Goal: Transaction & Acquisition: Purchase product/service

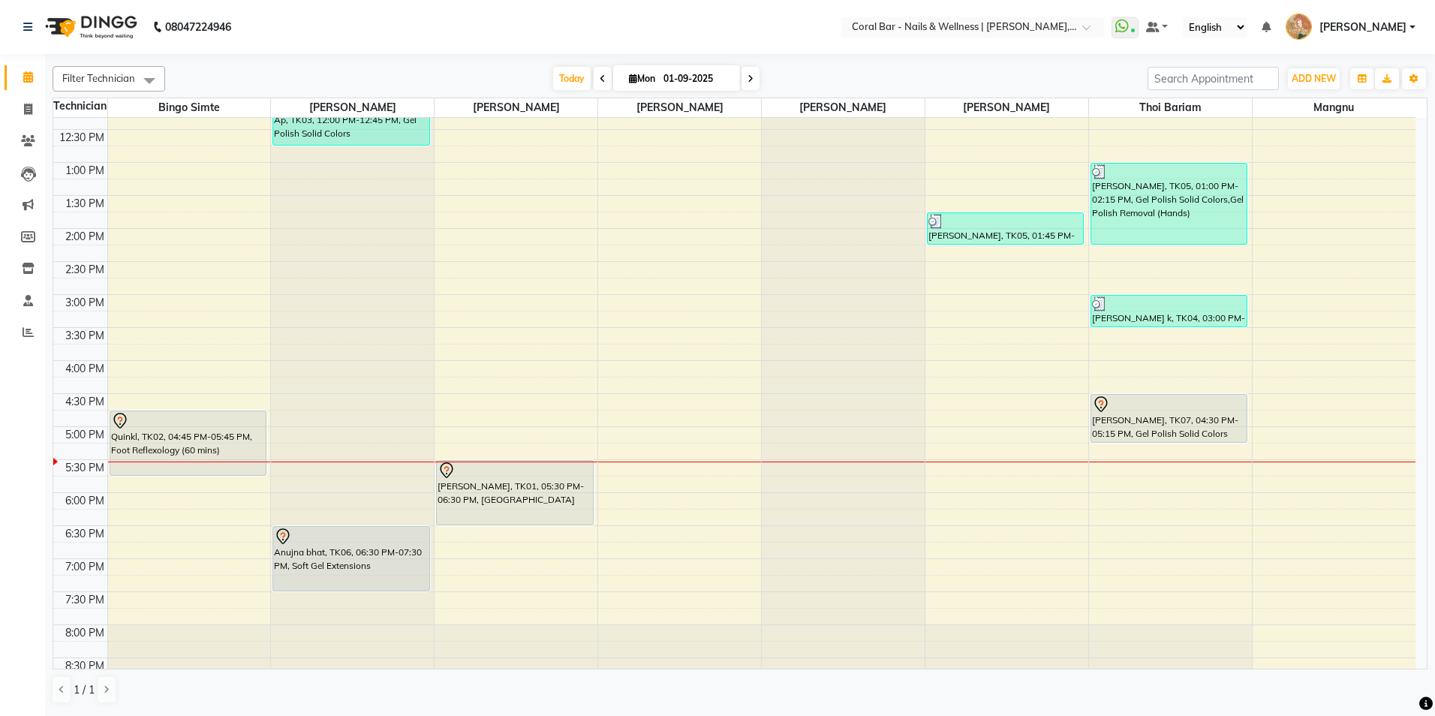
scroll to position [150, 0]
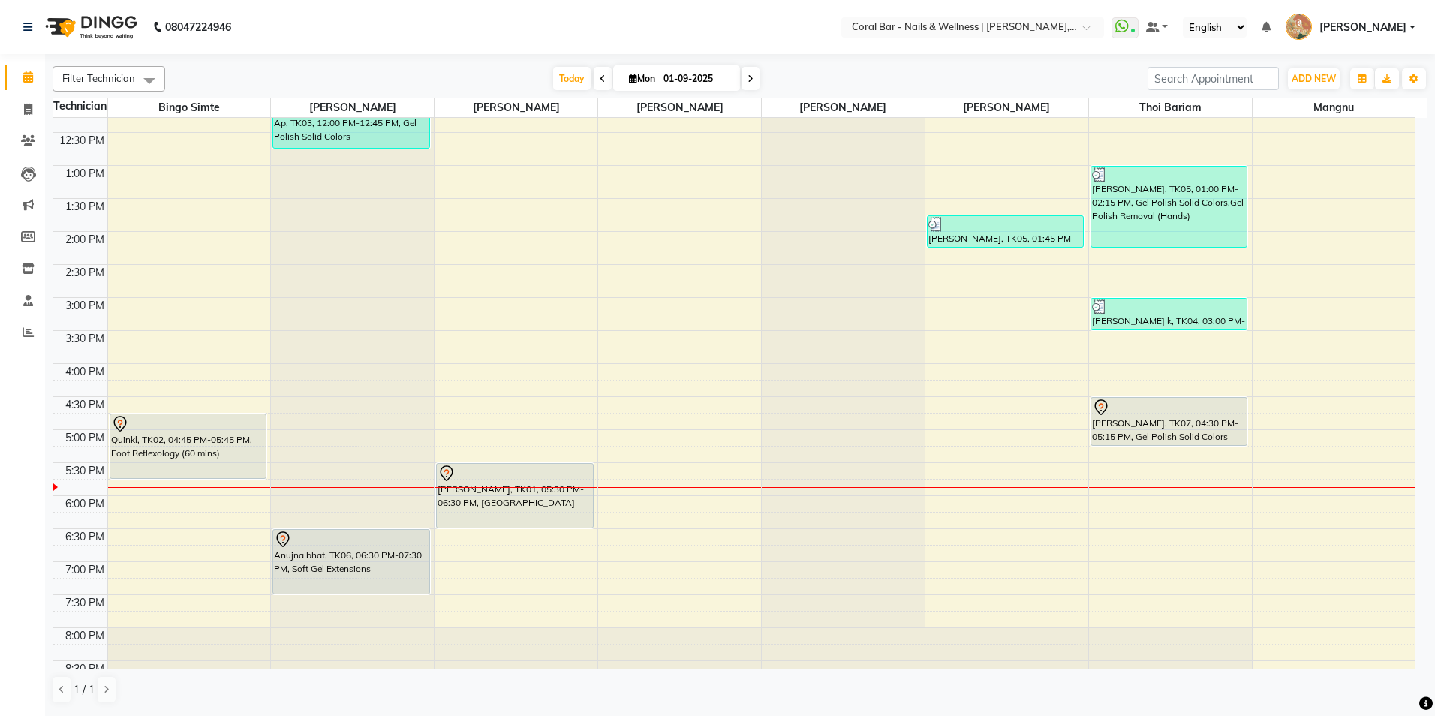
click at [1116, 542] on div "10:00 AM 10:30 AM 11:00 AM 11:30 AM 12:00 PM 12:30 PM 1:00 PM 1:30 PM 2:00 PM 2…" at bounding box center [734, 364] width 1362 height 792
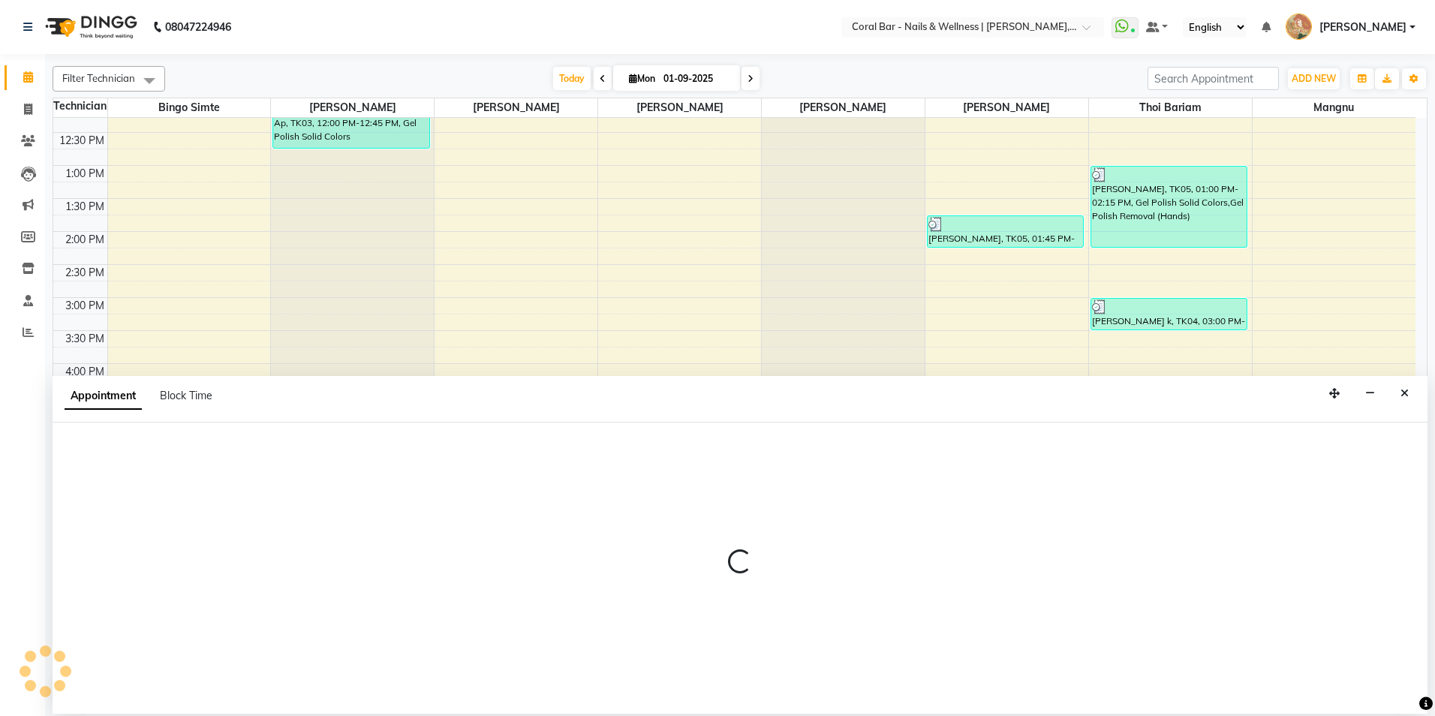
select select "70303"
select select "1110"
select select "tentative"
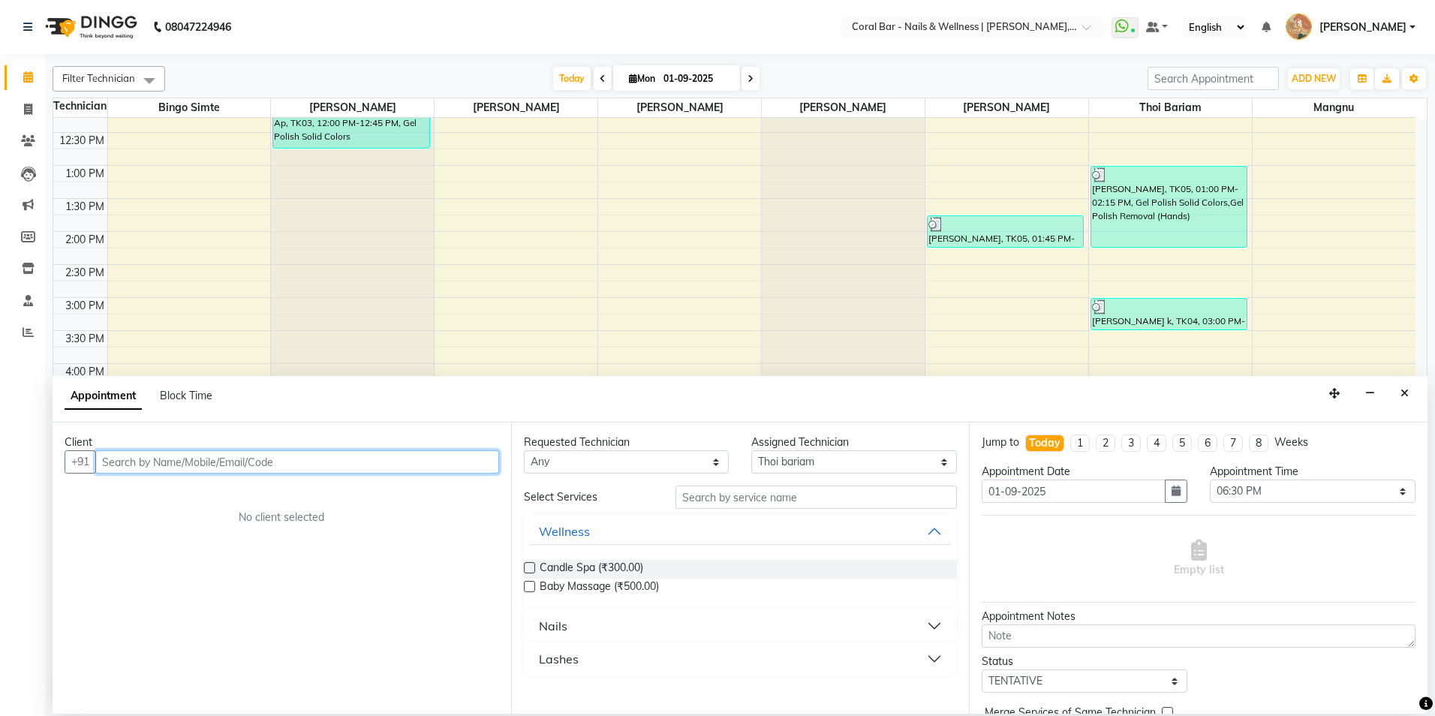
click at [315, 456] on input "text" at bounding box center [297, 461] width 404 height 23
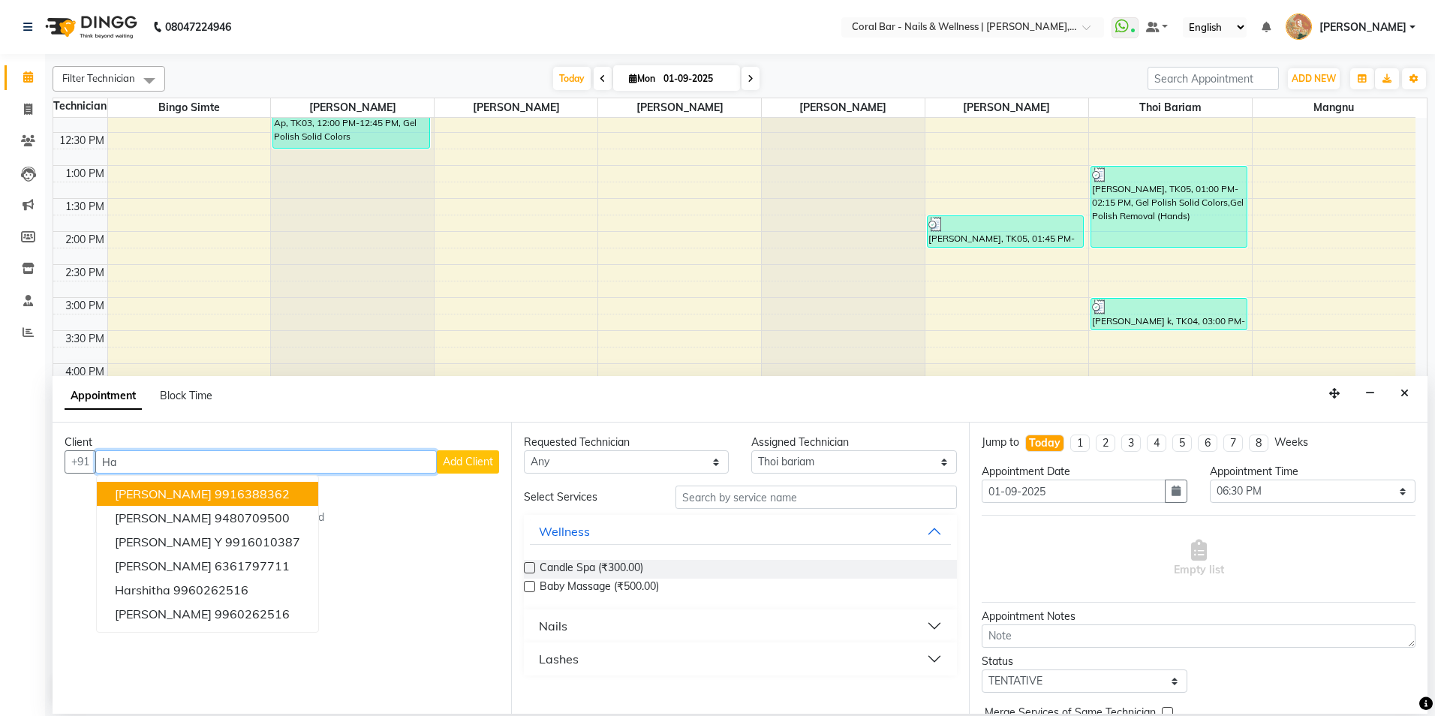
type input "H"
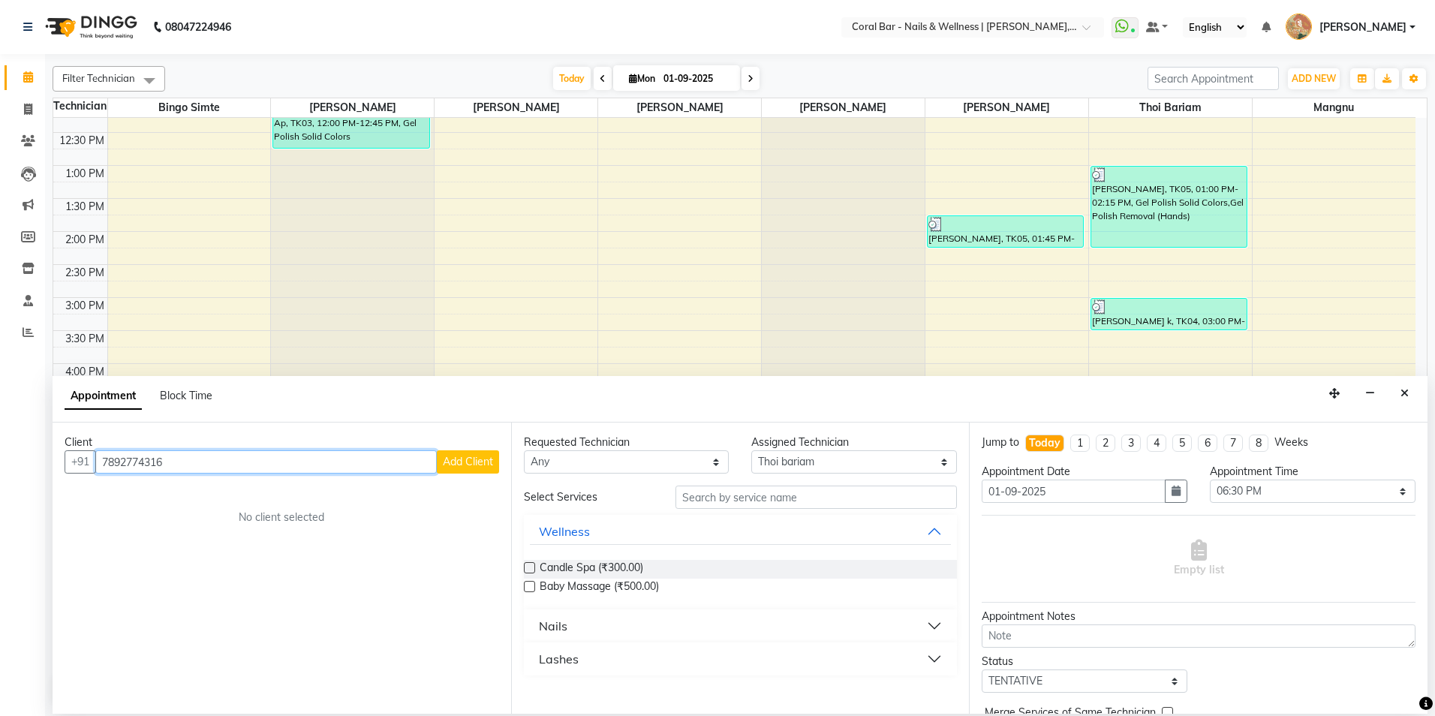
type input "7892774316"
click at [479, 465] on span "Add Client" at bounding box center [468, 462] width 50 height 14
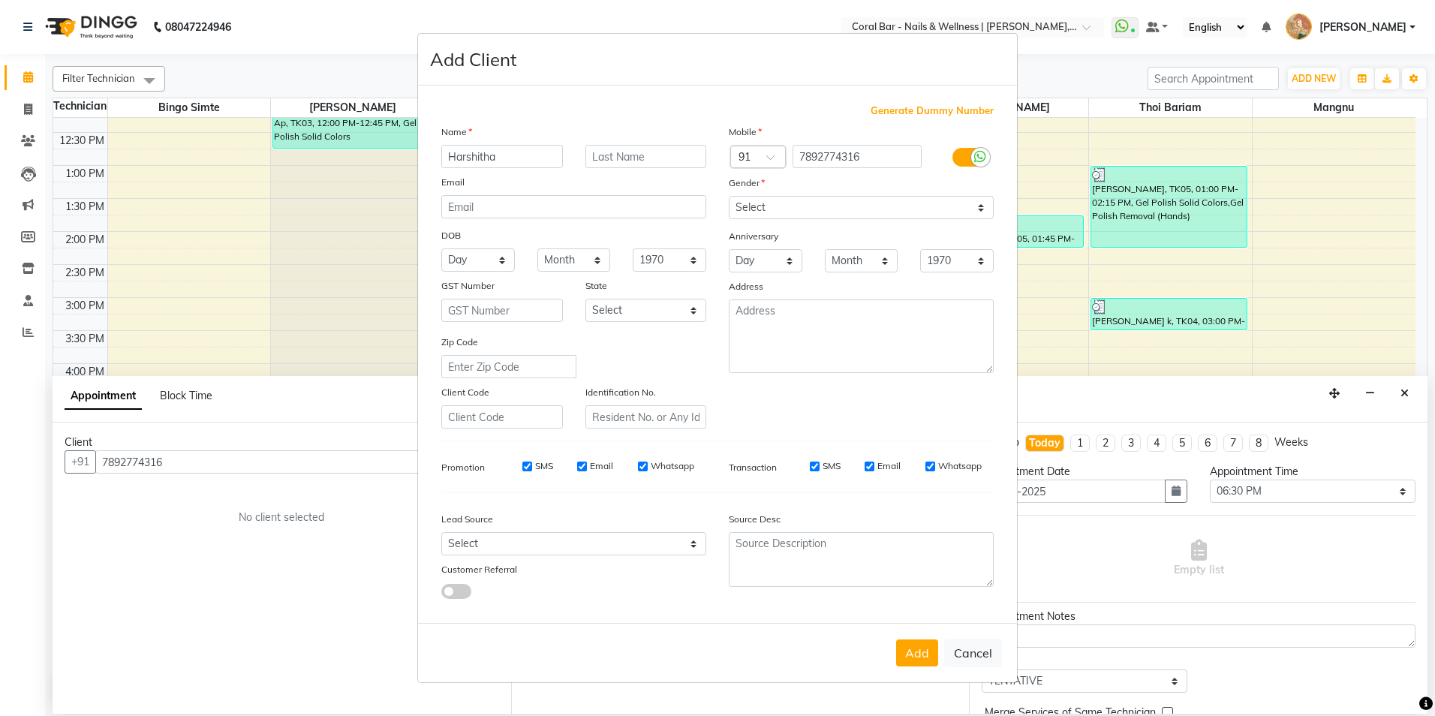
type input "Harshitha"
click at [940, 212] on select "Select [DEMOGRAPHIC_DATA] [DEMOGRAPHIC_DATA] Other Prefer Not To Say" at bounding box center [861, 207] width 265 height 23
select select "[DEMOGRAPHIC_DATA]"
click at [729, 196] on select "Select [DEMOGRAPHIC_DATA] [DEMOGRAPHIC_DATA] Other Prefer Not To Say" at bounding box center [861, 207] width 265 height 23
click at [925, 651] on button "Add" at bounding box center [917, 652] width 42 height 27
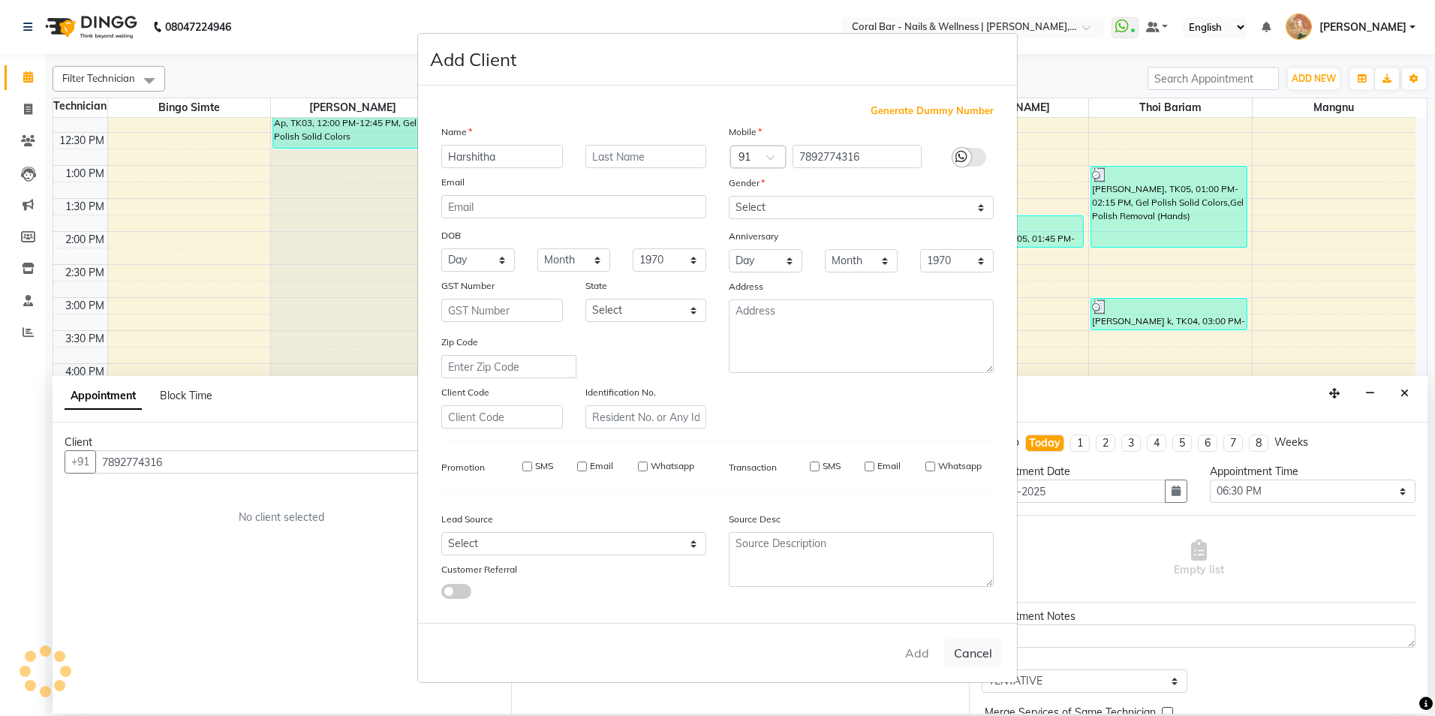
select select
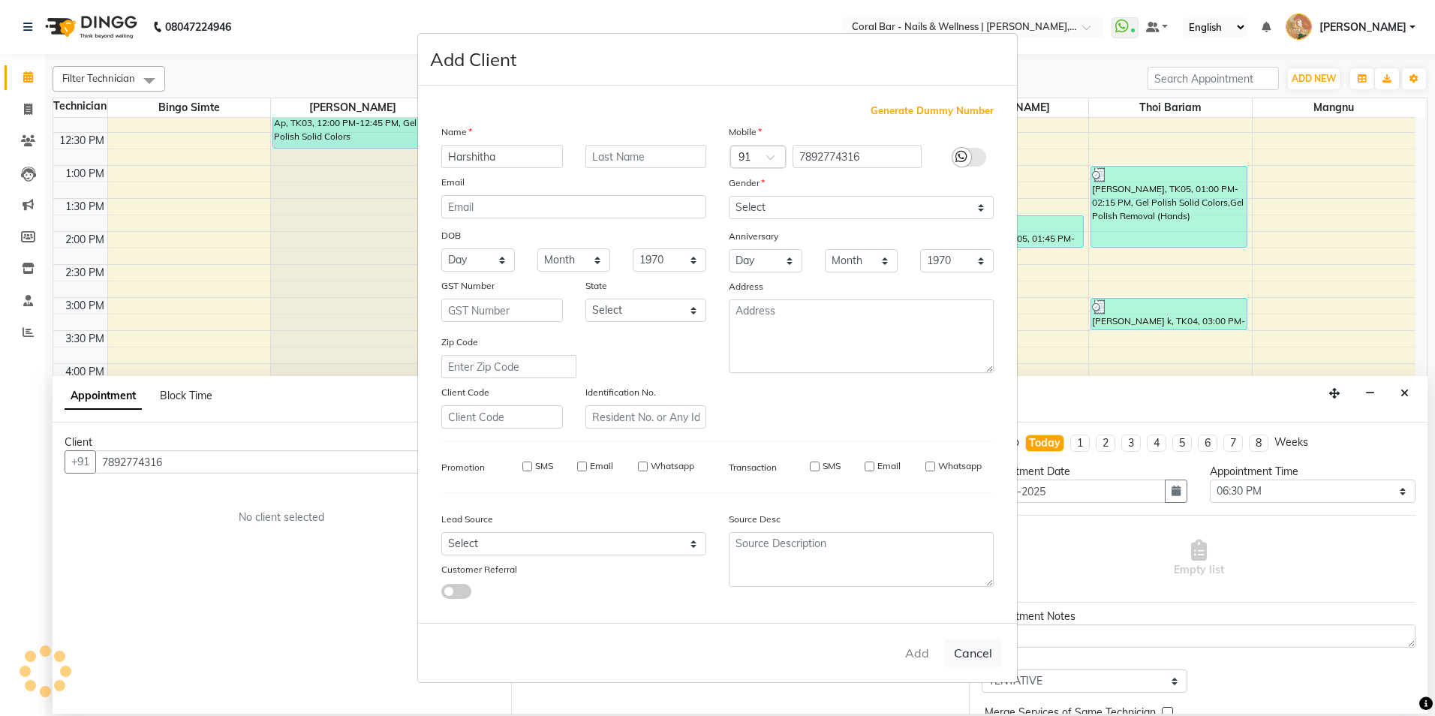
select select
checkbox input "false"
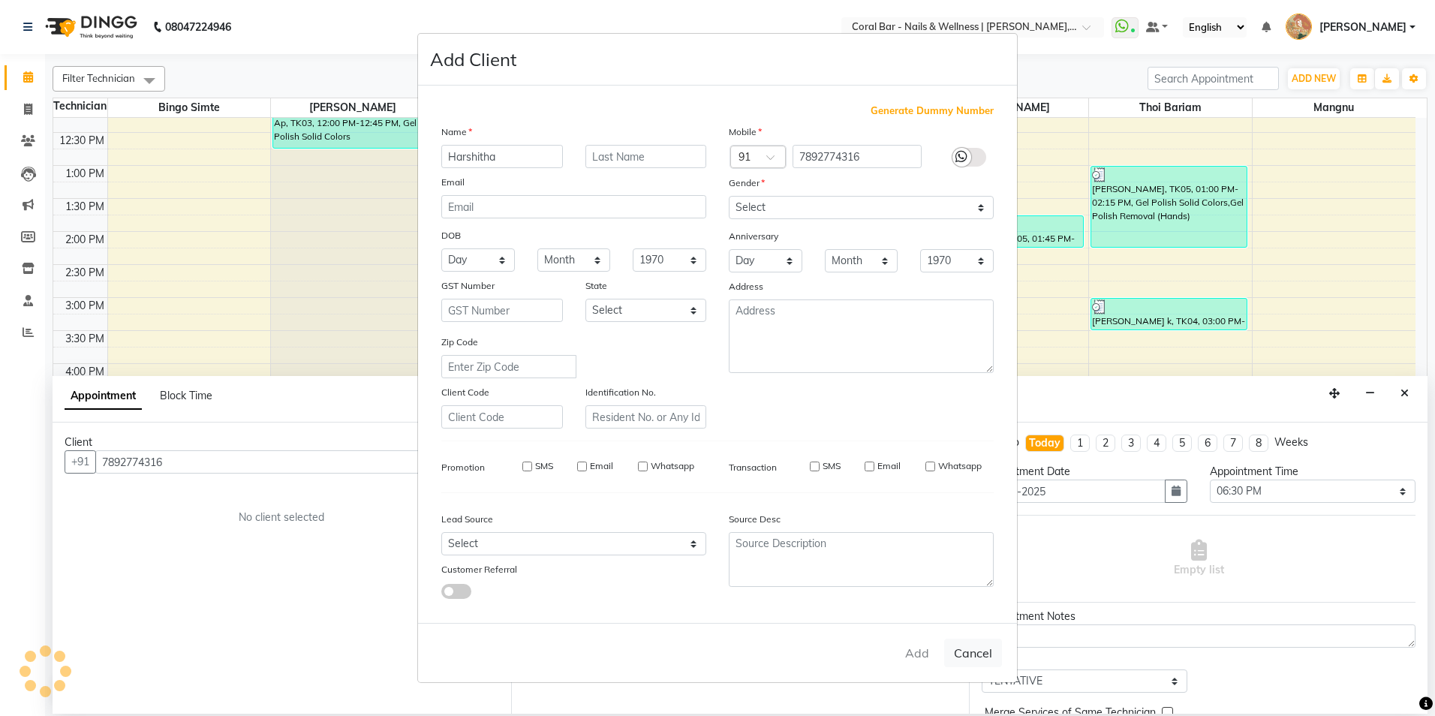
checkbox input "false"
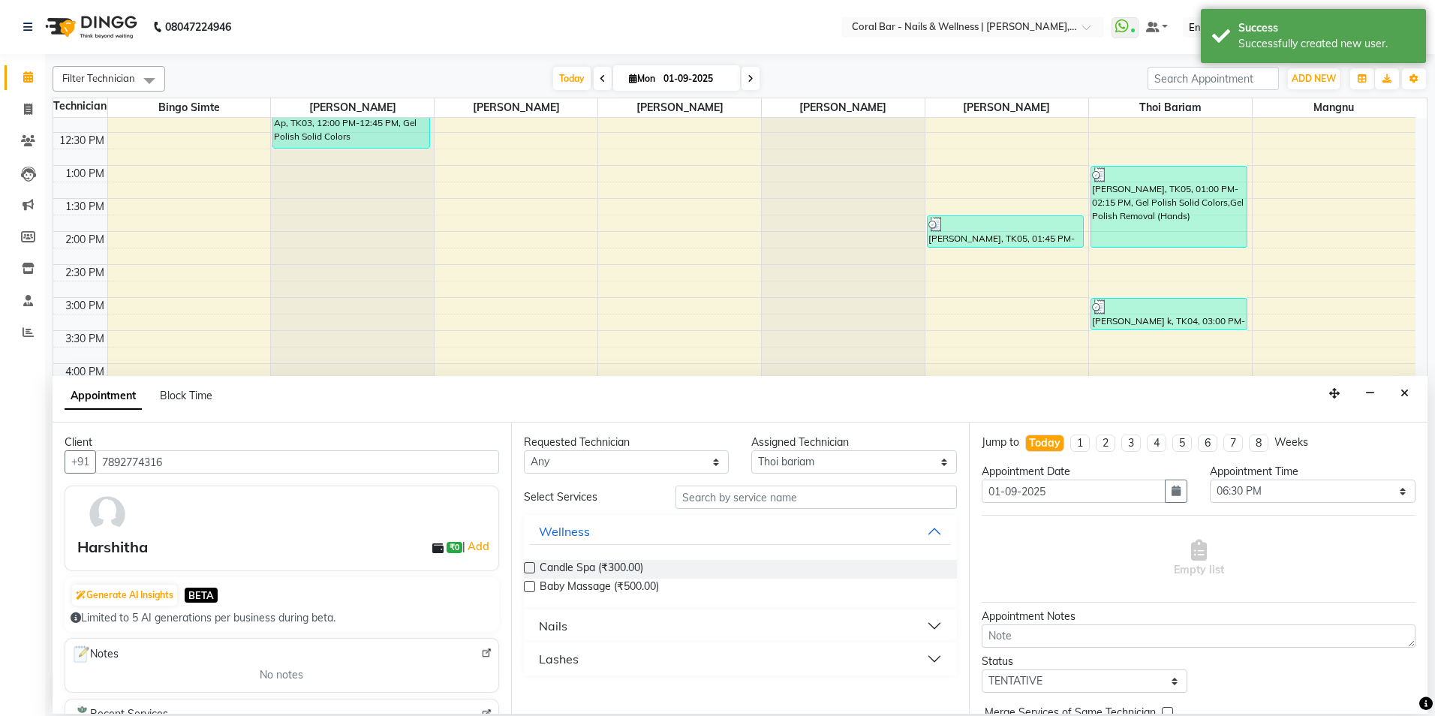
click at [935, 622] on button "Nails" at bounding box center [741, 625] width 422 height 27
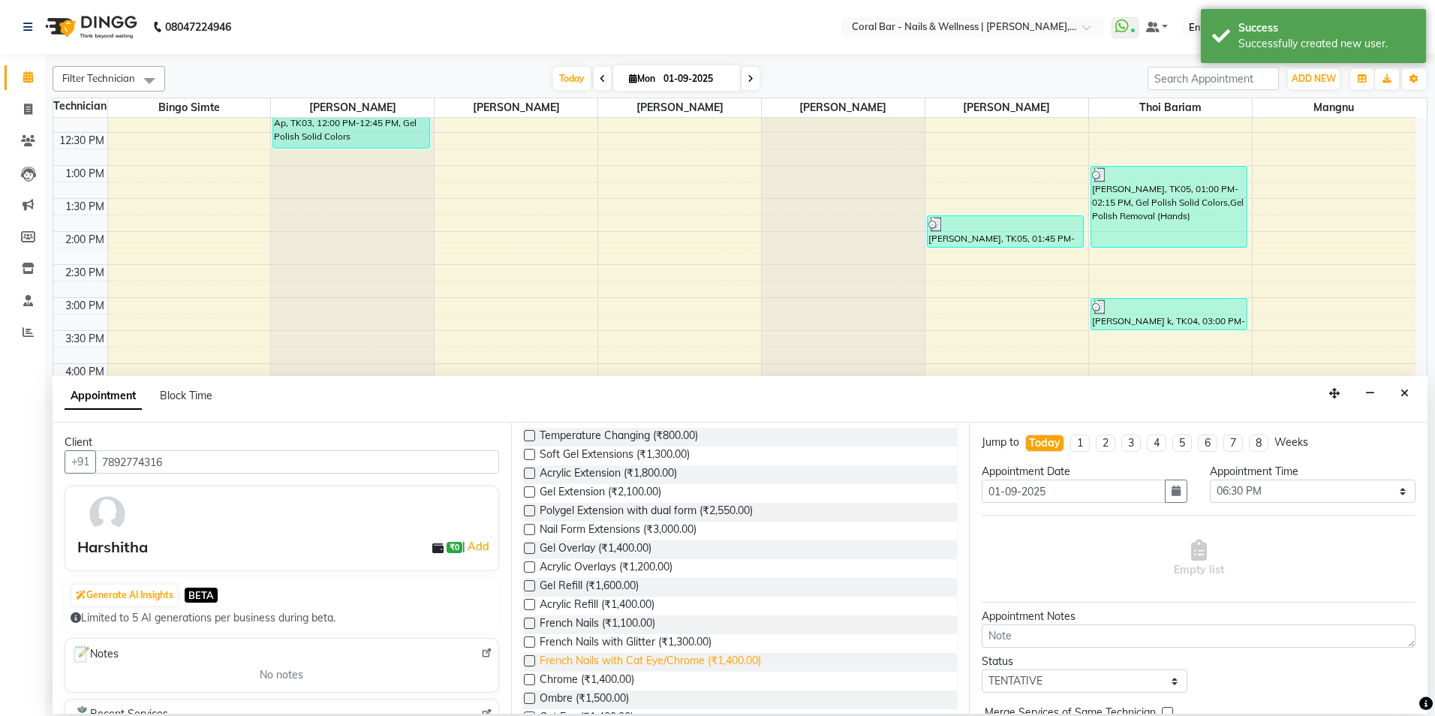
scroll to position [300, 0]
click at [527, 479] on label at bounding box center [529, 474] width 11 height 11
click at [527, 479] on input "checkbox" at bounding box center [529, 476] width 10 height 10
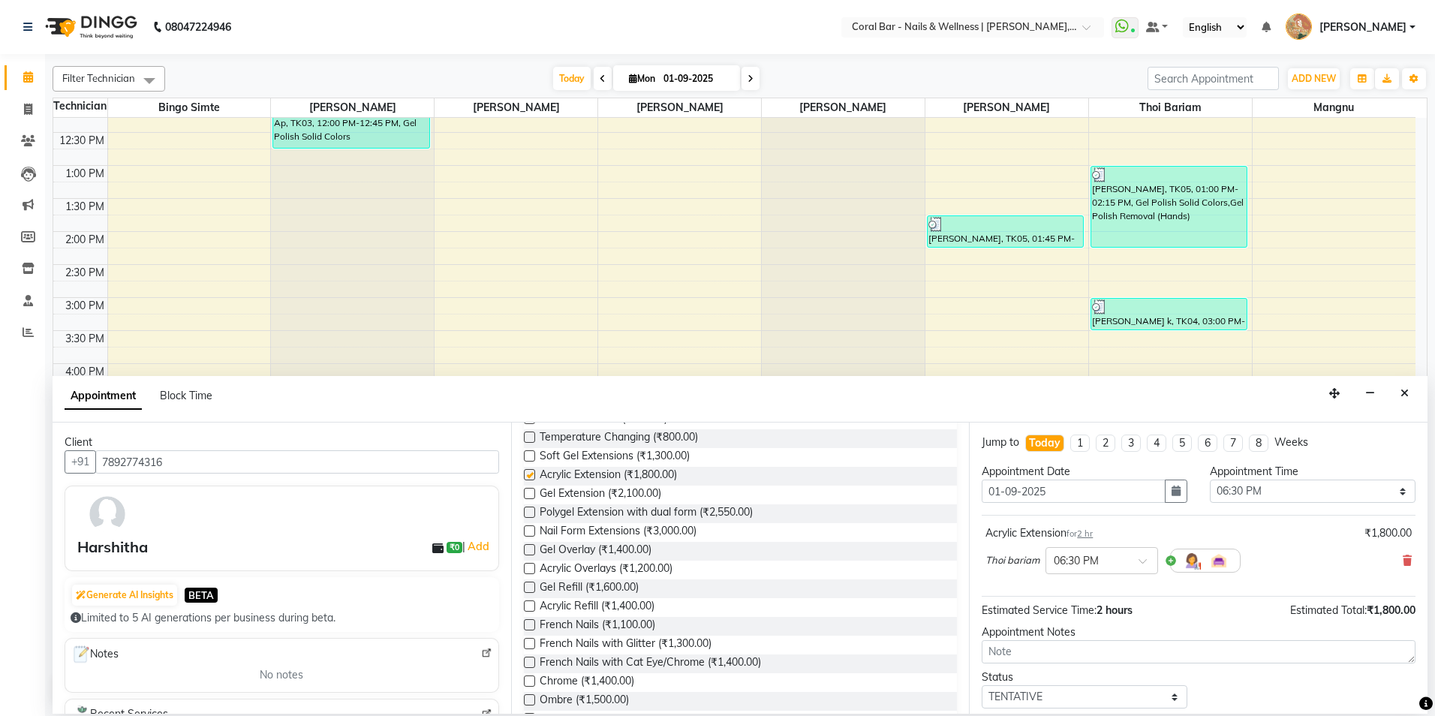
checkbox input "false"
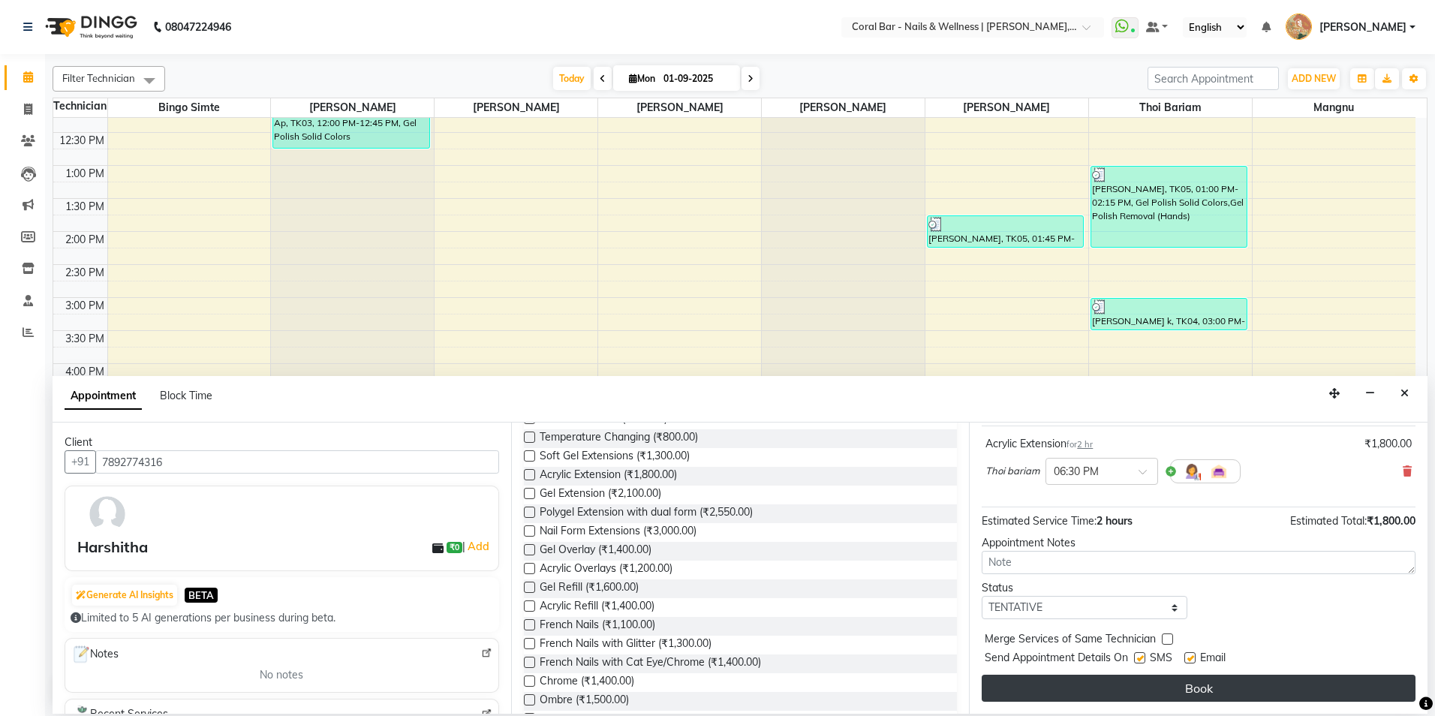
click at [1266, 697] on button "Book" at bounding box center [1199, 688] width 434 height 27
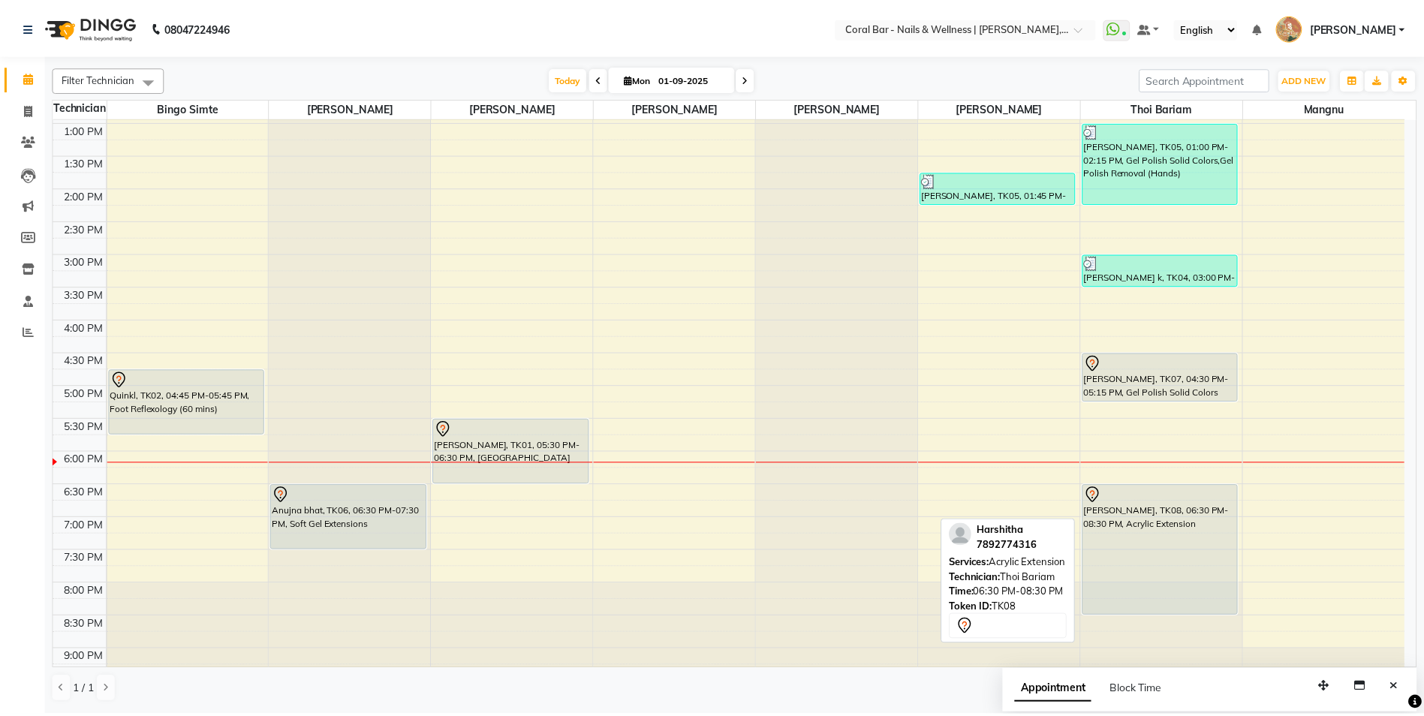
scroll to position [241, 0]
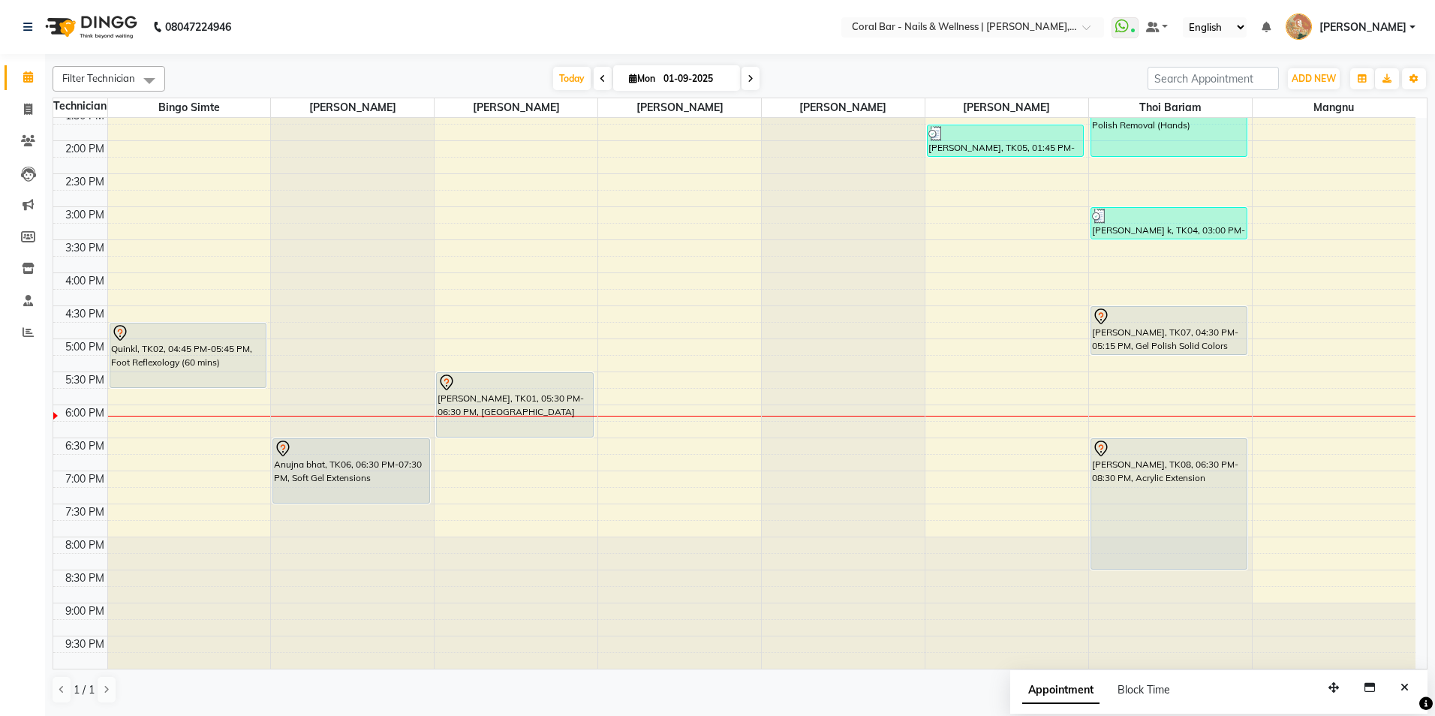
click at [1407, 690] on icon "Close" at bounding box center [1404, 687] width 8 height 11
drag, startPoint x: 1256, startPoint y: 615, endPoint x: 1014, endPoint y: 491, distance: 272.2
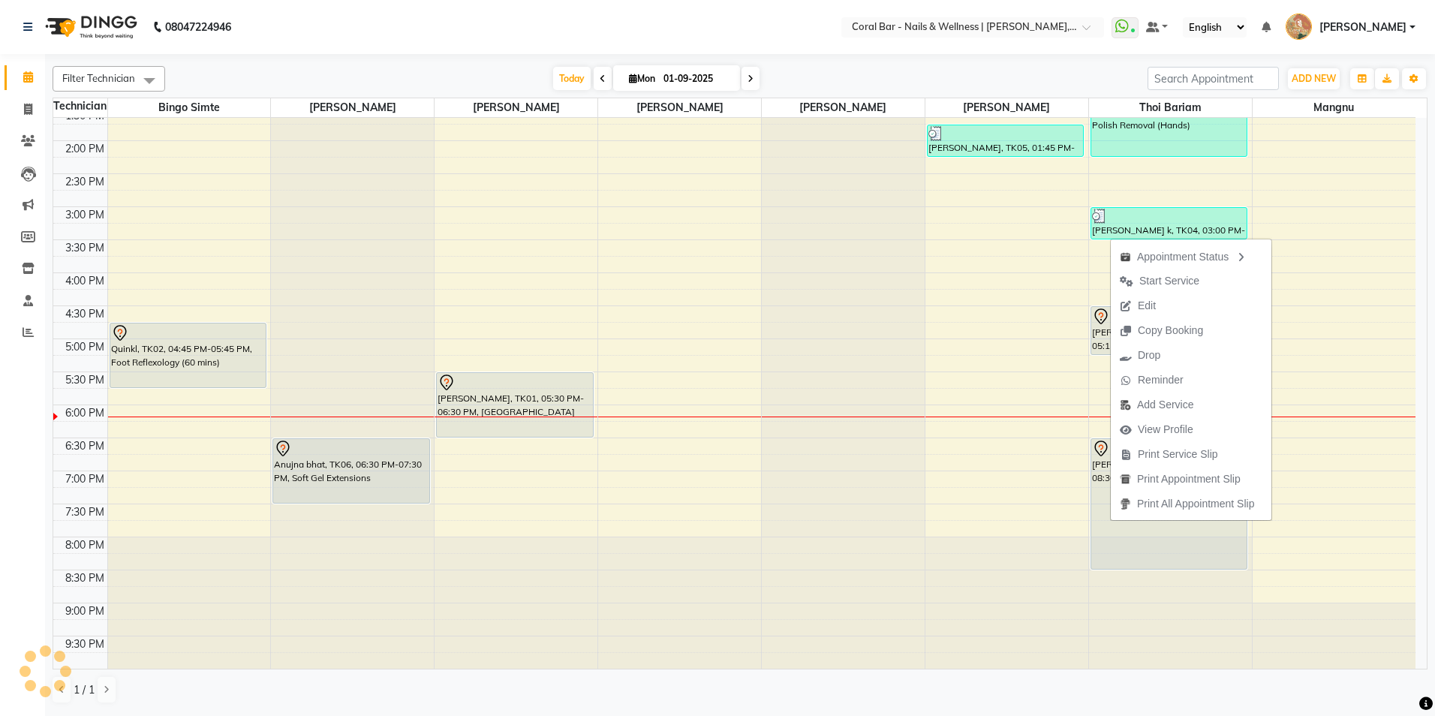
click at [1313, 687] on div "1 / 1" at bounding box center [740, 689] width 1375 height 29
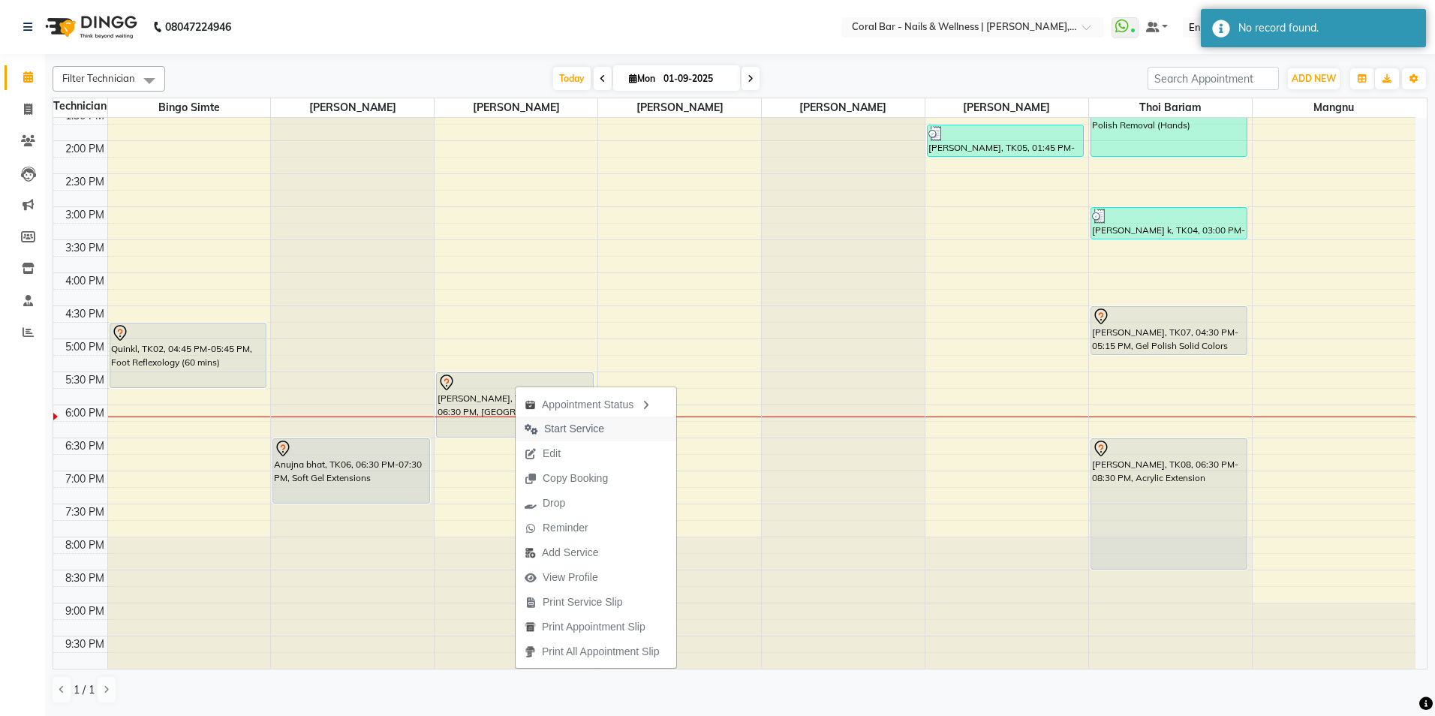
click at [576, 439] on span "Start Service" at bounding box center [565, 429] width 98 height 25
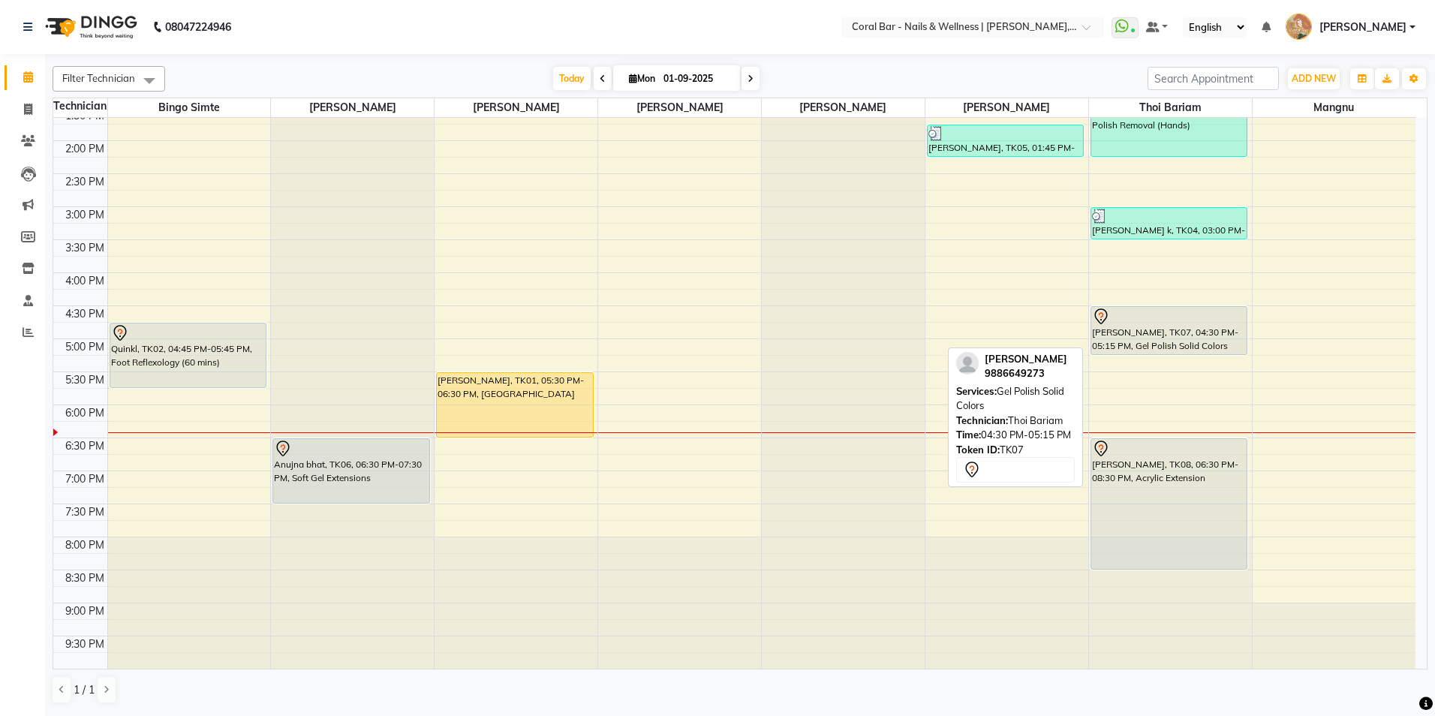
click at [1134, 343] on div "[PERSON_NAME], TK07, 04:30 PM-05:15 PM, Gel Polish Solid Colors" at bounding box center [1168, 330] width 155 height 47
select select "7"
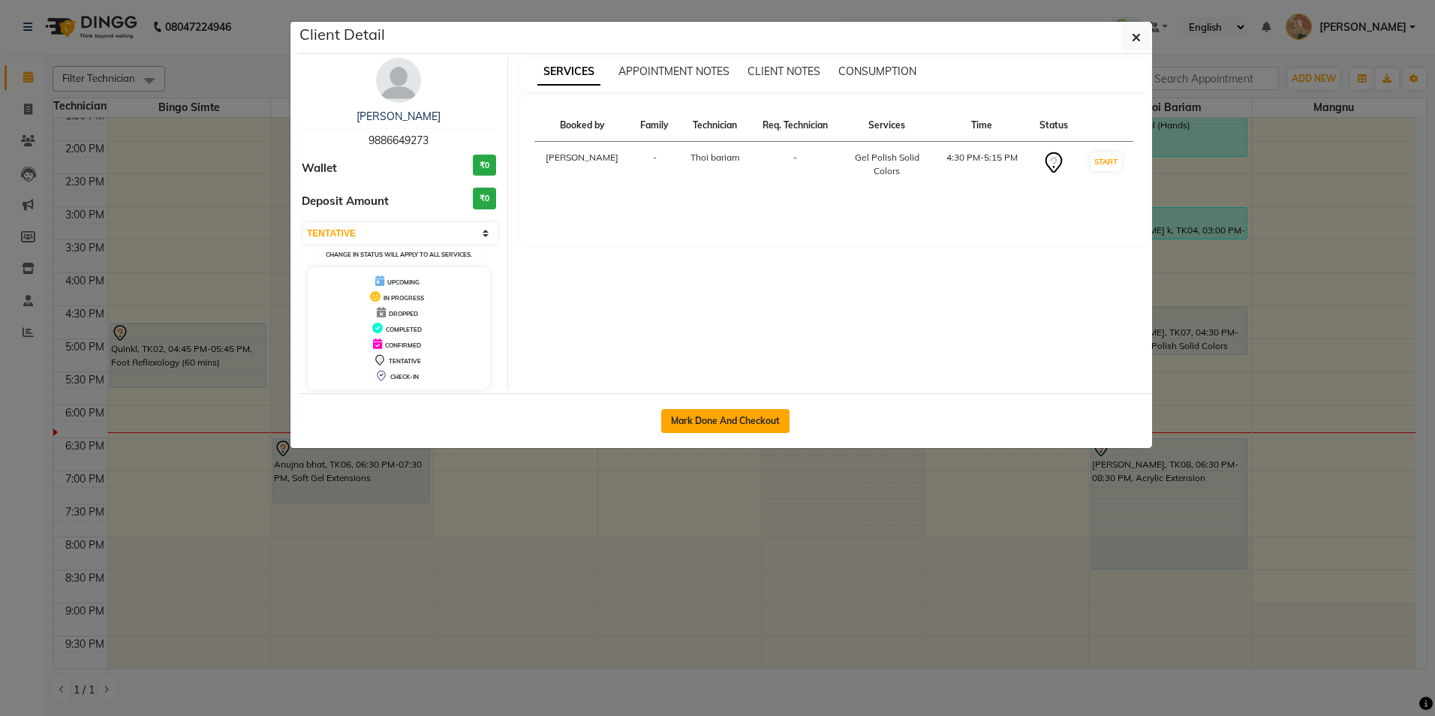
click at [736, 420] on button "Mark Done And Checkout" at bounding box center [725, 421] width 128 height 24
select select "service"
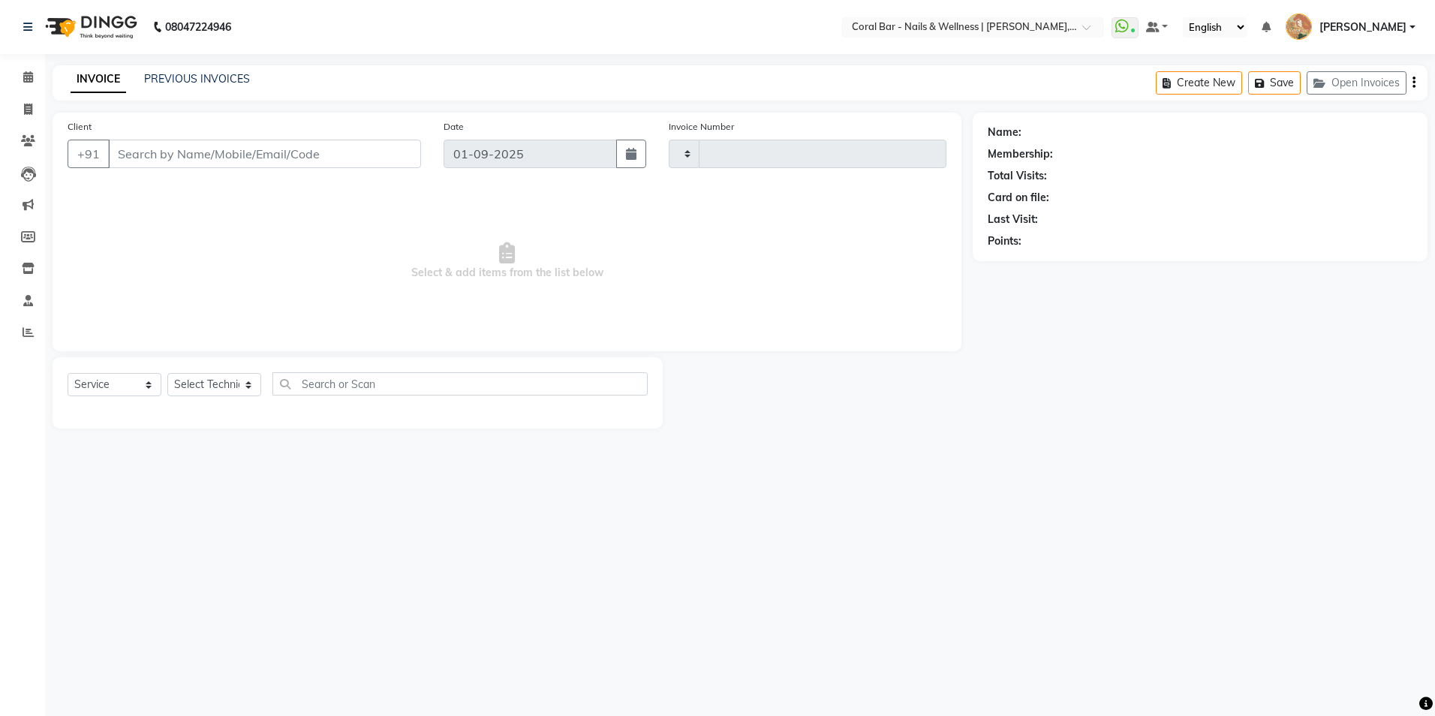
type input "1099"
select select "7157"
type input "9886649273"
select select "70303"
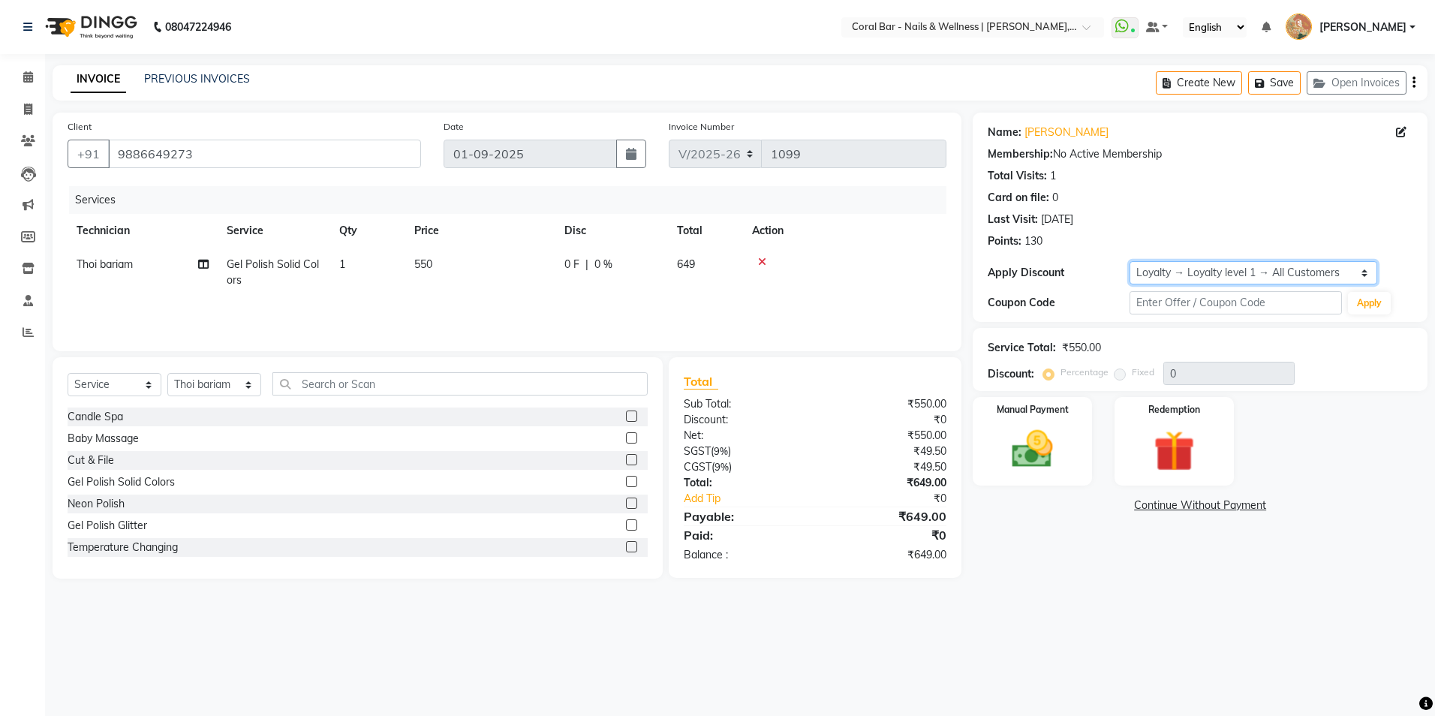
click at [1217, 278] on select "Select Loyalty → Loyalty level 1 → All Customers Coupon → Flat10" at bounding box center [1253, 272] width 248 height 23
select select "0:"
click at [1129, 261] on select "Select Loyalty → Loyalty level 1 → All Customers Coupon → Flat10" at bounding box center [1253, 272] width 248 height 23
click at [1070, 468] on div "Manual Payment" at bounding box center [1032, 441] width 124 height 92
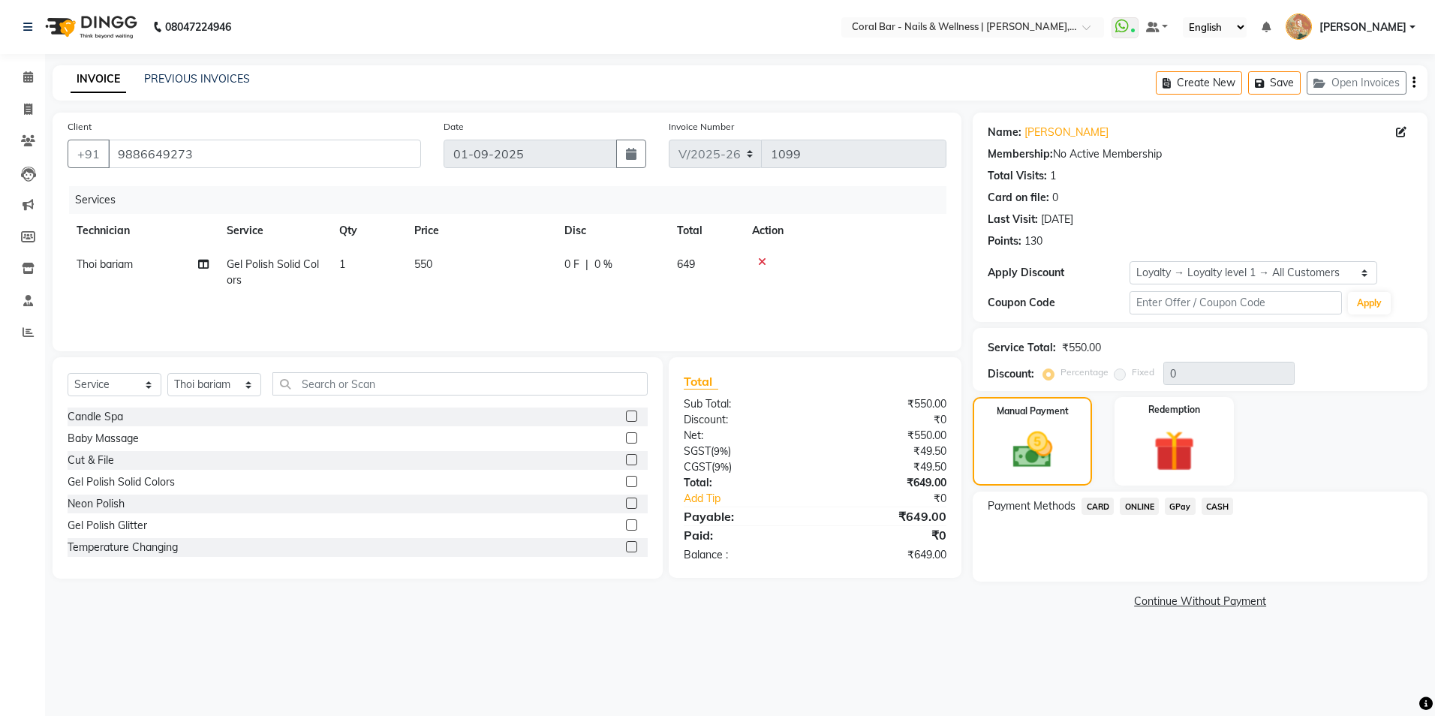
click at [1182, 501] on span "GPay" at bounding box center [1180, 506] width 31 height 17
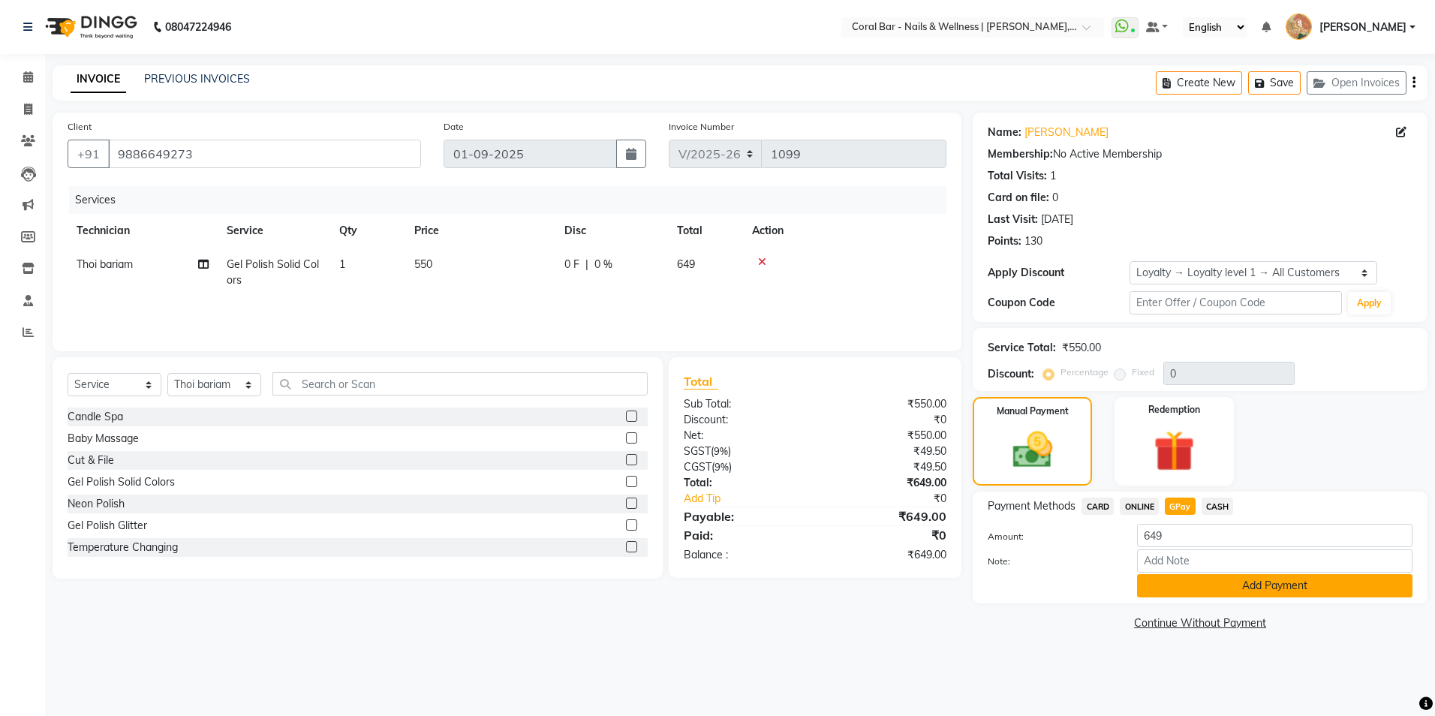
click at [1284, 582] on button "Add Payment" at bounding box center [1274, 585] width 275 height 23
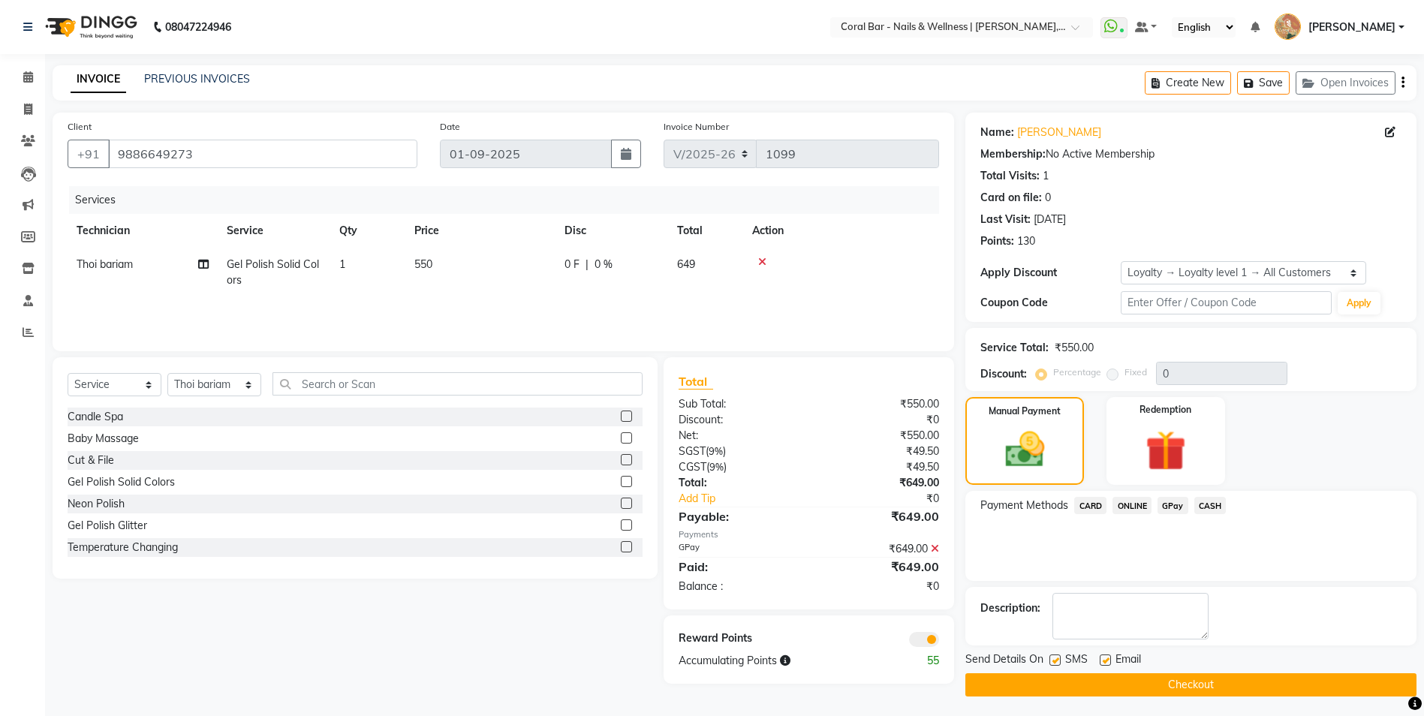
scroll to position [3, 0]
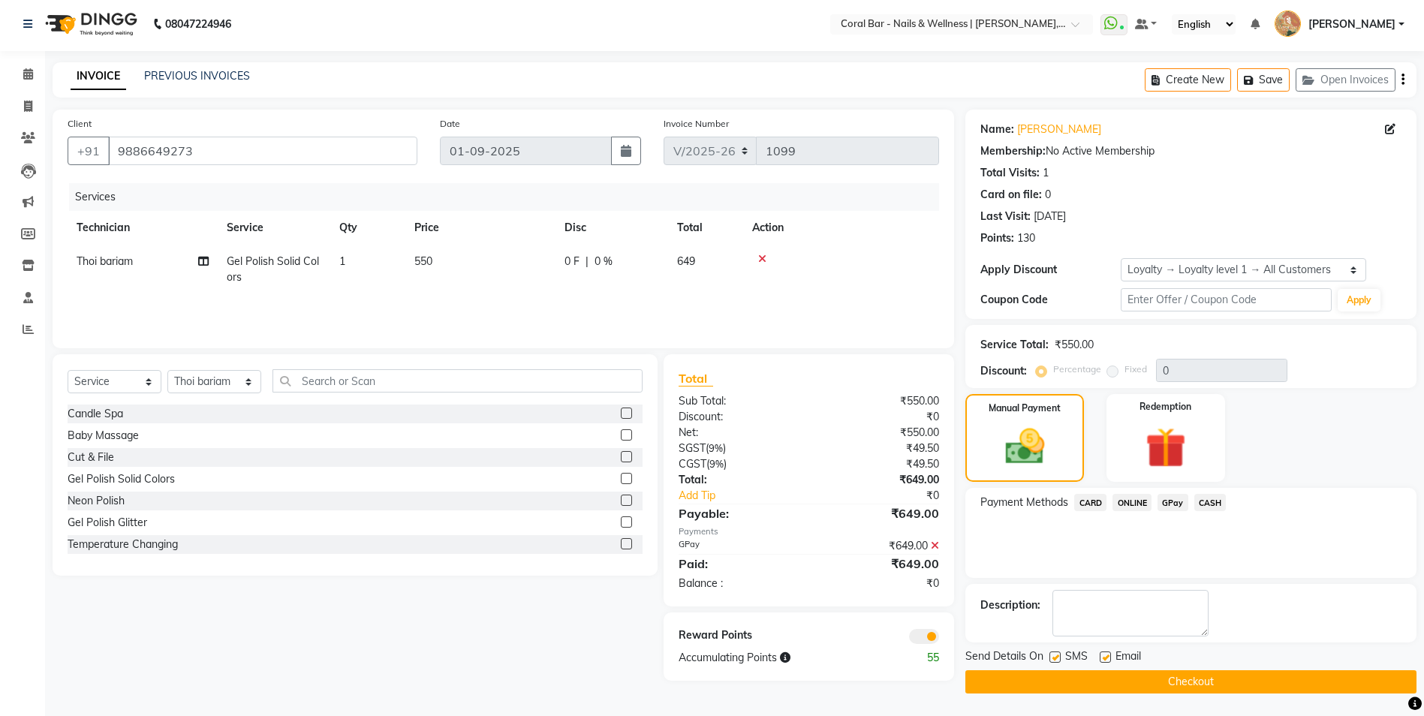
click at [1214, 689] on button "Checkout" at bounding box center [1190, 681] width 451 height 23
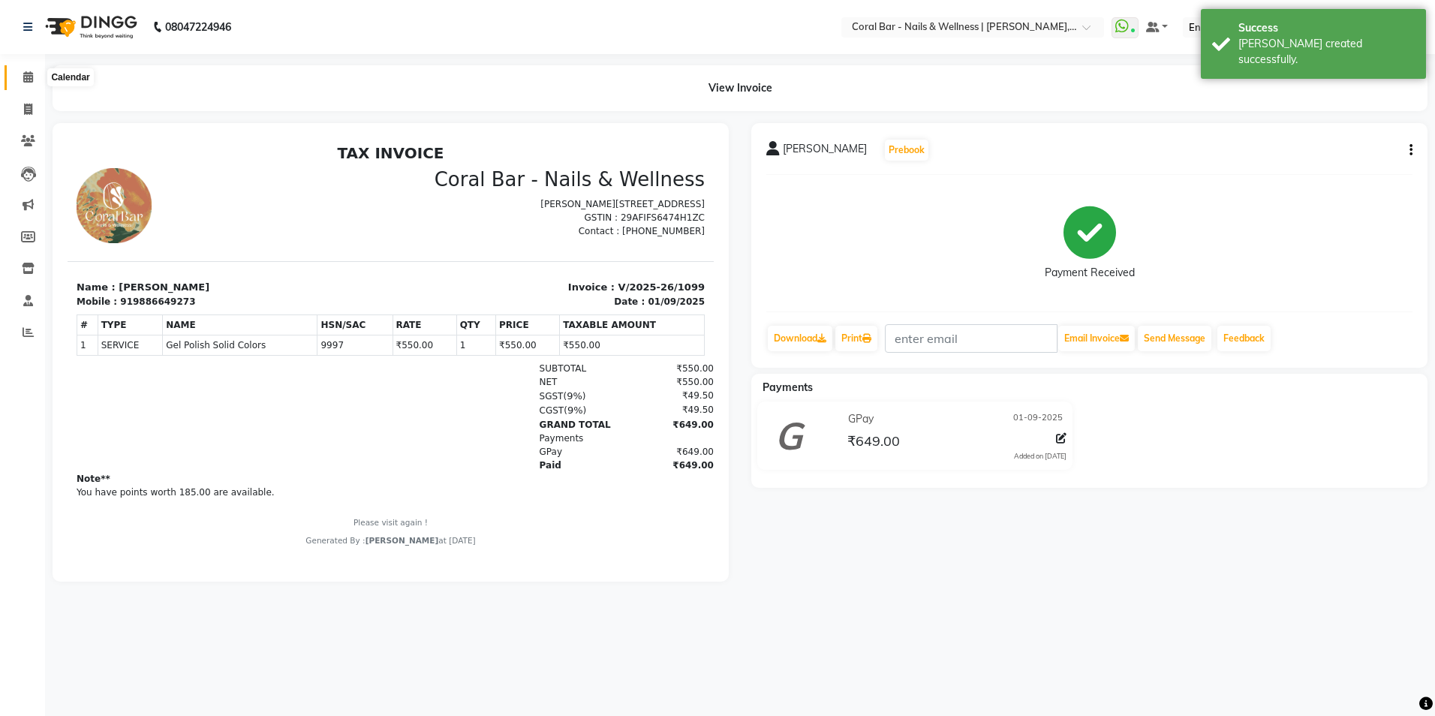
click at [20, 79] on span at bounding box center [28, 77] width 26 height 17
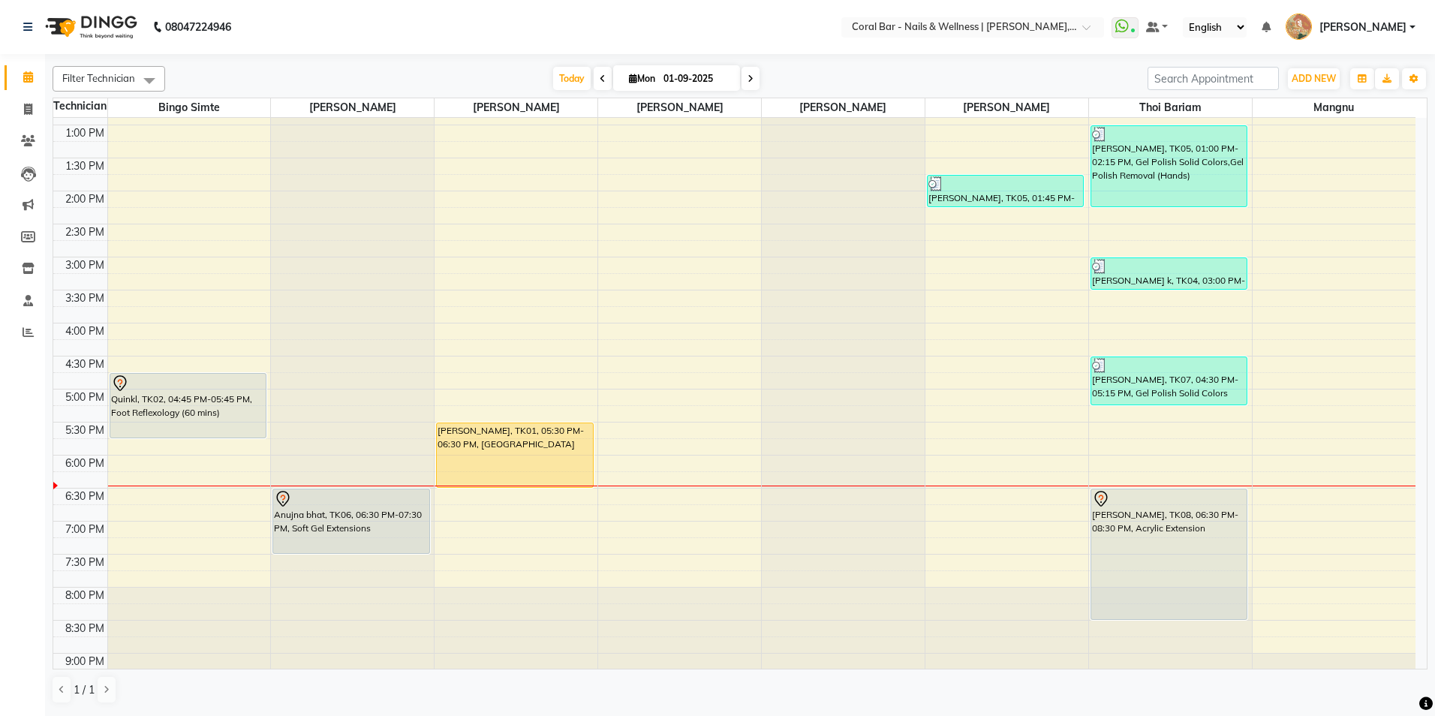
scroll to position [225, 0]
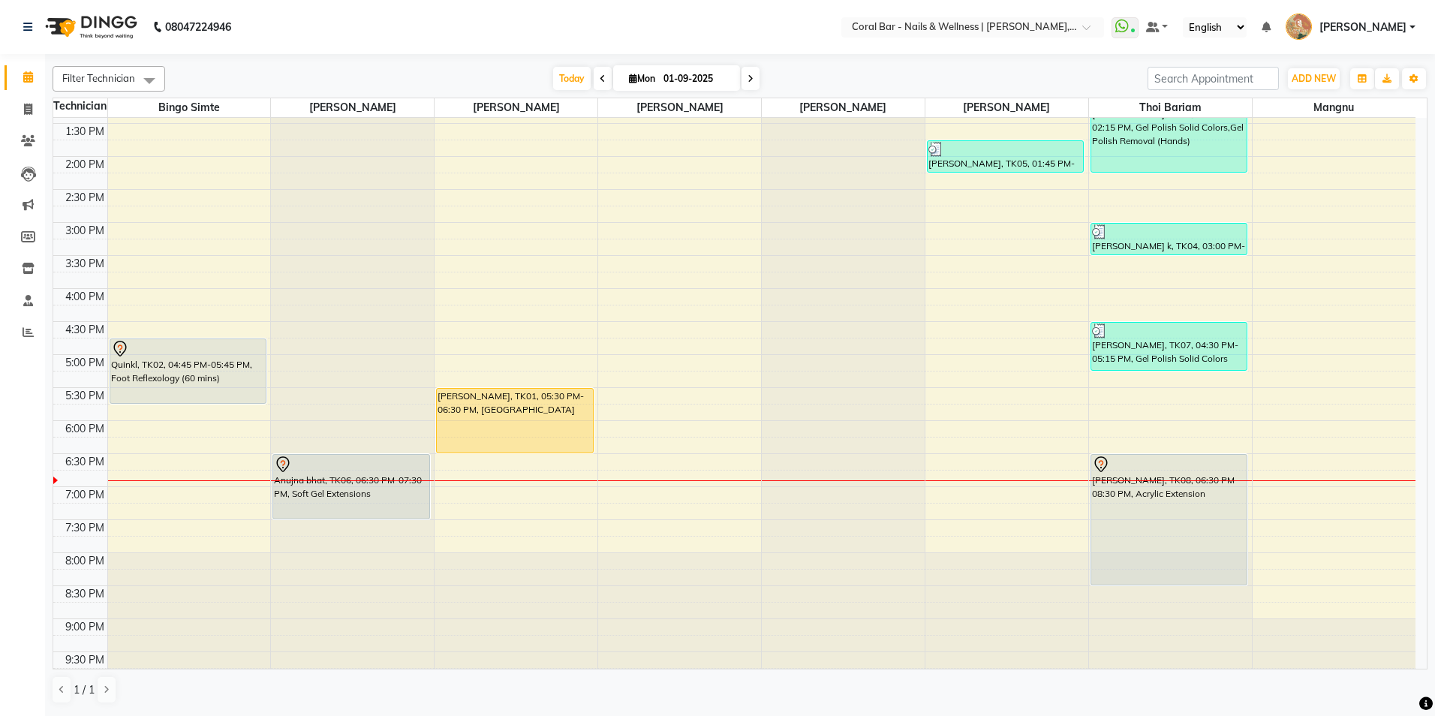
drag, startPoint x: 897, startPoint y: 375, endPoint x: 752, endPoint y: 79, distance: 329.9
click at [751, 78] on icon at bounding box center [750, 78] width 6 height 9
type input "02-09-2025"
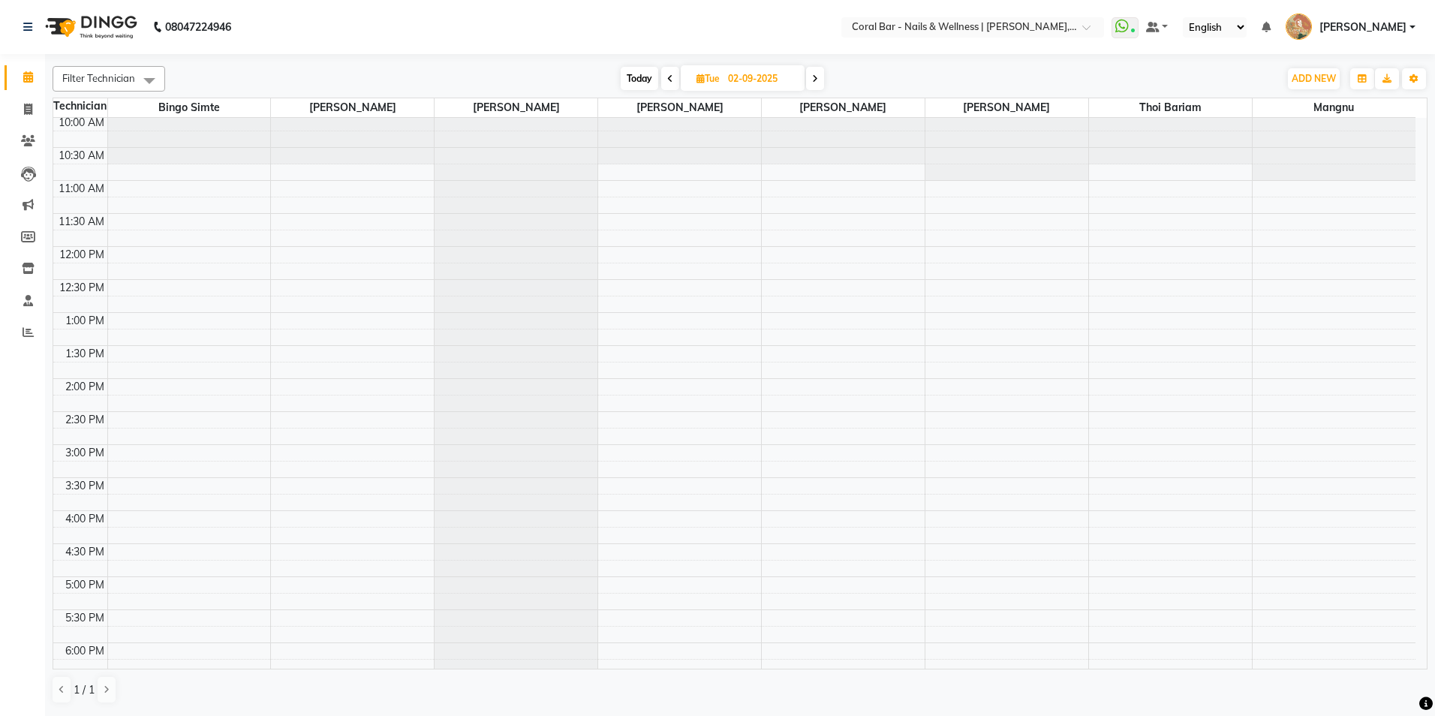
scroll to position [0, 0]
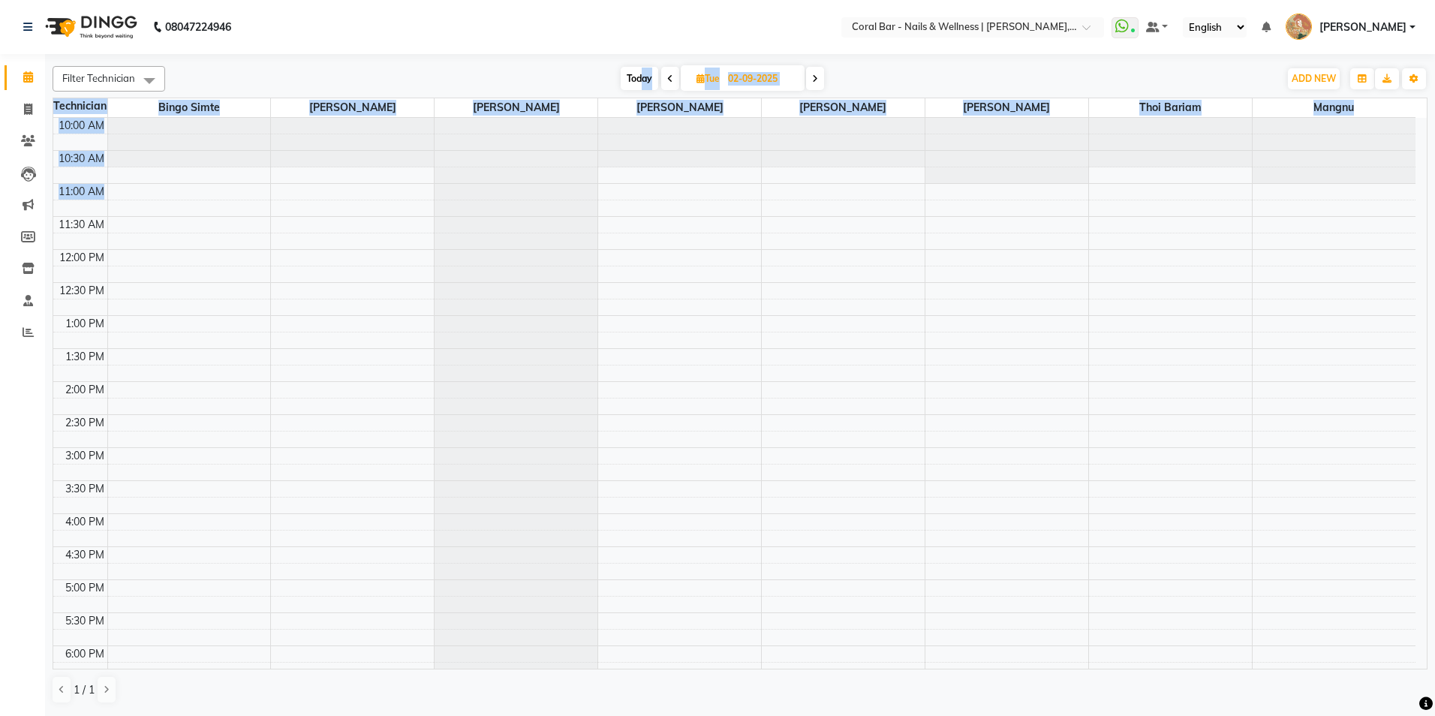
drag, startPoint x: 634, startPoint y: 83, endPoint x: 651, endPoint y: 206, distance: 124.3
click at [651, 206] on div "Filter Technician Select All Bingo Simte [PERSON_NAME] [PERSON_NAME] Mangnu [PE…" at bounding box center [740, 385] width 1375 height 650
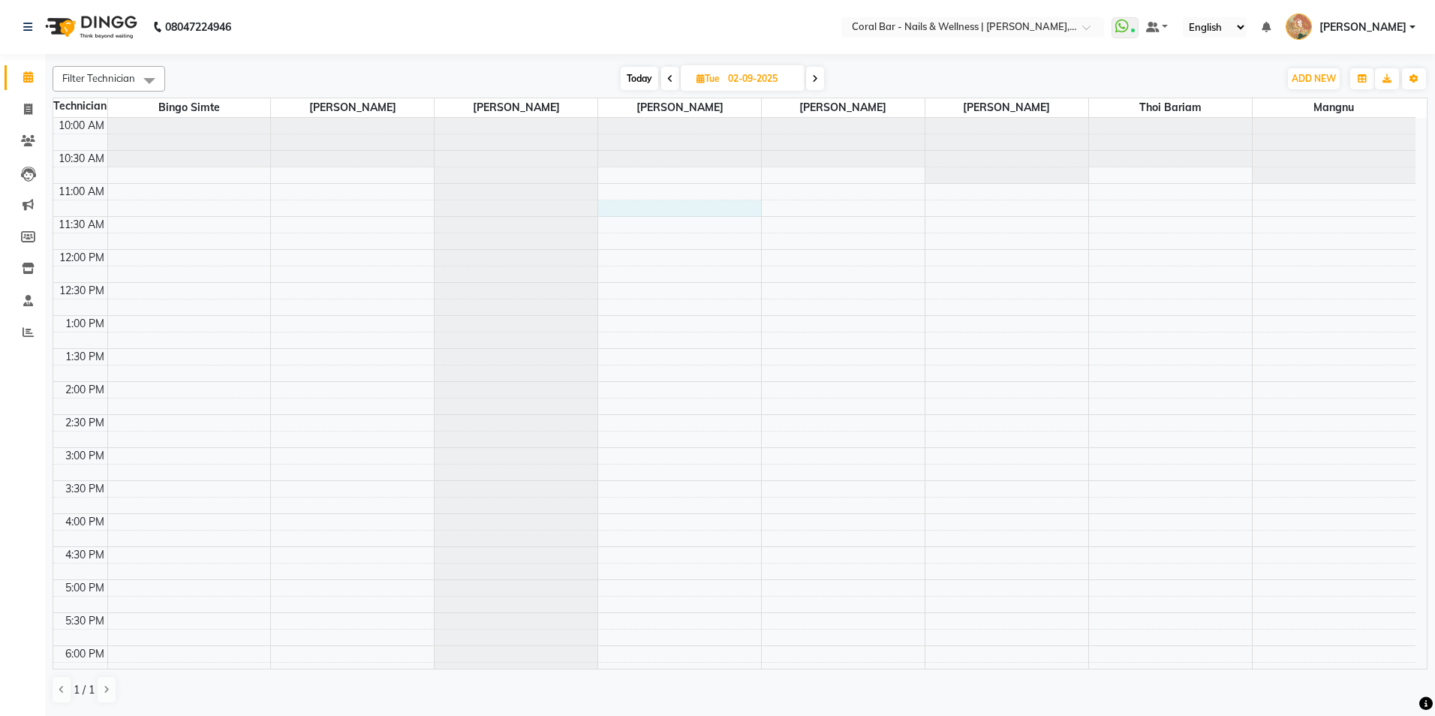
click at [607, 212] on div "10:00 AM 10:30 AM 11:00 AM 11:30 AM 12:00 PM 12:30 PM 1:00 PM 1:30 PM 2:00 PM 2…" at bounding box center [734, 514] width 1362 height 792
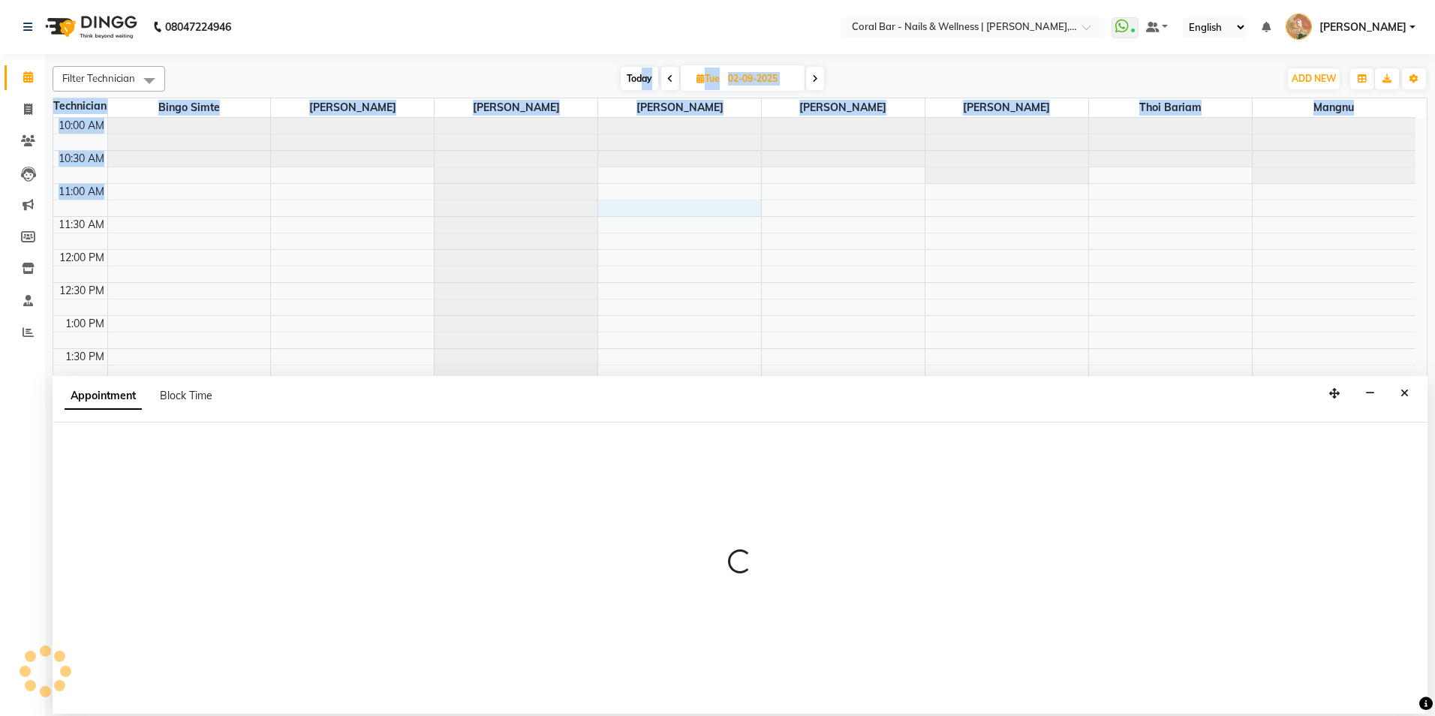
select select "67233"
select select "675"
select select "tentative"
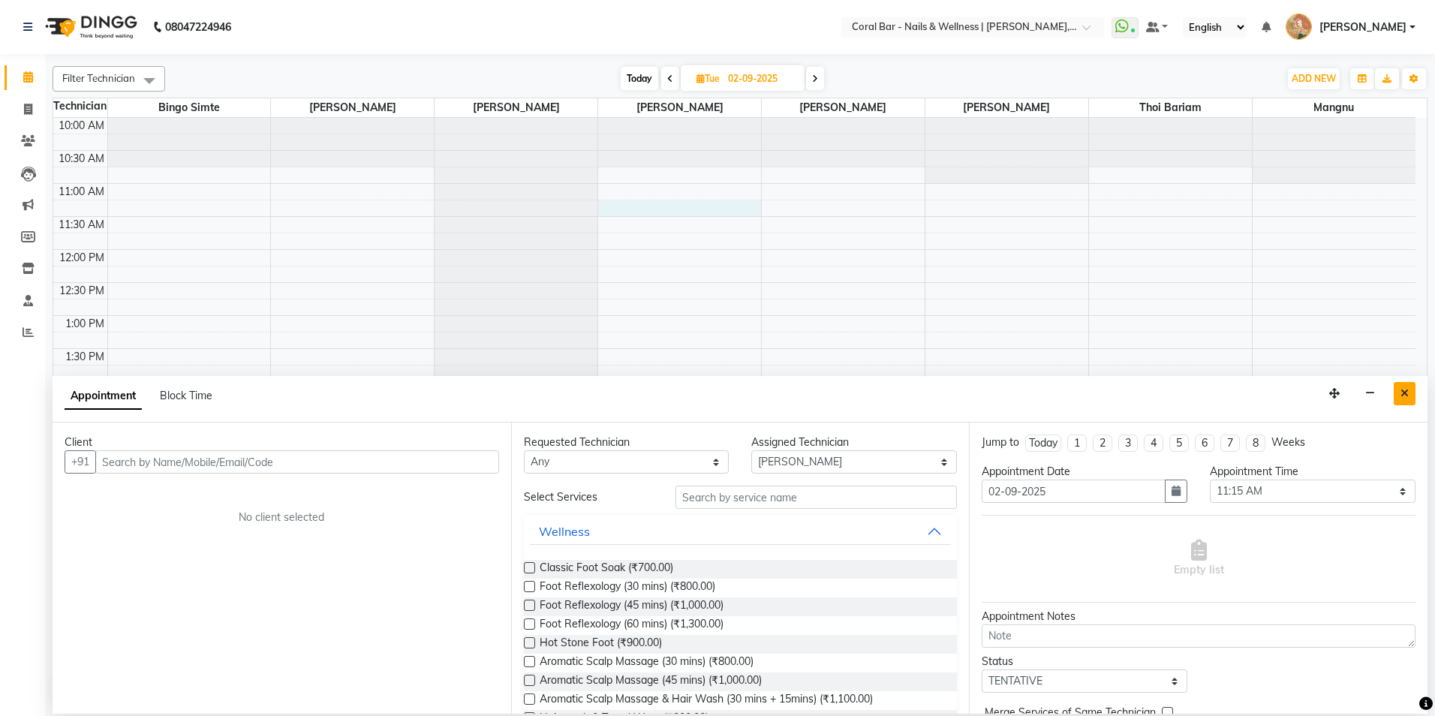
click at [1403, 389] on icon "Close" at bounding box center [1404, 393] width 8 height 11
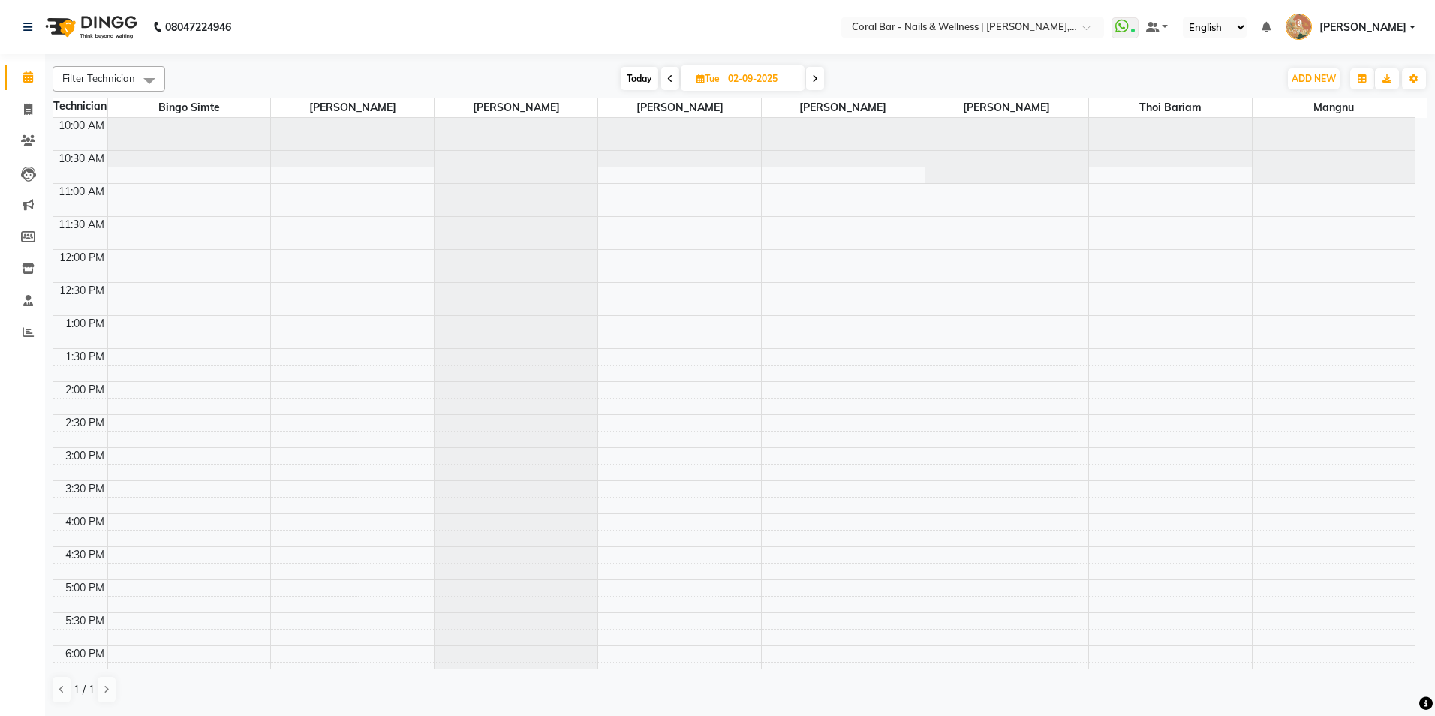
click at [633, 80] on span "Today" at bounding box center [640, 78] width 38 height 23
type input "01-09-2025"
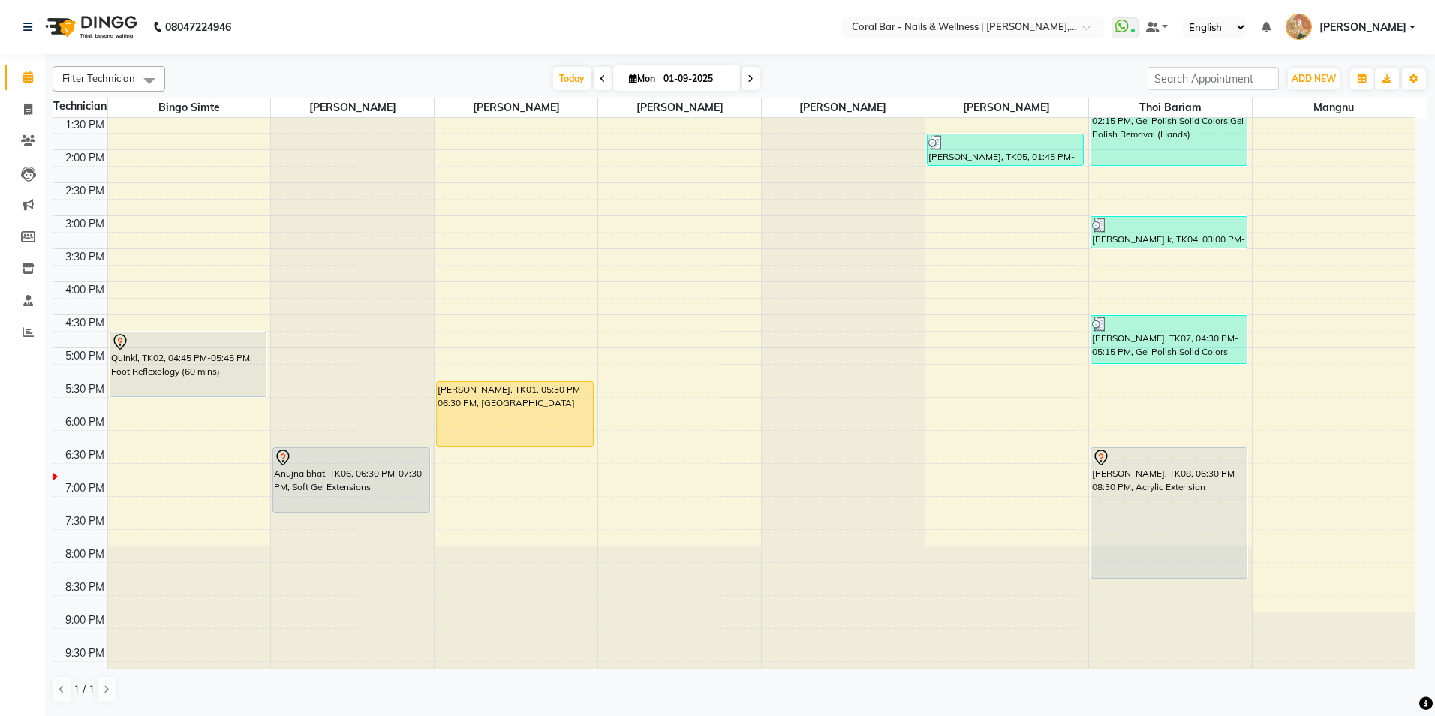
scroll to position [241, 0]
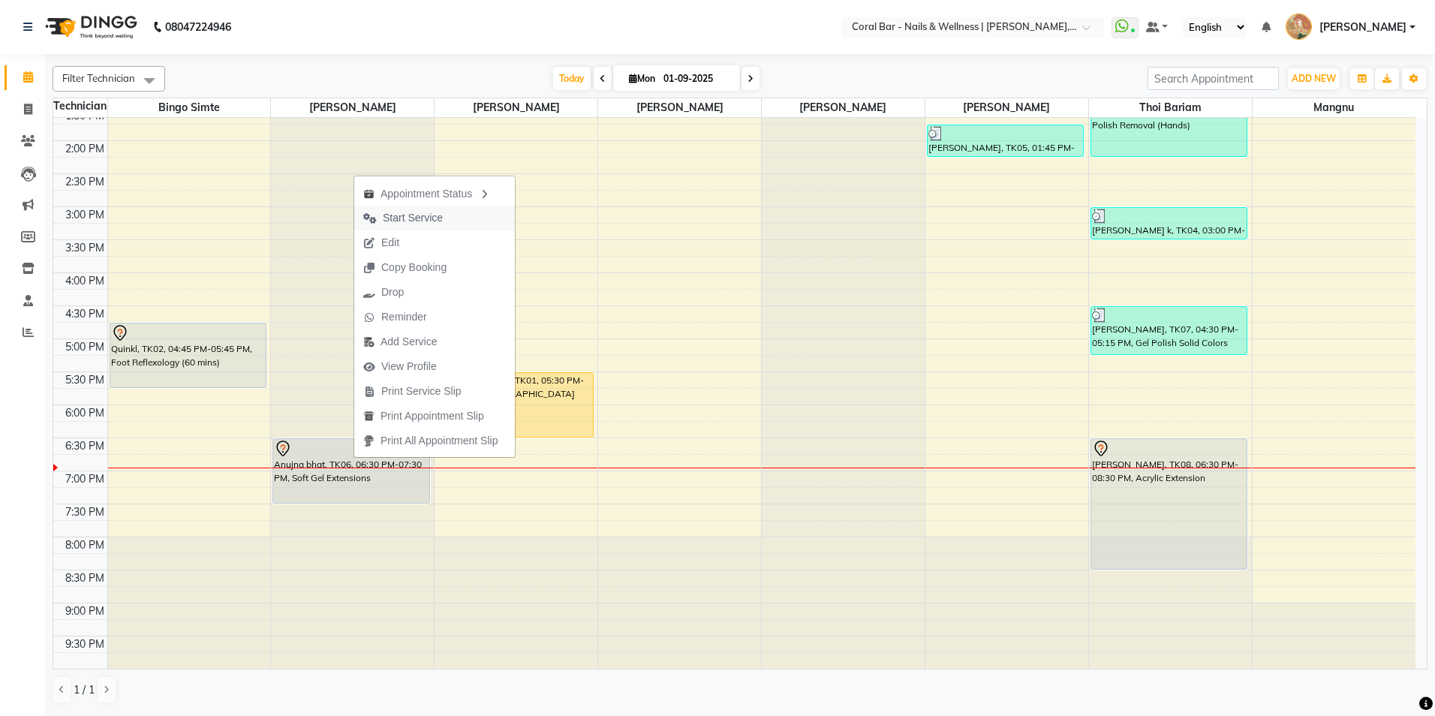
click at [399, 212] on span "Start Service" at bounding box center [413, 218] width 60 height 16
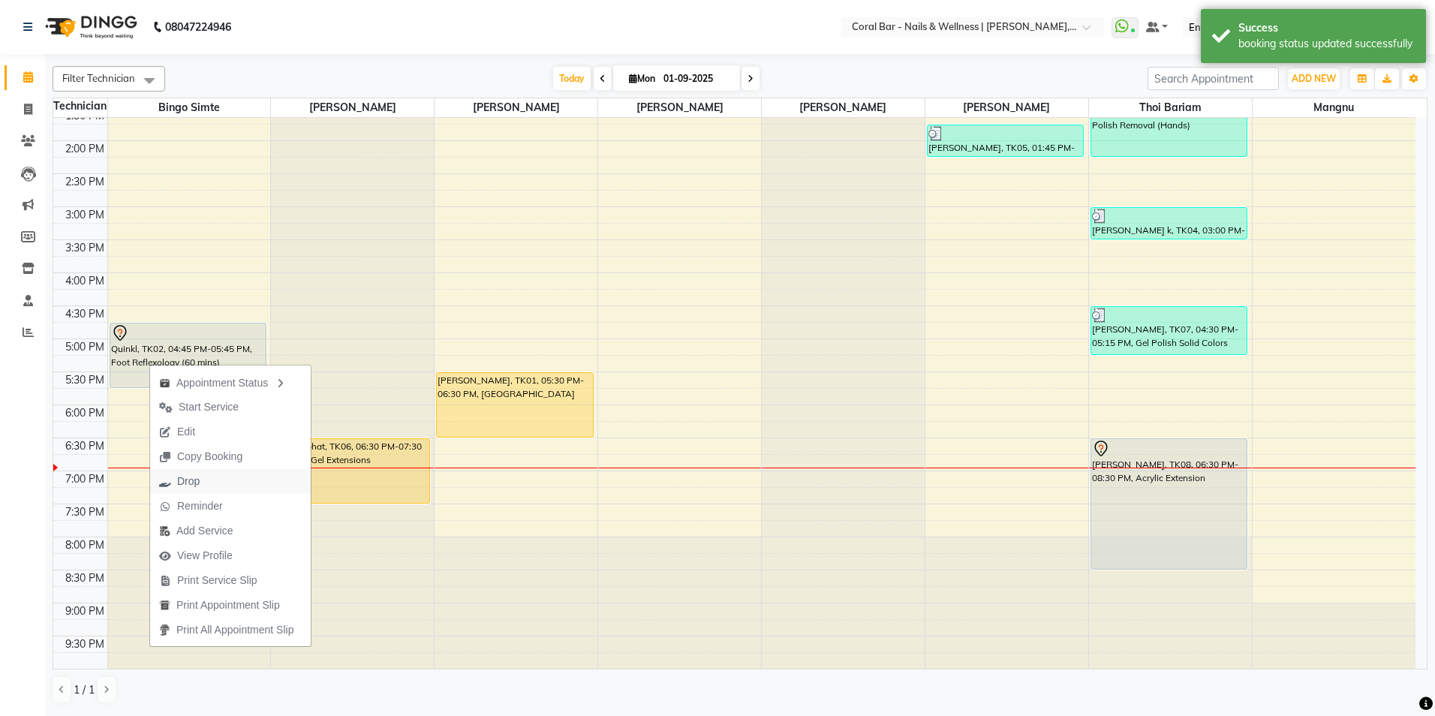
click at [193, 474] on span "Drop" at bounding box center [188, 482] width 23 height 16
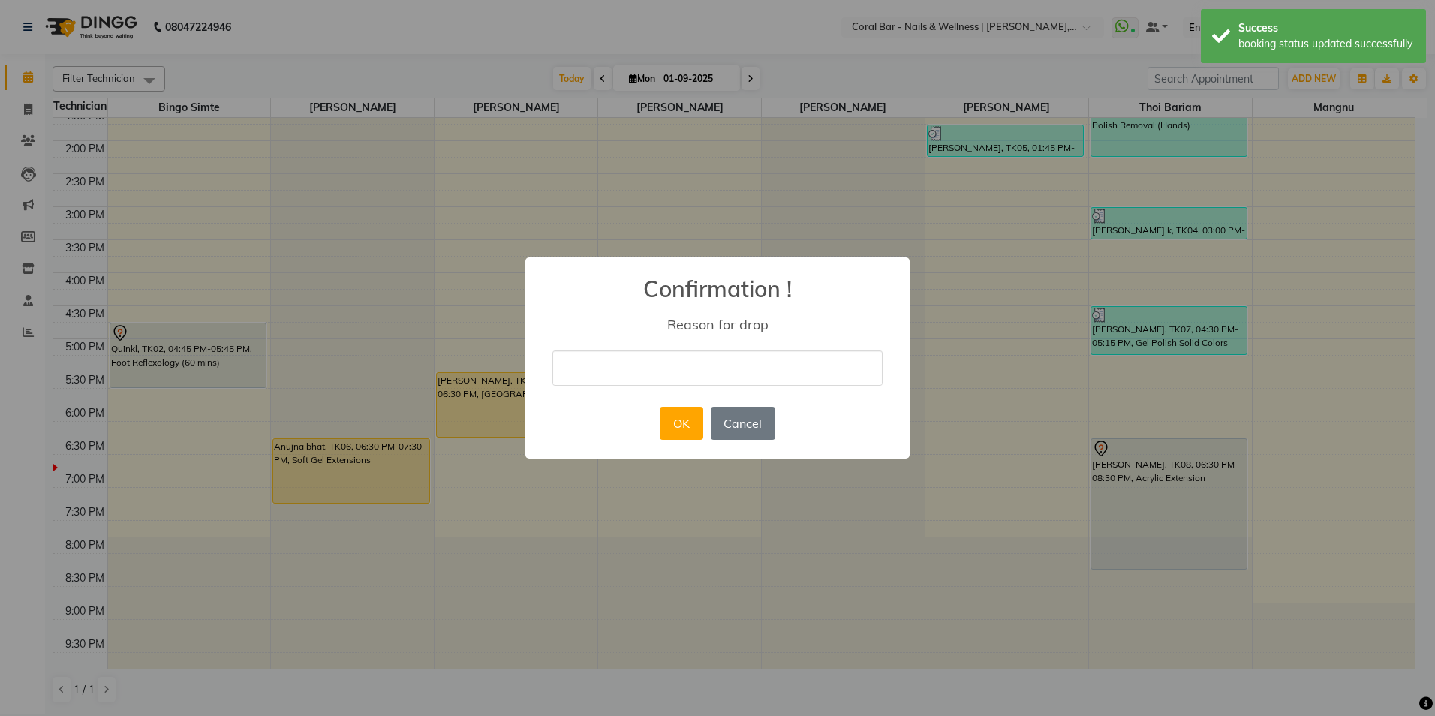
click at [603, 373] on input "text" at bounding box center [717, 367] width 330 height 35
type input "Cancelled"
click at [676, 432] on button "OK" at bounding box center [681, 423] width 43 height 33
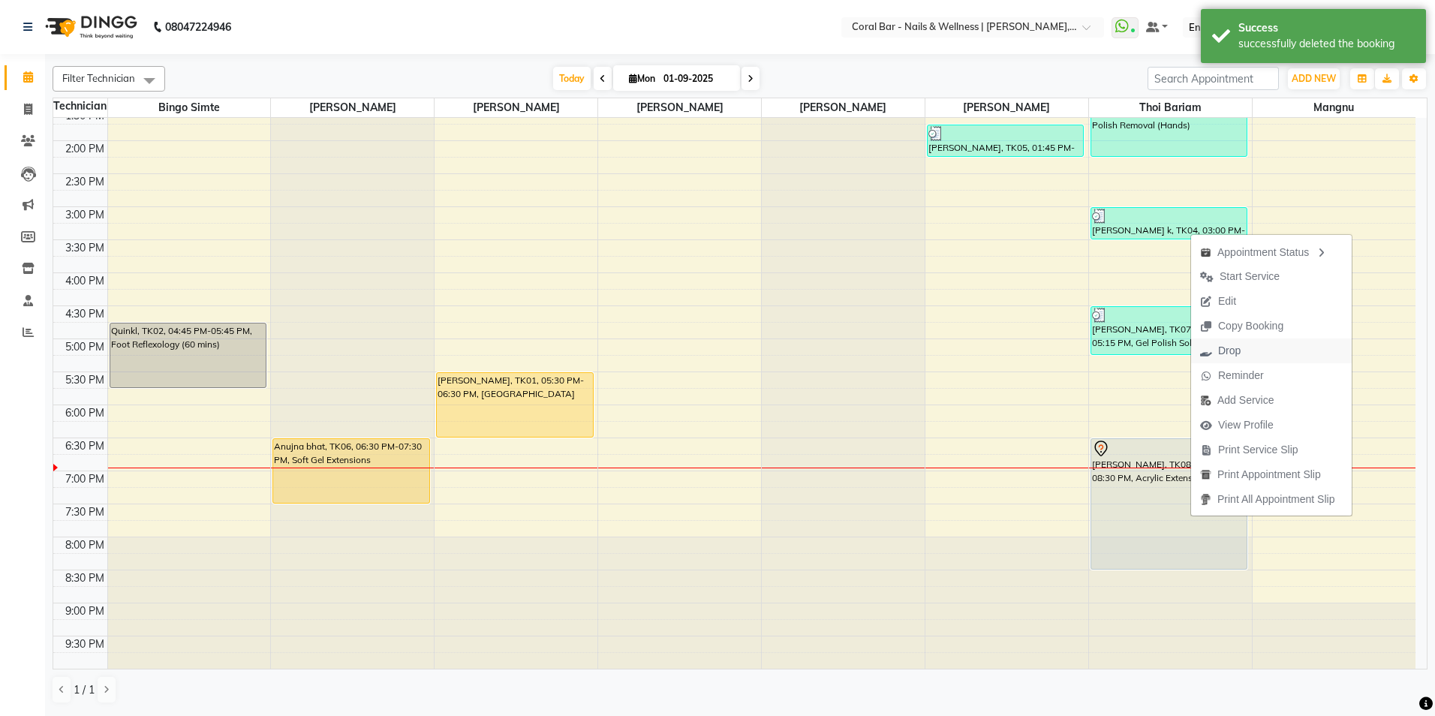
click at [1238, 352] on span "Drop" at bounding box center [1229, 351] width 23 height 16
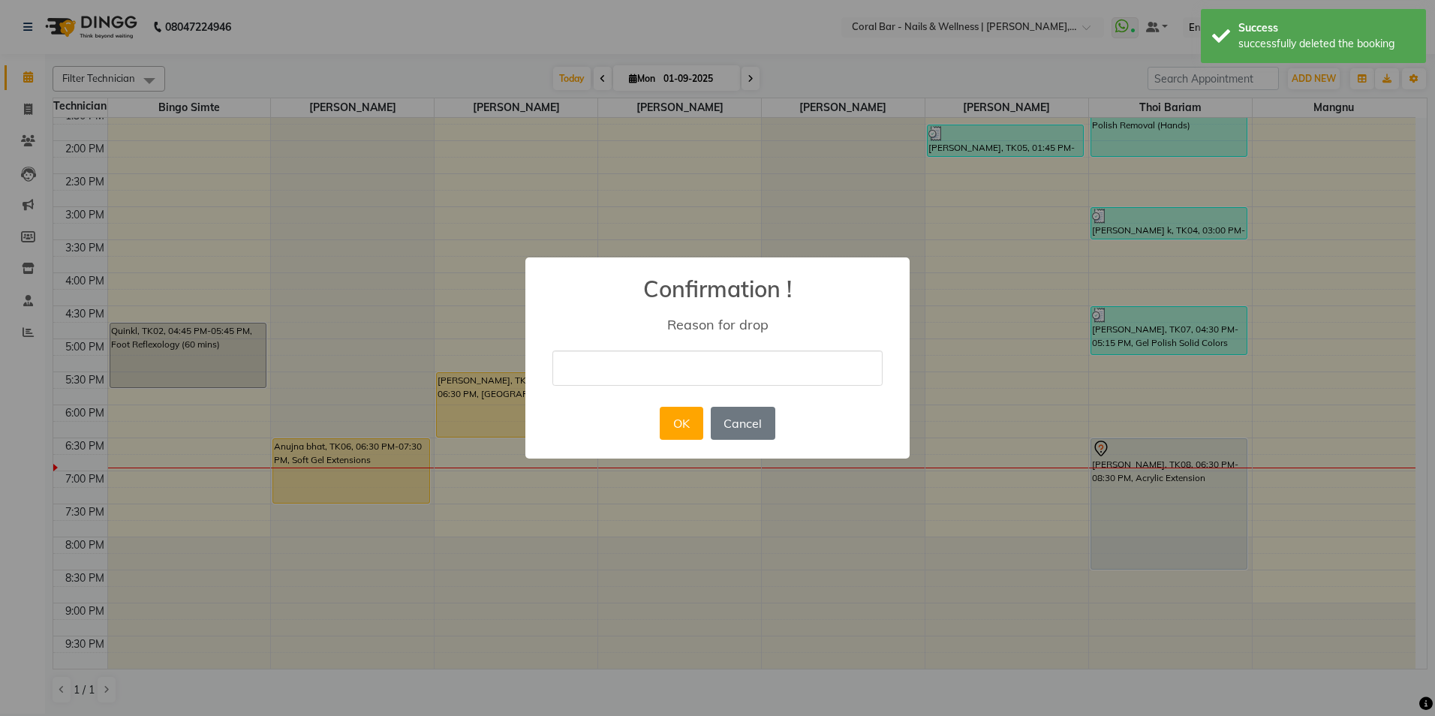
click at [654, 376] on input "text" at bounding box center [717, 367] width 330 height 35
type input "Cancelled"
click at [681, 432] on button "OK" at bounding box center [681, 423] width 43 height 33
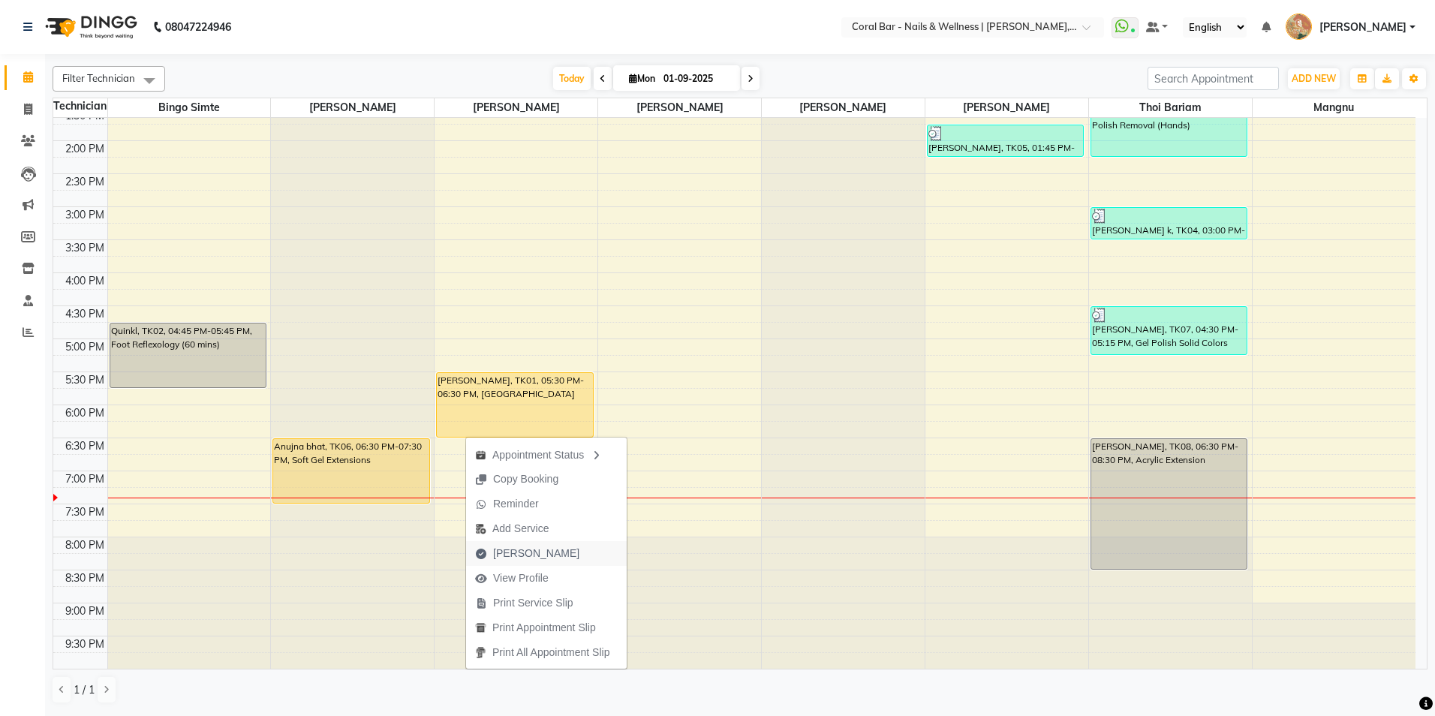
click at [503, 552] on span "[PERSON_NAME]" at bounding box center [536, 554] width 86 height 16
select select "service"
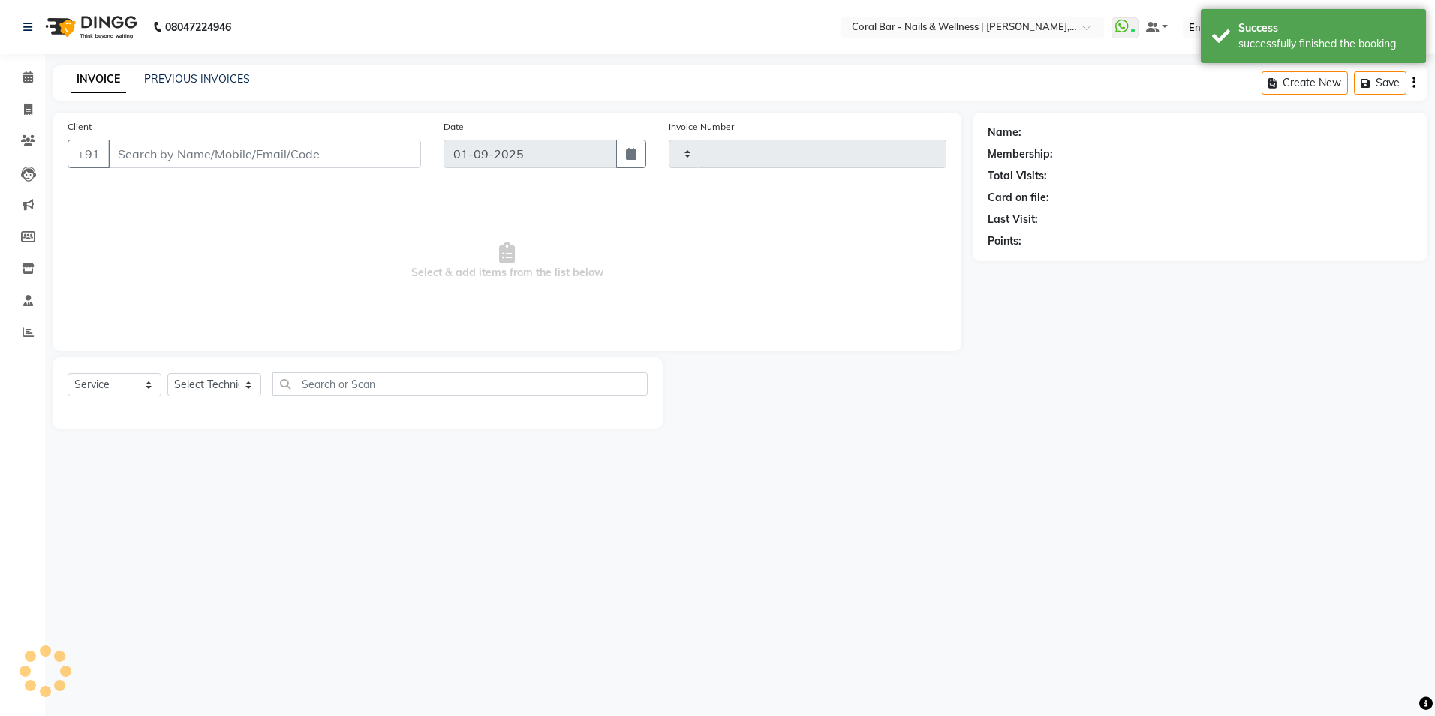
type input "1100"
select select "7157"
type input "9108278867"
select select "66532"
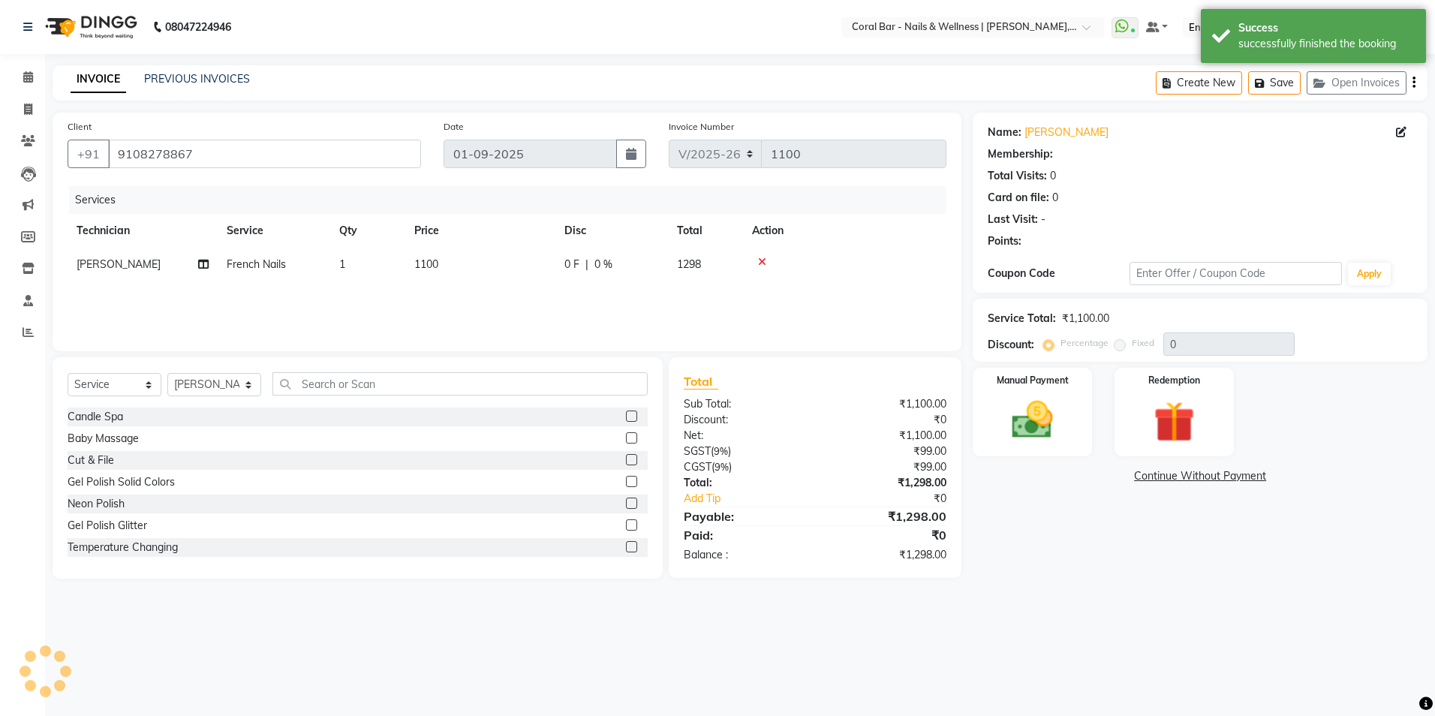
select select "1: Object"
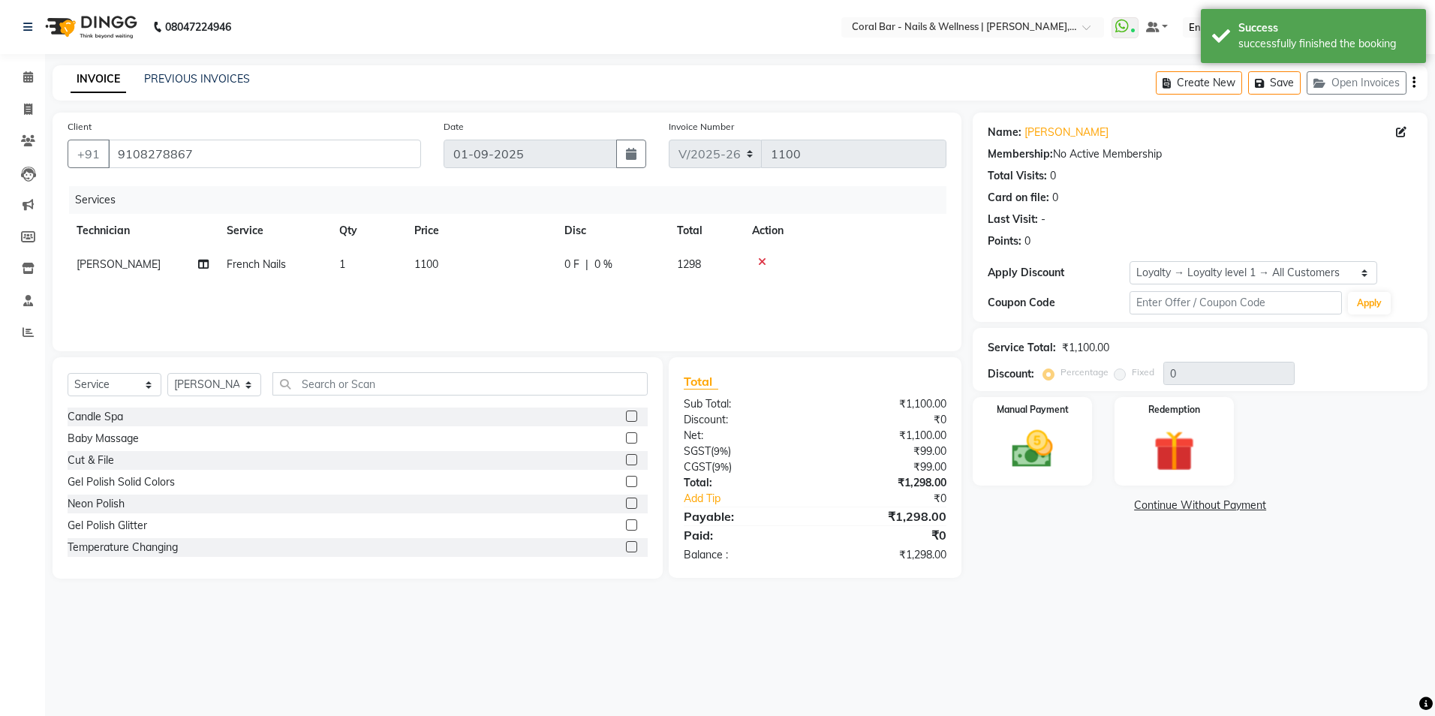
click at [758, 262] on icon at bounding box center [762, 262] width 8 height 11
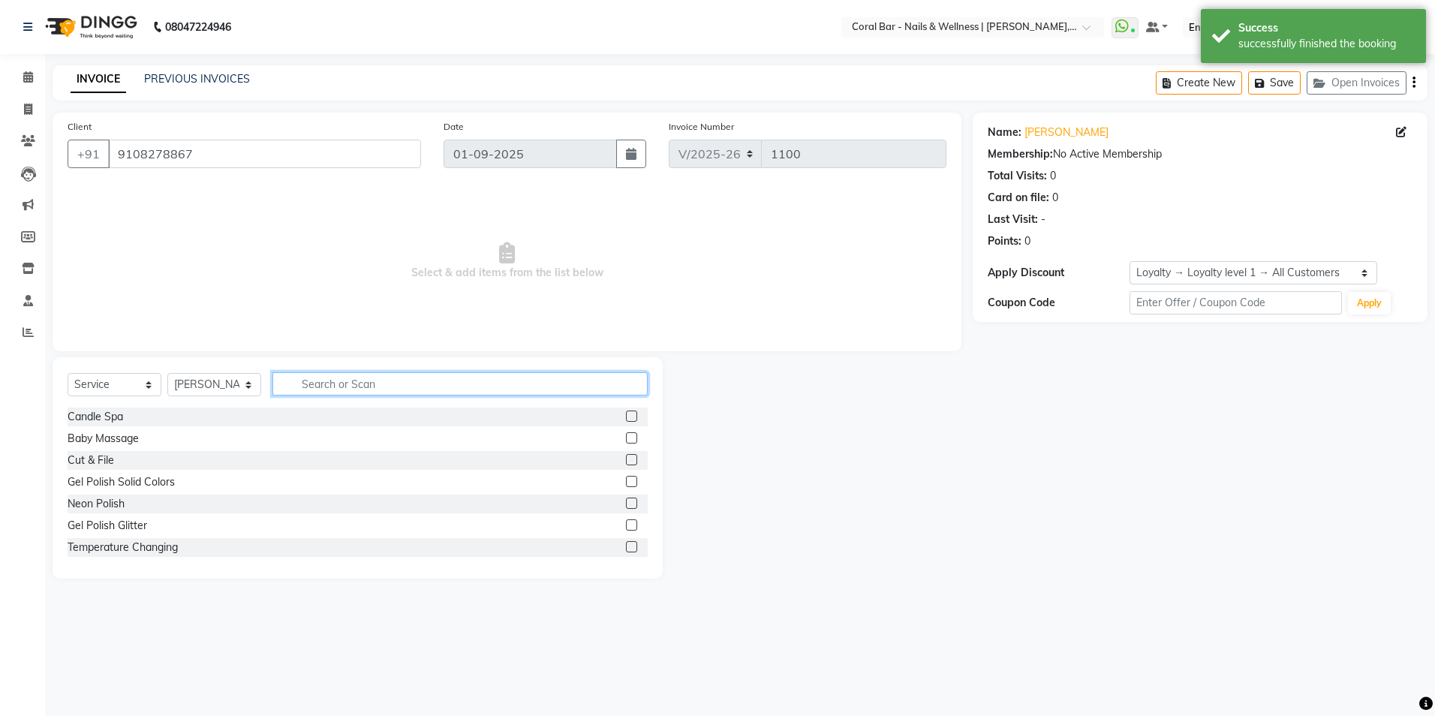
click at [371, 384] on input "text" at bounding box center [459, 383] width 375 height 23
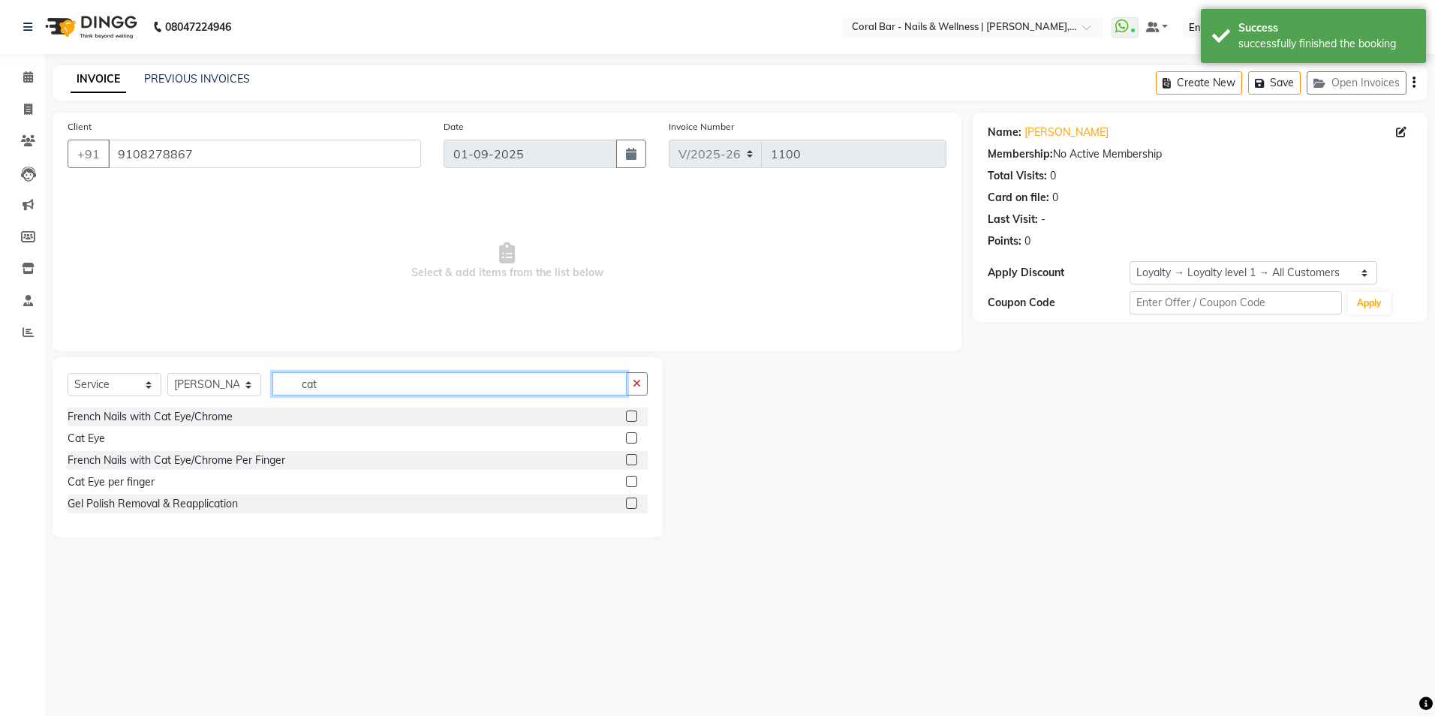
type input "cat"
click at [635, 483] on label at bounding box center [631, 481] width 11 height 11
click at [635, 483] on input "checkbox" at bounding box center [631, 482] width 10 height 10
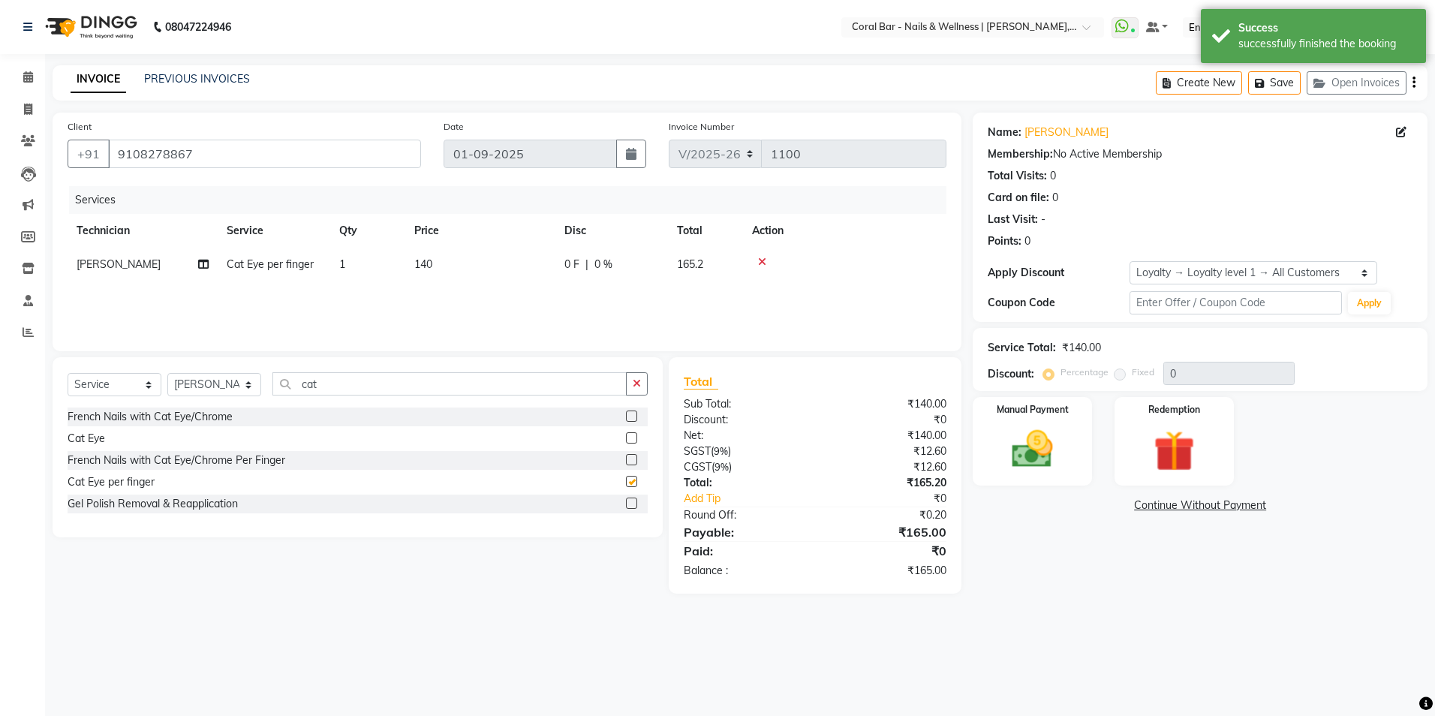
checkbox input "false"
click at [356, 265] on td "1" at bounding box center [367, 265] width 75 height 34
select select "66532"
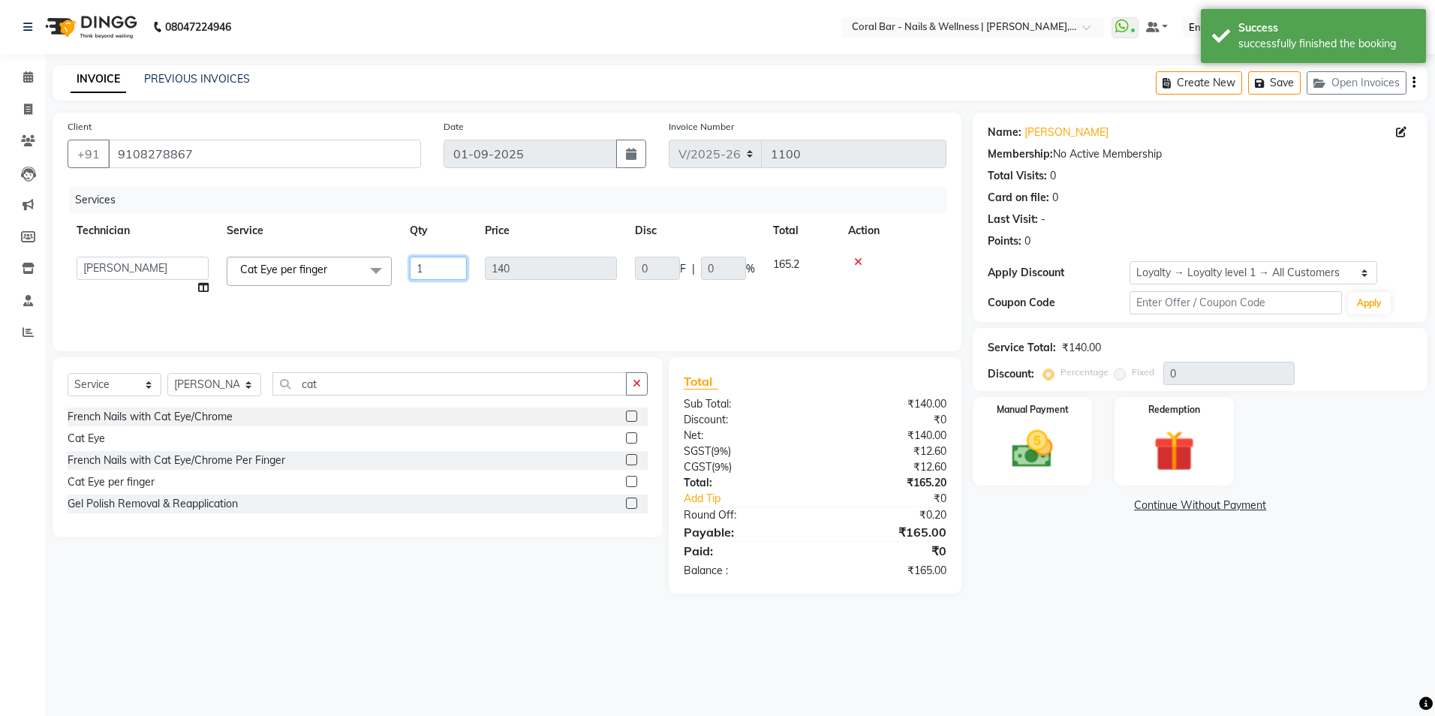
drag, startPoint x: 430, startPoint y: 265, endPoint x: 405, endPoint y: 265, distance: 24.8
click at [405, 265] on td "1" at bounding box center [438, 276] width 75 height 57
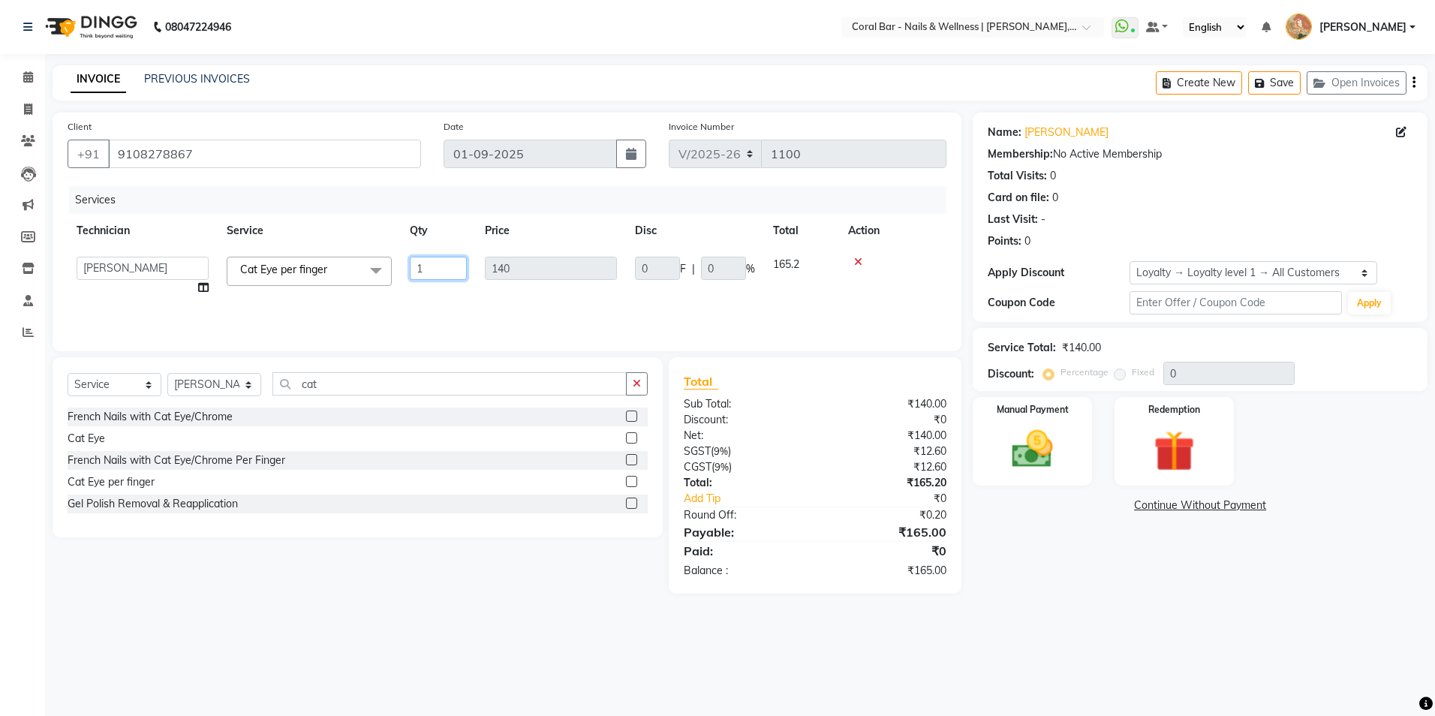
type input "8"
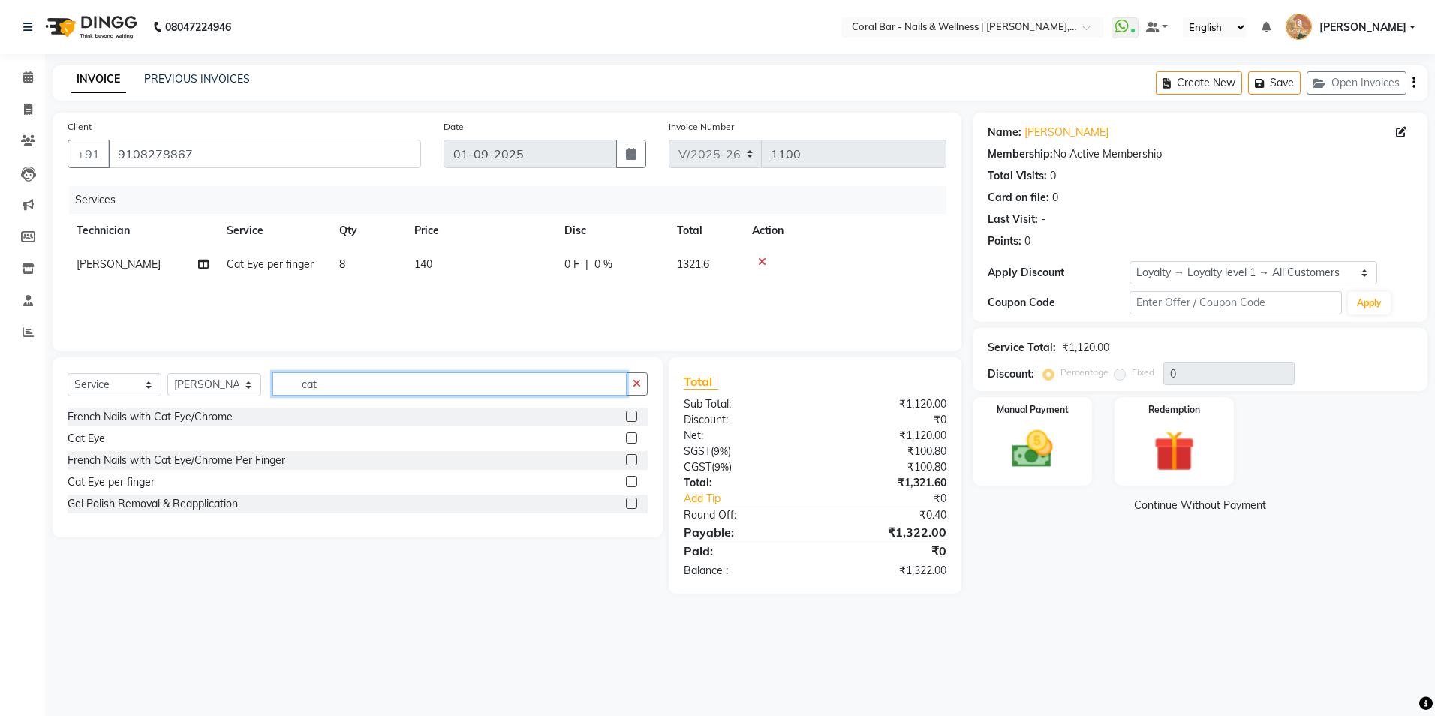
drag, startPoint x: 364, startPoint y: 383, endPoint x: 215, endPoint y: 398, distance: 150.2
click at [215, 398] on div "Select Service Product Membership Package Voucher Prepaid Gift Card Select Tech…" at bounding box center [358, 389] width 580 height 35
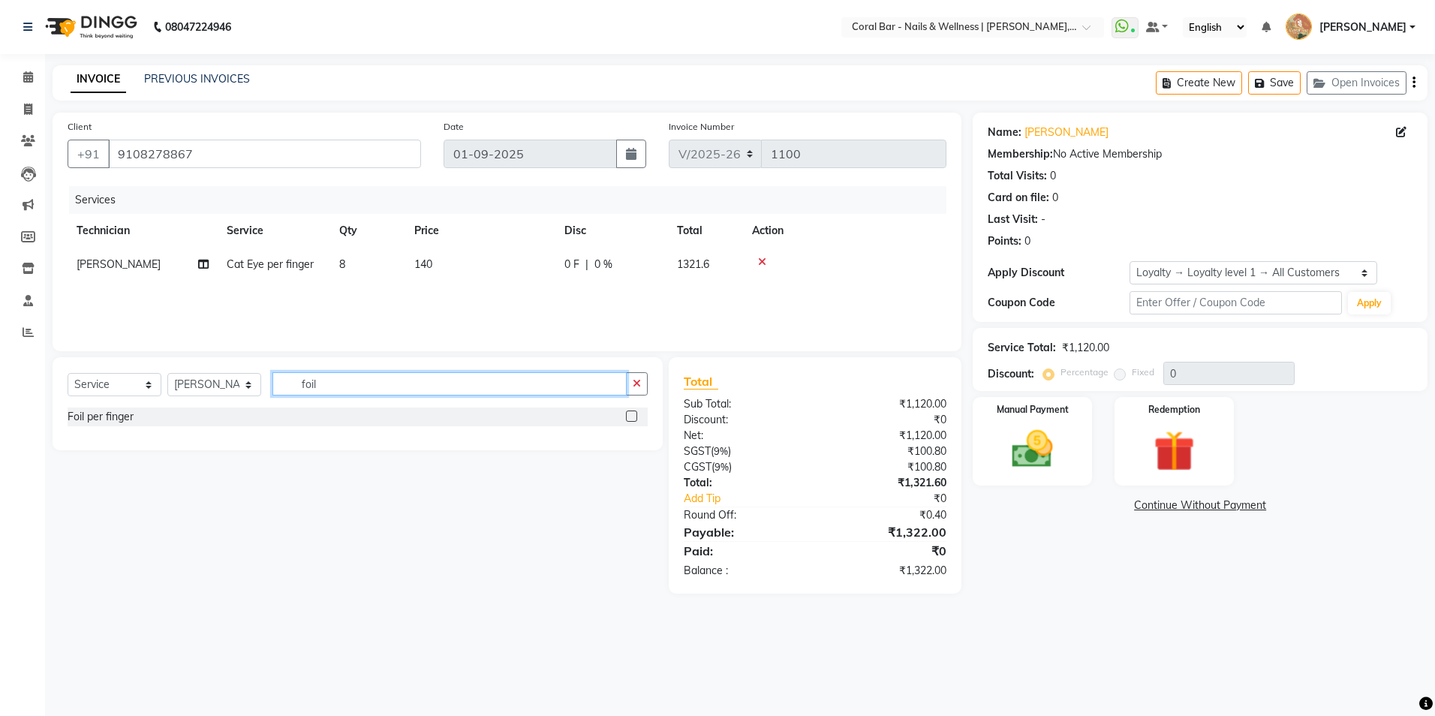
type input "foil"
click at [630, 416] on label at bounding box center [631, 416] width 11 height 11
click at [630, 416] on input "checkbox" at bounding box center [631, 417] width 10 height 10
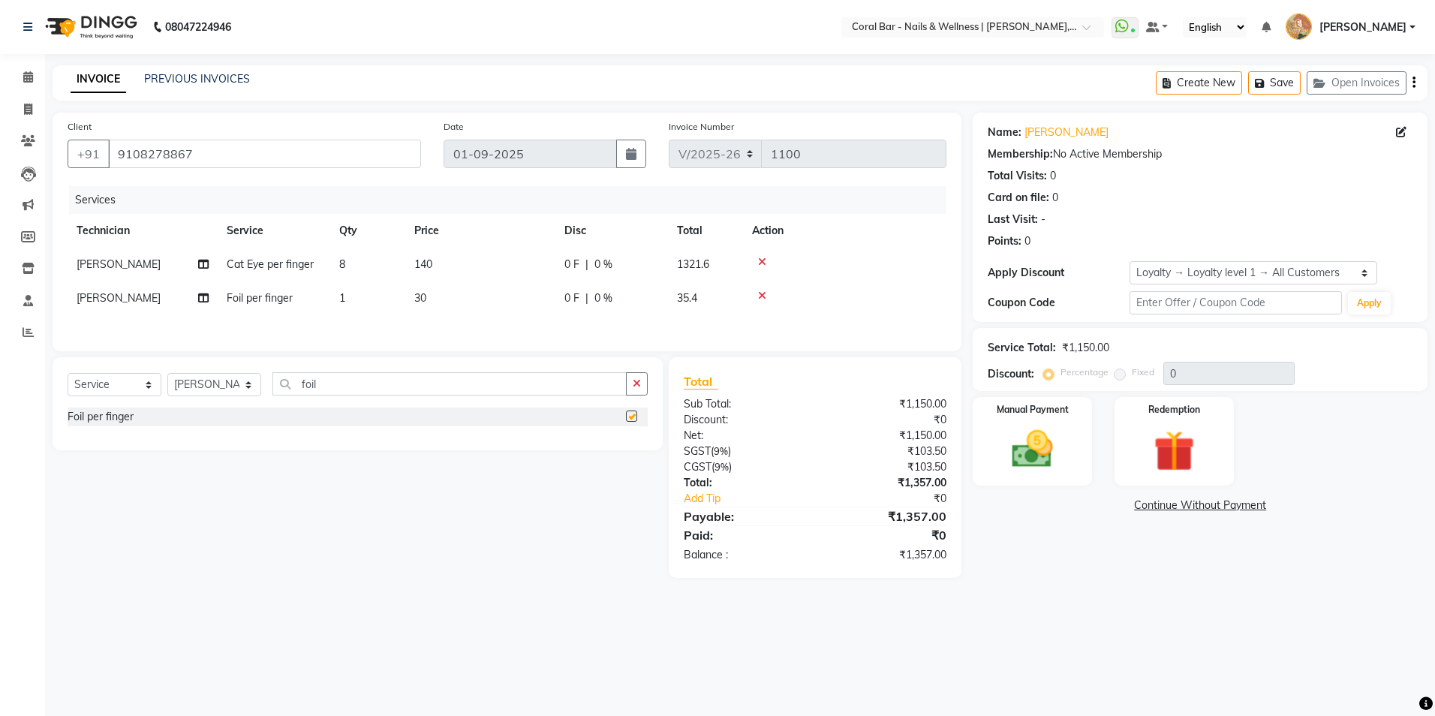
checkbox input "false"
click at [380, 308] on td "1" at bounding box center [367, 298] width 75 height 34
select select "66532"
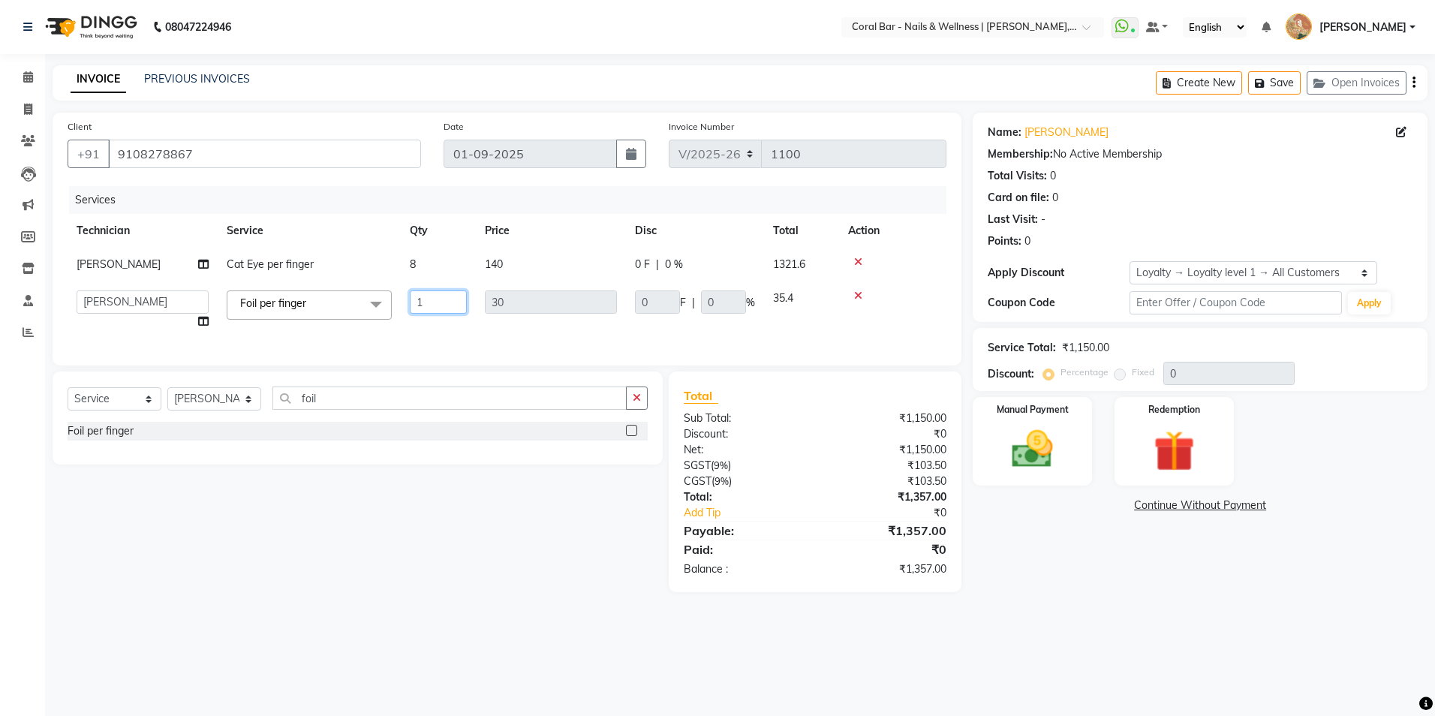
drag, startPoint x: 438, startPoint y: 296, endPoint x: 383, endPoint y: 296, distance: 55.5
click at [383, 296] on tr "Bhavani CA Bingo Simte [PERSON_NAME] [PERSON_NAME] [PERSON_NAME] Mangnu [PERSON…" at bounding box center [507, 309] width 879 height 57
type input "2"
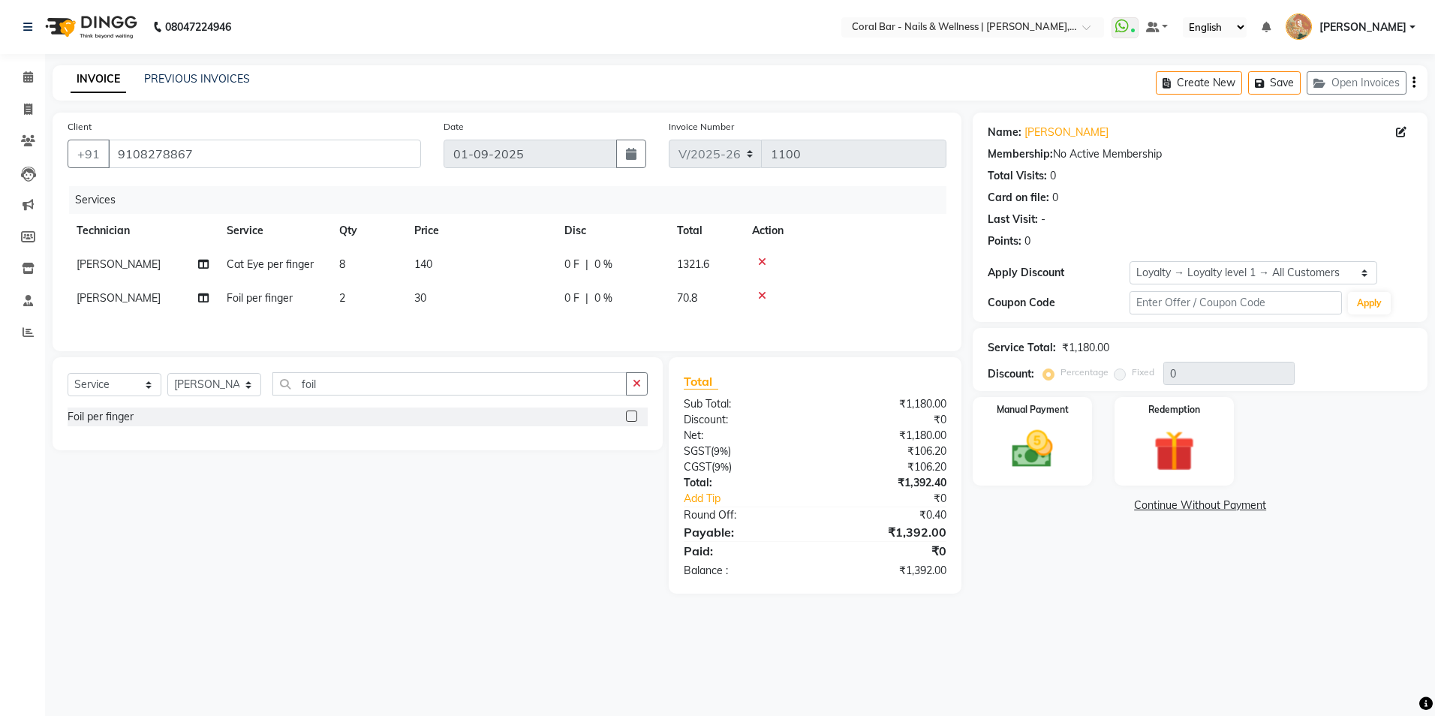
click at [455, 583] on div "Select Service Product Membership Package Voucher Prepaid Gift Card Select Tech…" at bounding box center [351, 475] width 621 height 236
click at [46, 81] on main "INVOICE PREVIOUS INVOICES Create New Save Open Invoices Client [PHONE_NUMBER] D…" at bounding box center [740, 340] width 1390 height 551
click at [23, 83] on span at bounding box center [28, 77] width 26 height 17
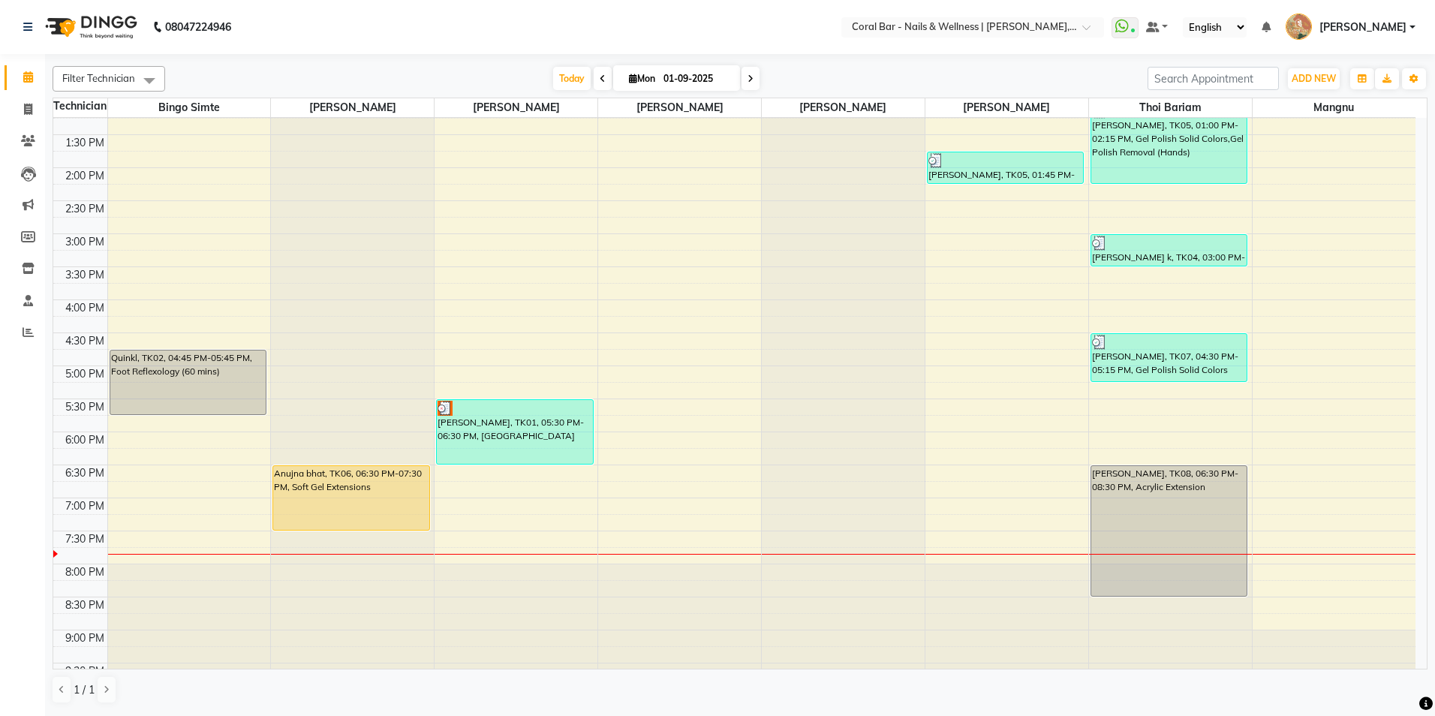
scroll to position [241, 0]
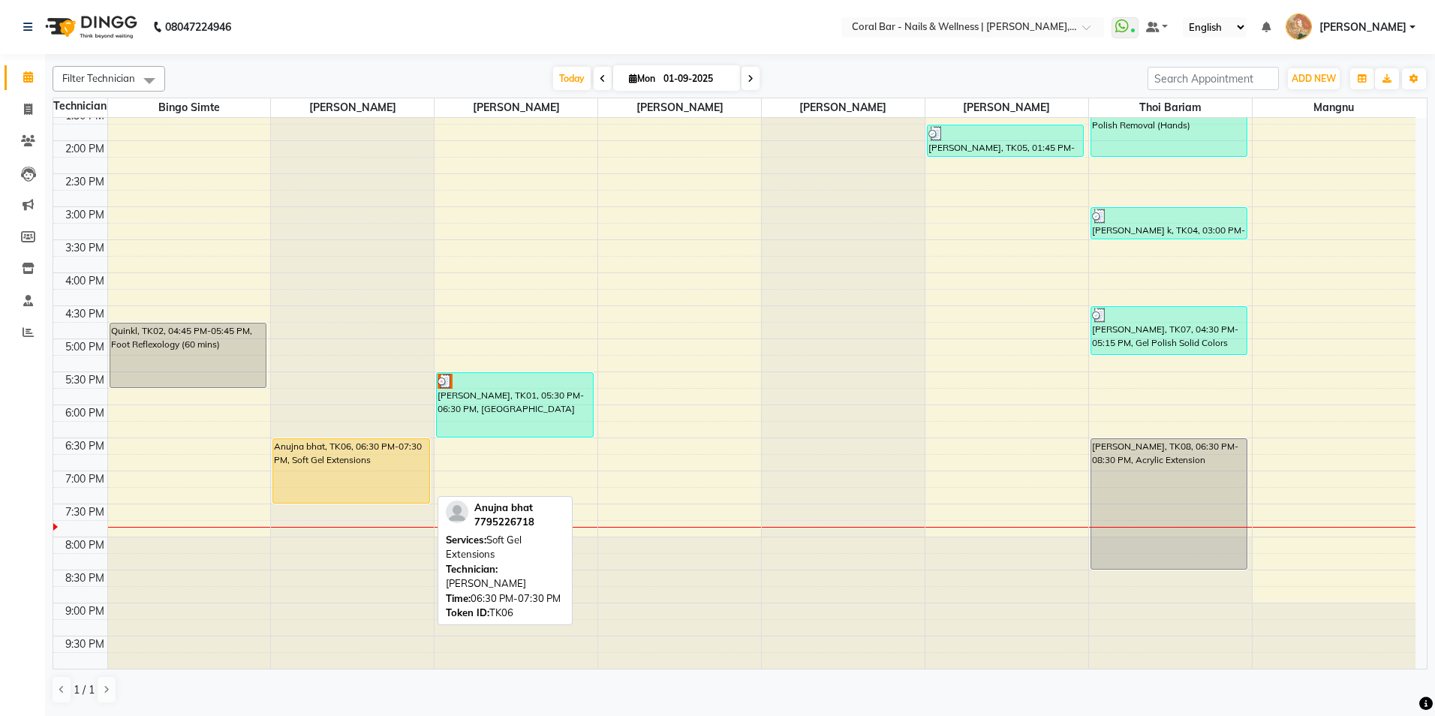
click at [368, 460] on div "Anujna bhat, TK06, 06:30 PM-07:30 PM, Soft Gel Extensions" at bounding box center [350, 471] width 155 height 64
select select "1"
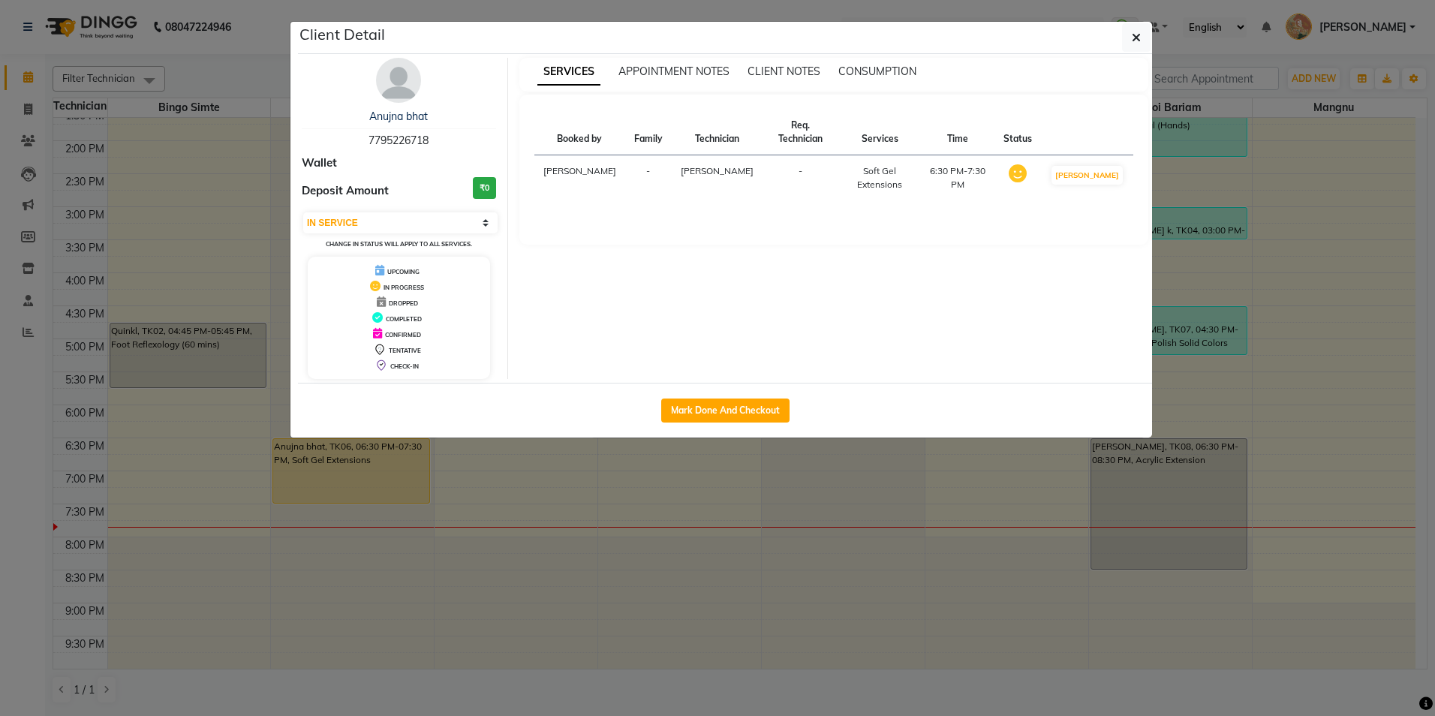
click at [717, 429] on div "Mark Done And Checkout" at bounding box center [725, 410] width 854 height 55
click at [720, 406] on button "Mark Done And Checkout" at bounding box center [725, 410] width 128 height 24
select select "service"
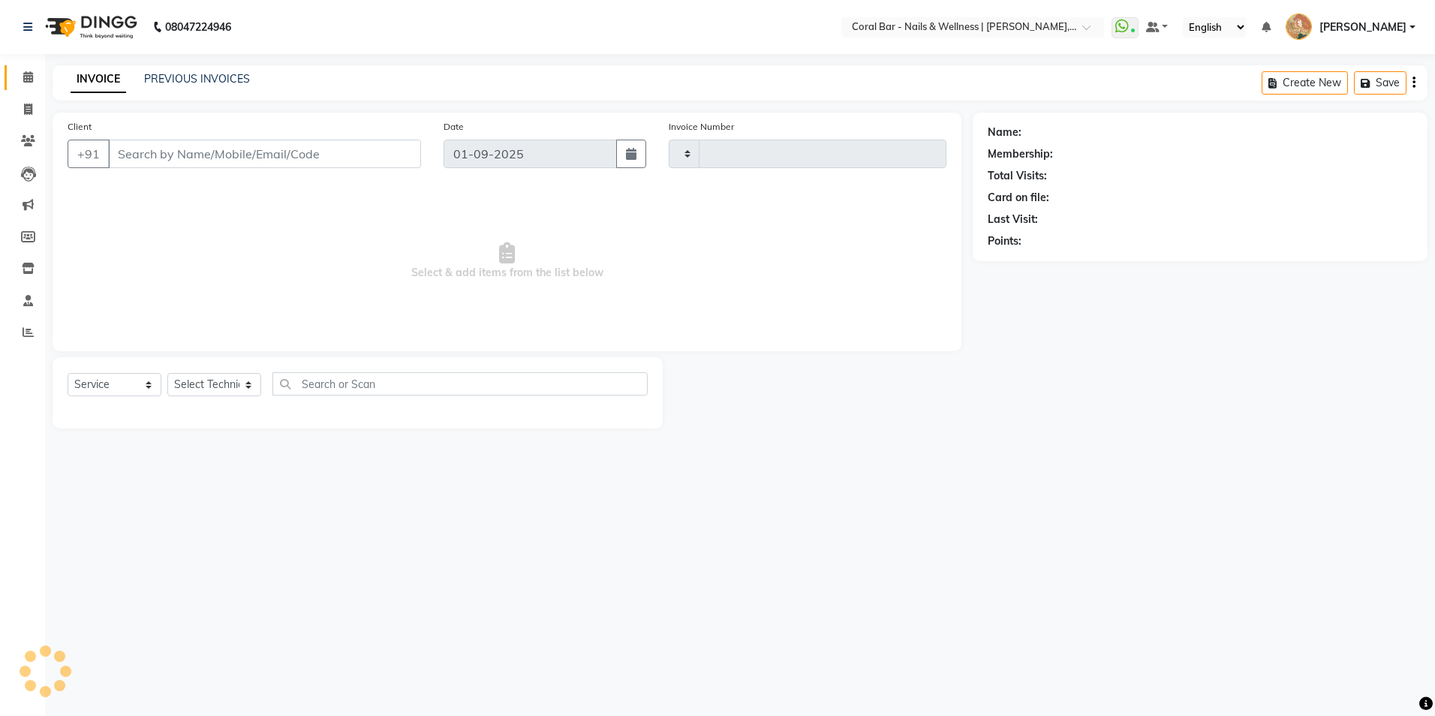
type input "1100"
select select "7157"
type input "7795226718"
select select "66409"
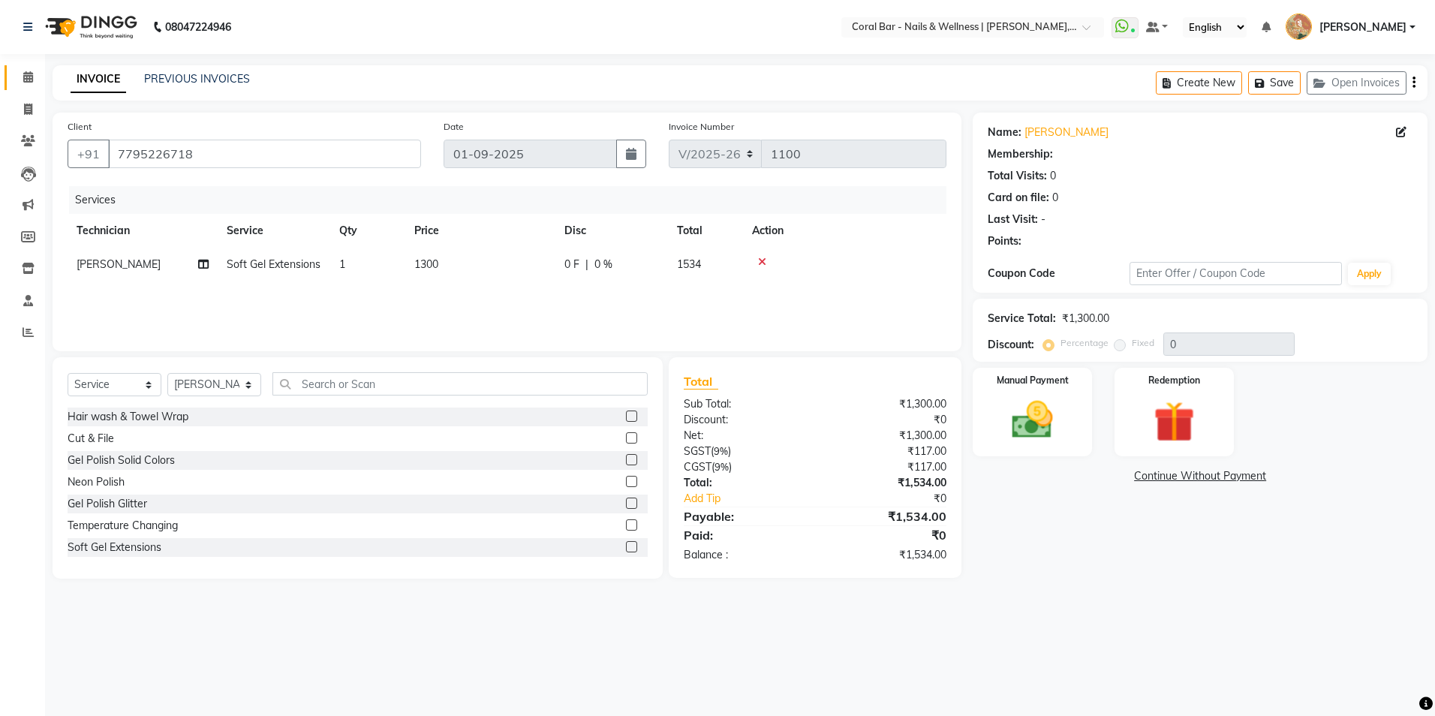
select select "1: Object"
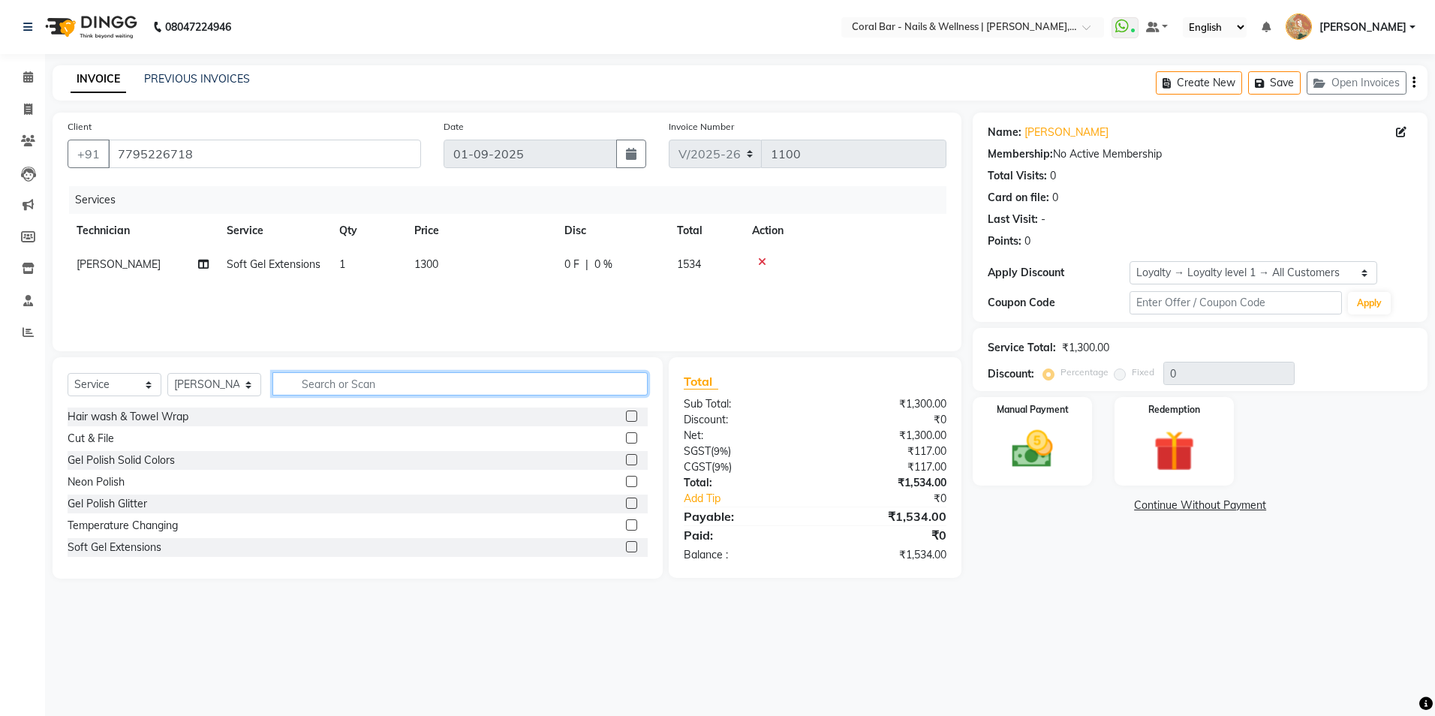
click at [380, 381] on input "text" at bounding box center [459, 383] width 375 height 23
type input "ca"
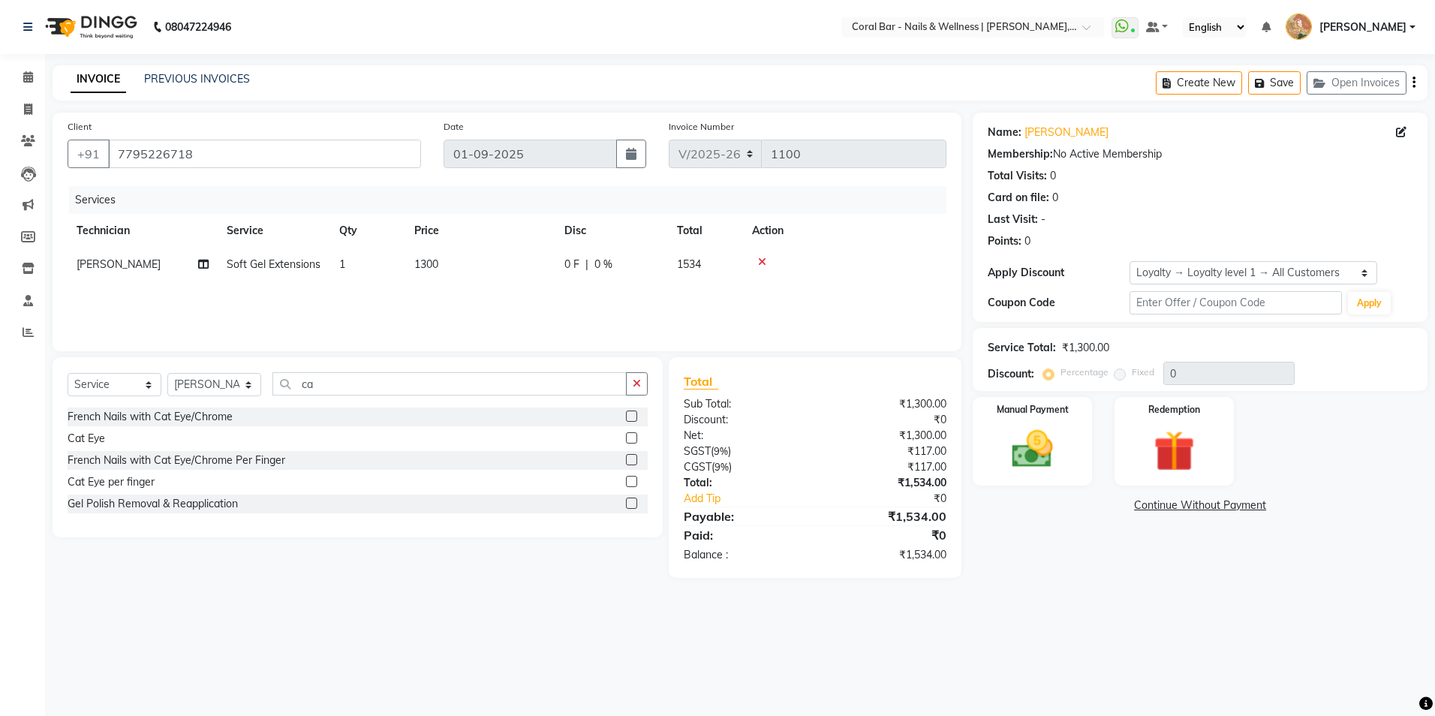
click at [627, 435] on label at bounding box center [631, 437] width 11 height 11
click at [627, 435] on input "checkbox" at bounding box center [631, 439] width 10 height 10
checkbox input "false"
click at [762, 290] on icon at bounding box center [762, 295] width 8 height 11
click at [327, 386] on input "ca" at bounding box center [449, 383] width 354 height 23
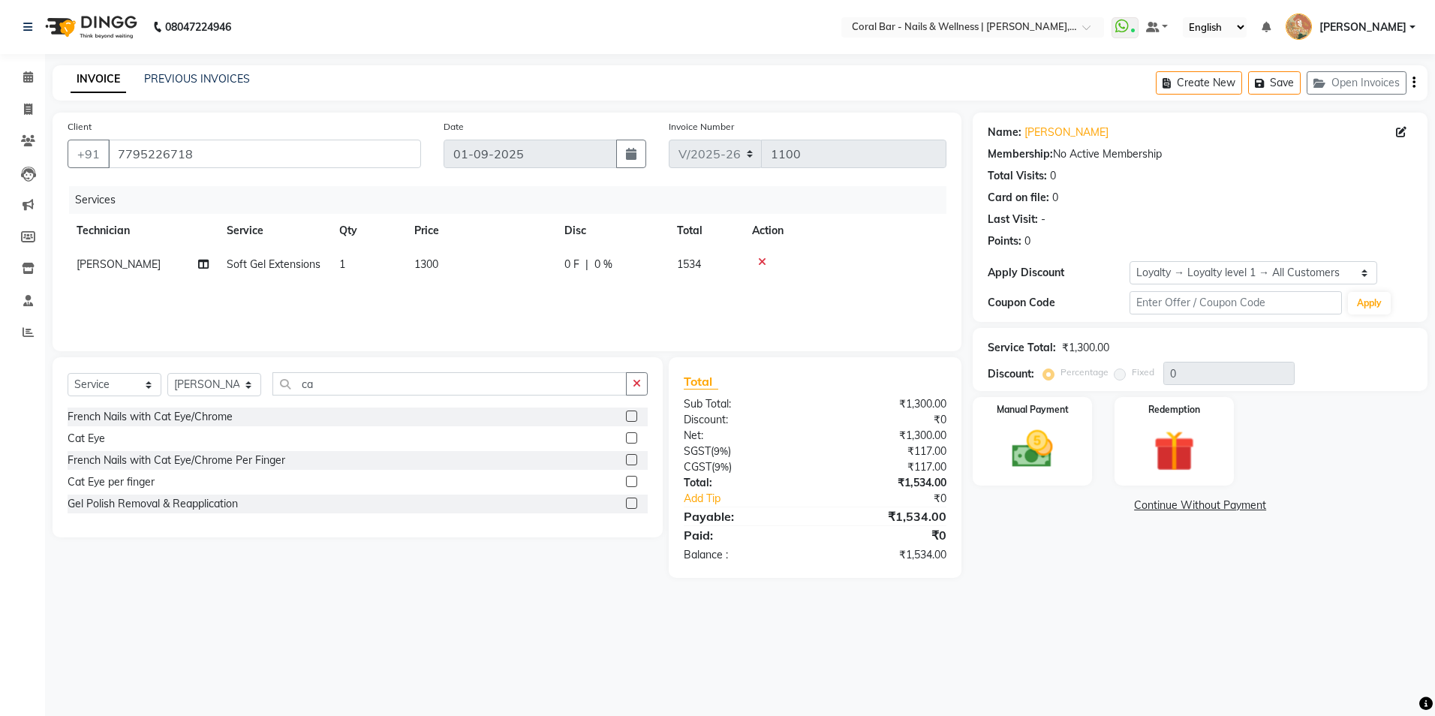
click at [634, 481] on label at bounding box center [631, 481] width 11 height 11
click at [634, 481] on input "checkbox" at bounding box center [631, 482] width 10 height 10
checkbox input "false"
click at [368, 284] on td "1" at bounding box center [367, 298] width 75 height 34
select select "66409"
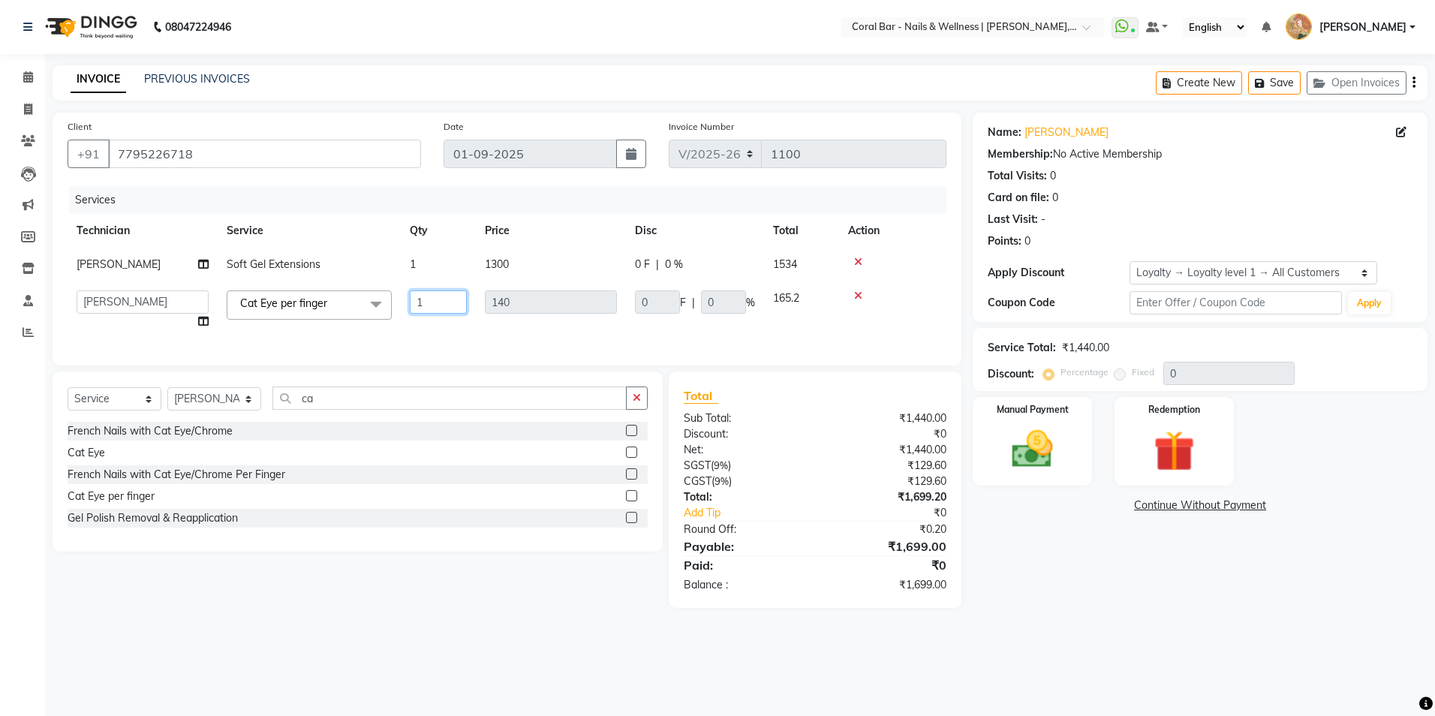
drag, startPoint x: 435, startPoint y: 300, endPoint x: 380, endPoint y: 309, distance: 55.5
click at [380, 309] on tr "Bhavani CA Bingo Simte [PERSON_NAME] [PERSON_NAME] [PERSON_NAME] Mangnu [PERSON…" at bounding box center [507, 309] width 879 height 57
type input "4"
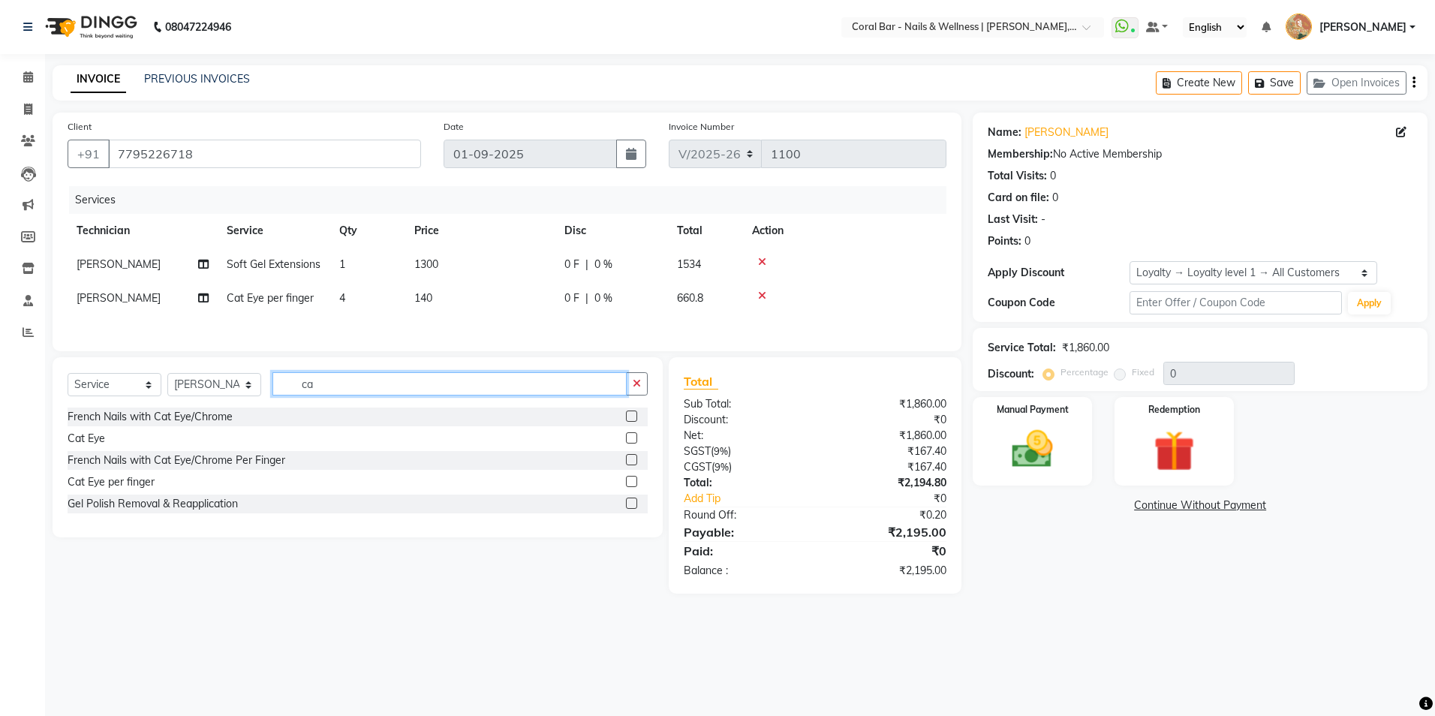
drag, startPoint x: 334, startPoint y: 412, endPoint x: 264, endPoint y: 415, distance: 69.9
click at [264, 415] on div "Select Service Product Membership Package Voucher Prepaid Gift Card Select Tech…" at bounding box center [358, 447] width 610 height 180
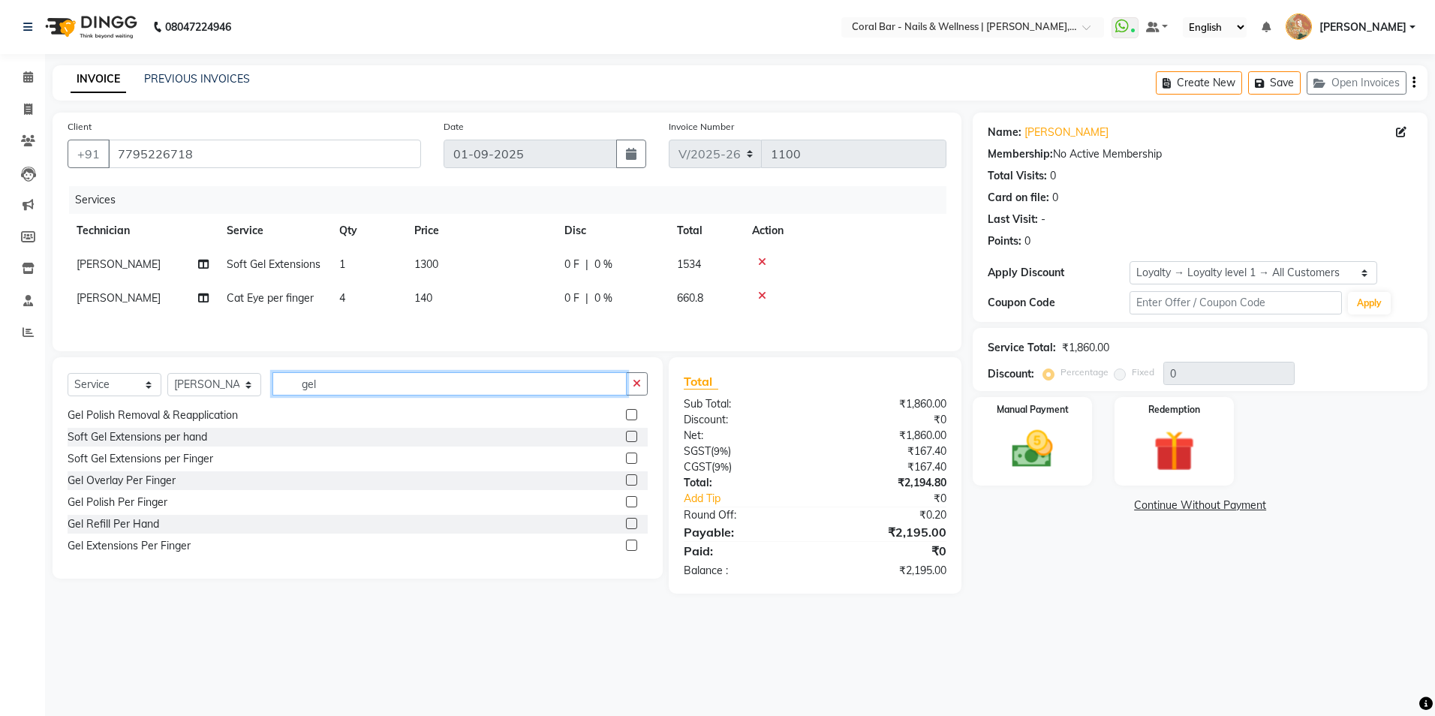
scroll to position [350, 0]
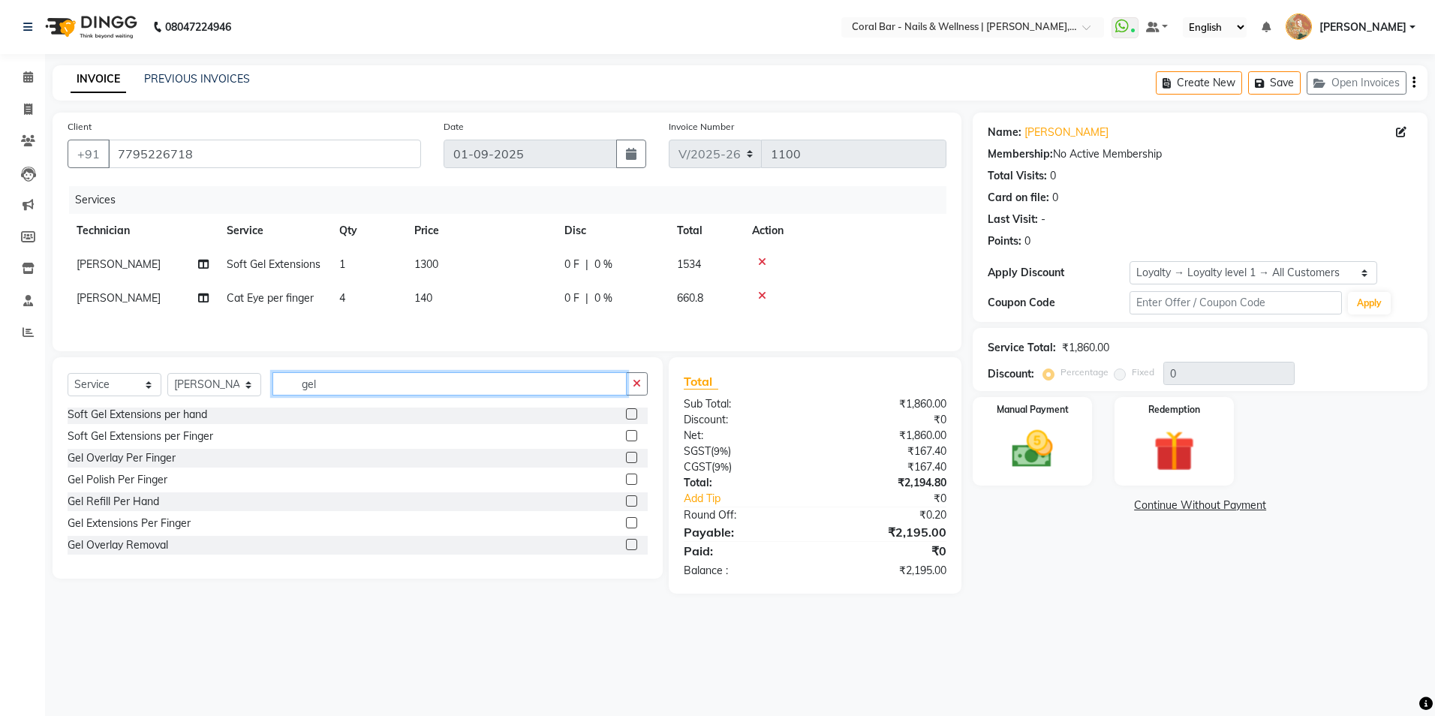
type input "gel"
click at [626, 481] on label at bounding box center [631, 479] width 11 height 11
click at [626, 481] on input "checkbox" at bounding box center [631, 480] width 10 height 10
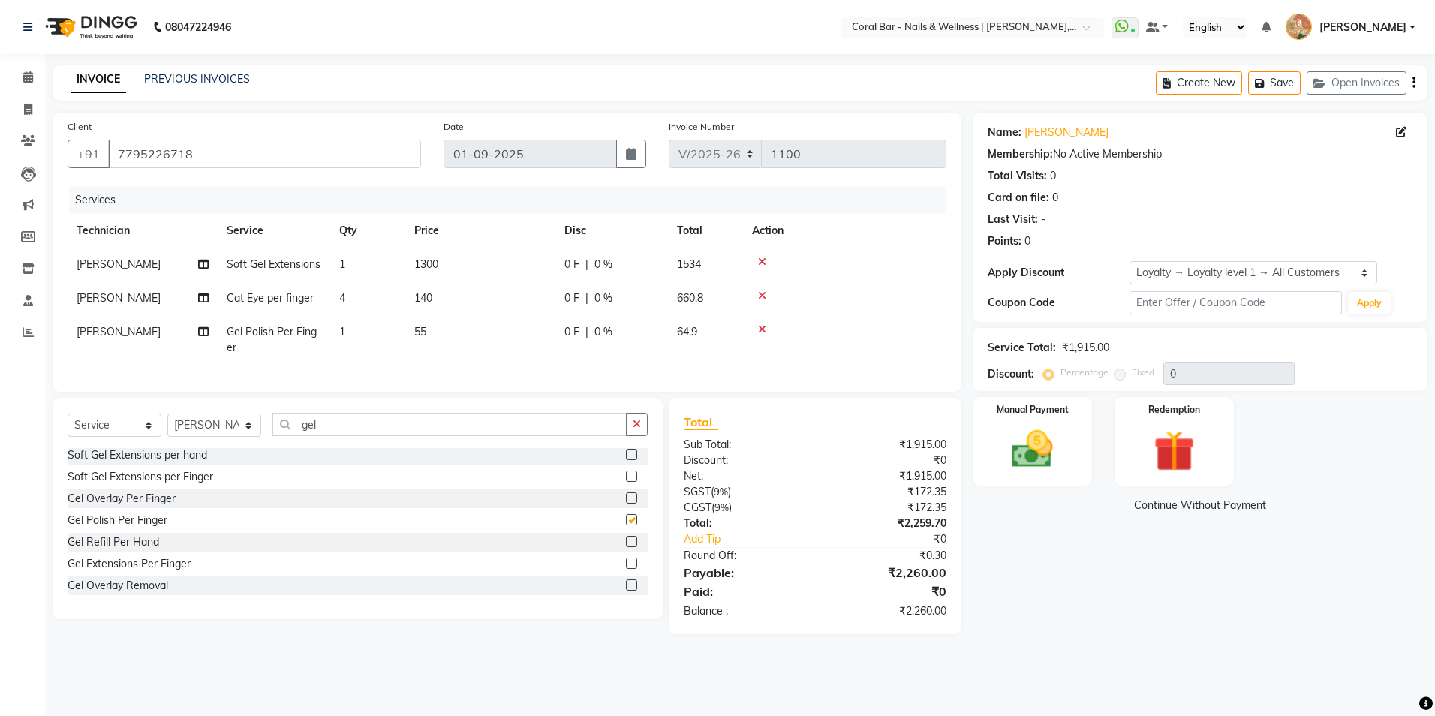
checkbox input "false"
click at [377, 321] on td "1" at bounding box center [367, 340] width 75 height 50
select select "66409"
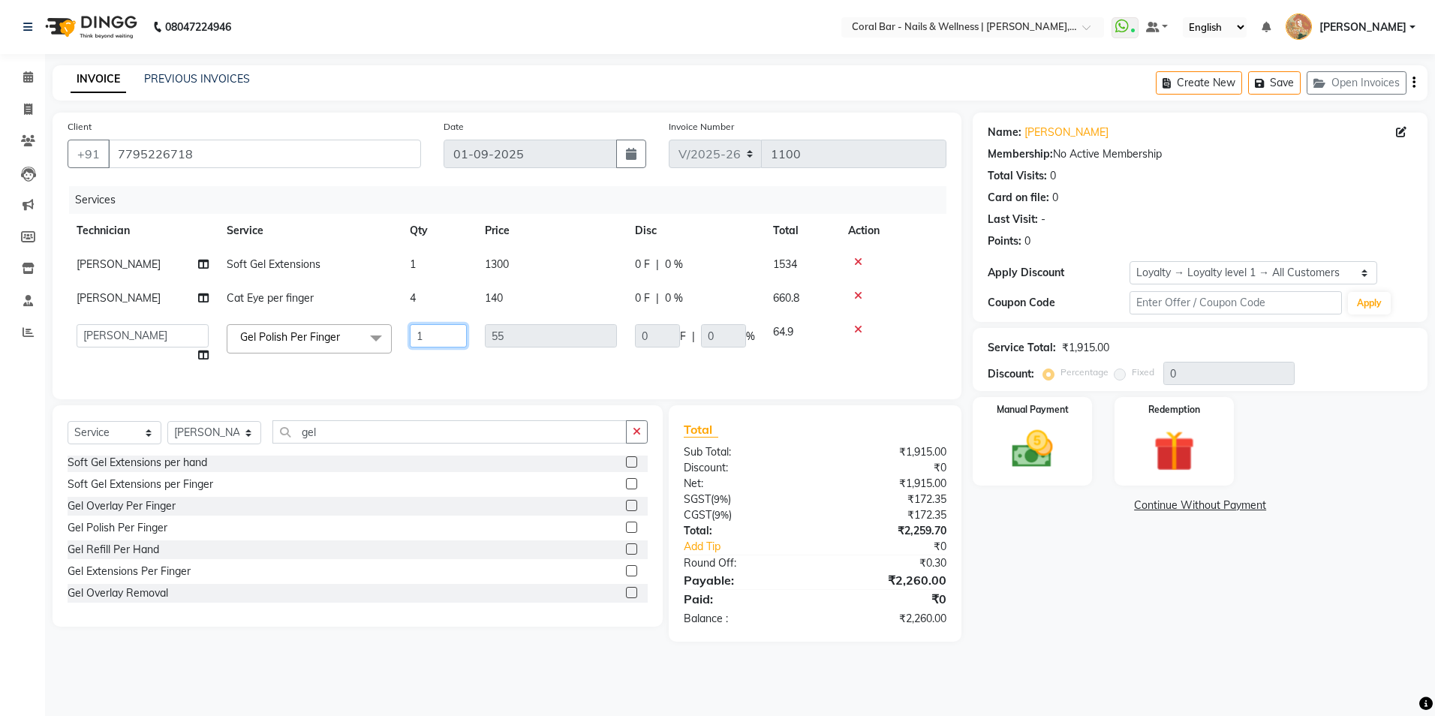
drag, startPoint x: 448, startPoint y: 333, endPoint x: 360, endPoint y: 344, distance: 88.4
click at [360, 344] on tr "Bhavani CA Bingo Simte [PERSON_NAME] [PERSON_NAME] [PERSON_NAME] Mangnu [PERSON…" at bounding box center [507, 343] width 879 height 57
type input "6"
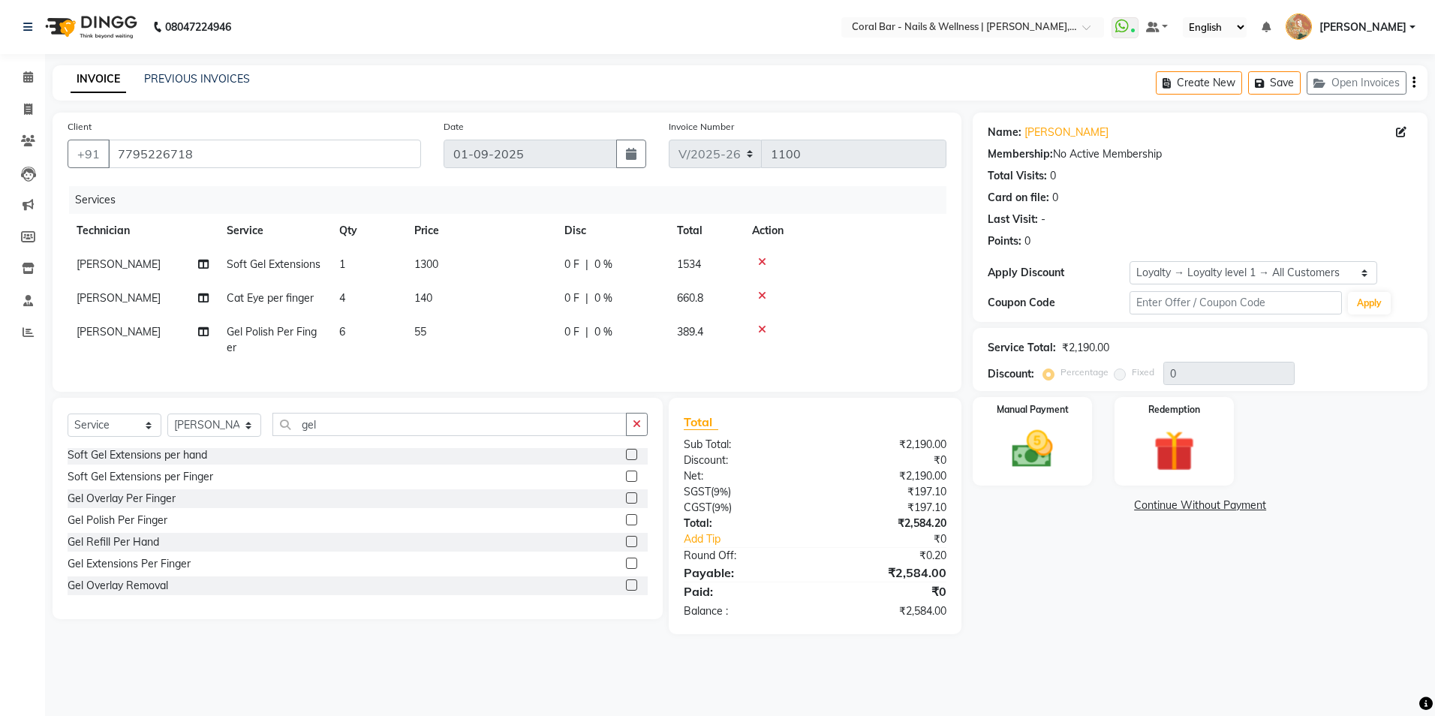
click at [320, 655] on main "INVOICE PREVIOUS INVOICES Create New Save Open Invoices Client [PHONE_NUMBER] D…" at bounding box center [740, 360] width 1390 height 591
